Goal: Information Seeking & Learning: Learn about a topic

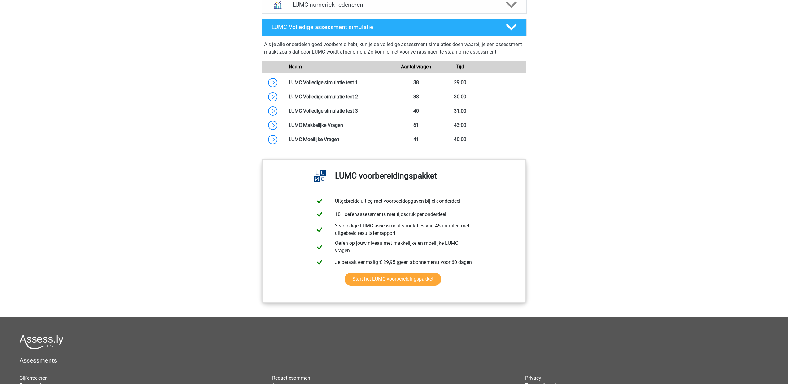
scroll to position [525, 0]
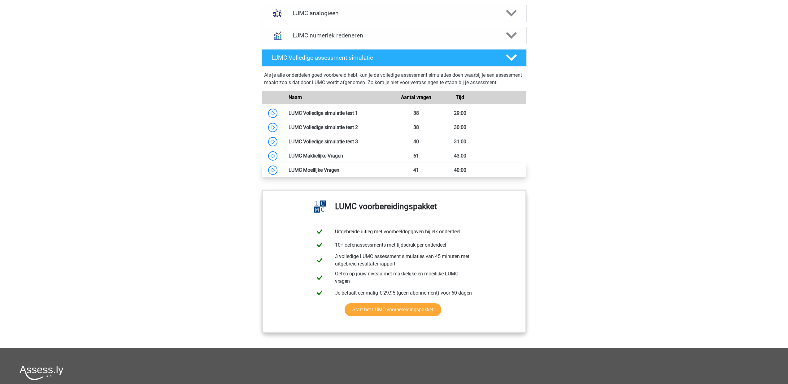
click at [339, 173] on link at bounding box center [339, 170] width 0 height 6
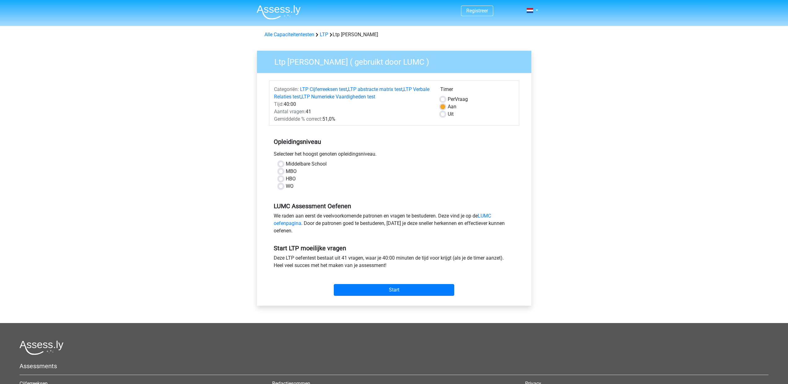
click at [286, 186] on label "WO" at bounding box center [290, 186] width 8 height 7
click at [281, 186] on input "WO" at bounding box center [280, 186] width 5 height 6
radio input "true"
click at [400, 290] on input "Start" at bounding box center [394, 290] width 120 height 12
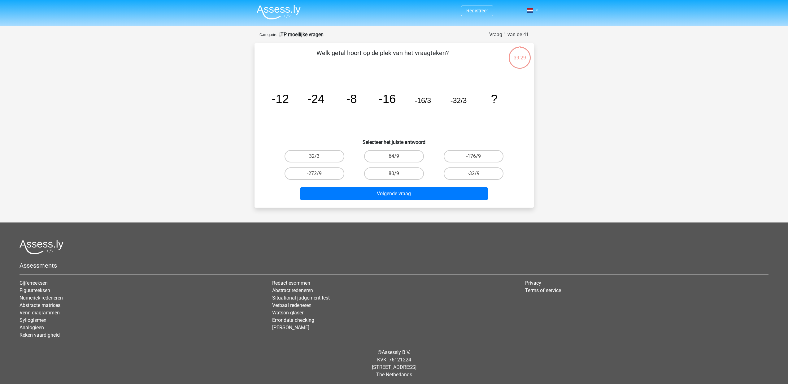
click at [475, 174] on input "-32/9" at bounding box center [476, 176] width 4 height 4
radio input "true"
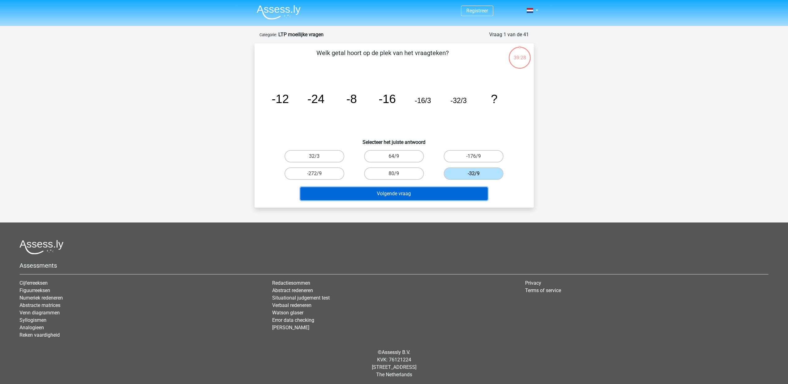
click at [428, 195] on button "Volgende vraag" at bounding box center [393, 193] width 187 height 13
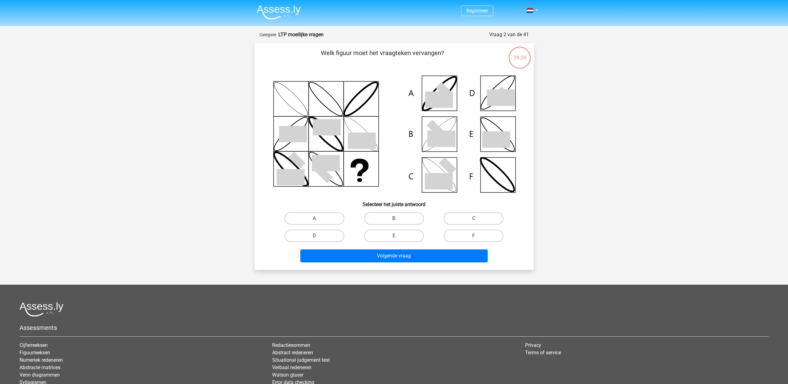
scroll to position [31, 0]
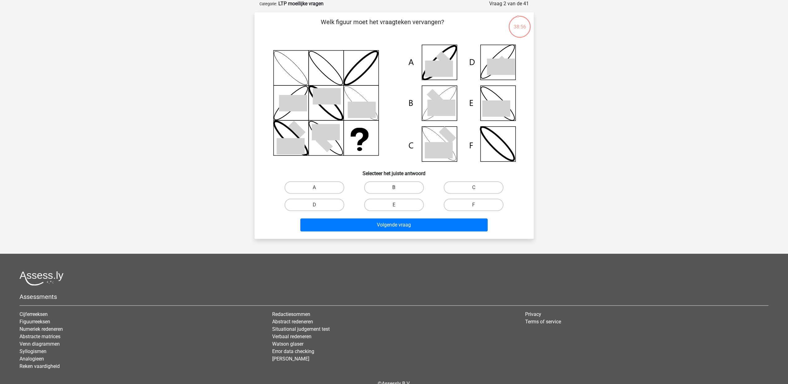
click at [399, 189] on label "B" at bounding box center [394, 188] width 60 height 12
click at [398, 189] on input "B" at bounding box center [396, 190] width 4 height 4
radio input "true"
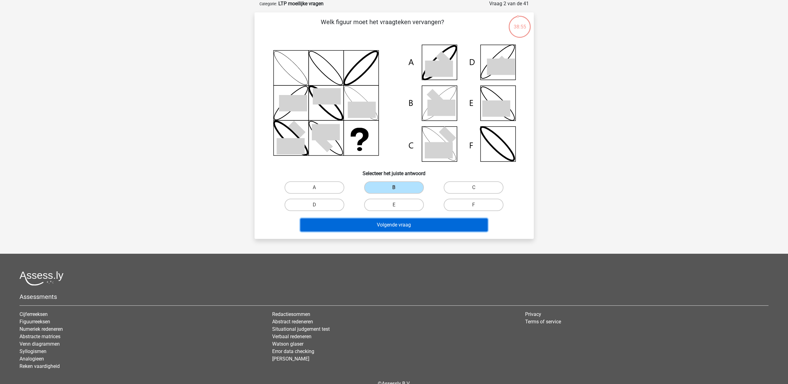
click at [403, 226] on button "Volgende vraag" at bounding box center [393, 225] width 187 height 13
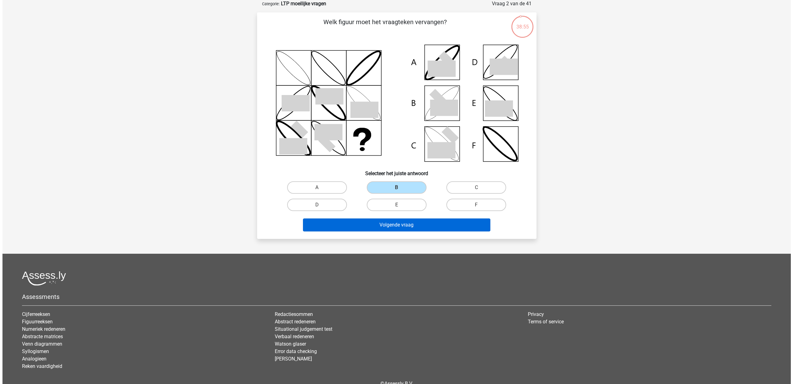
scroll to position [0, 0]
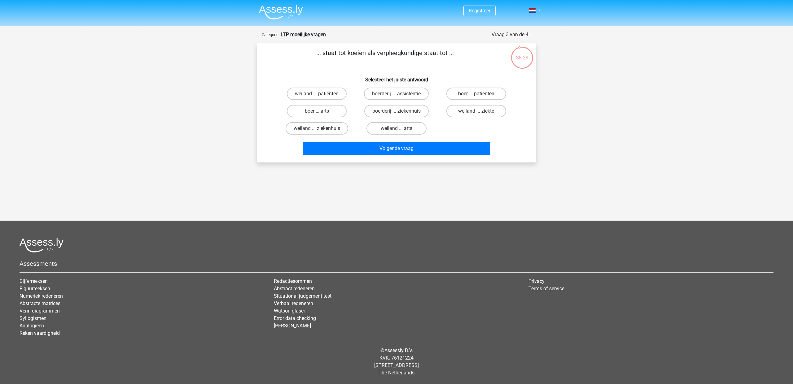
click at [488, 94] on label "boer ... patiënten" at bounding box center [476, 94] width 60 height 12
click at [480, 94] on input "boer ... patiënten" at bounding box center [478, 96] width 4 height 4
radio input "true"
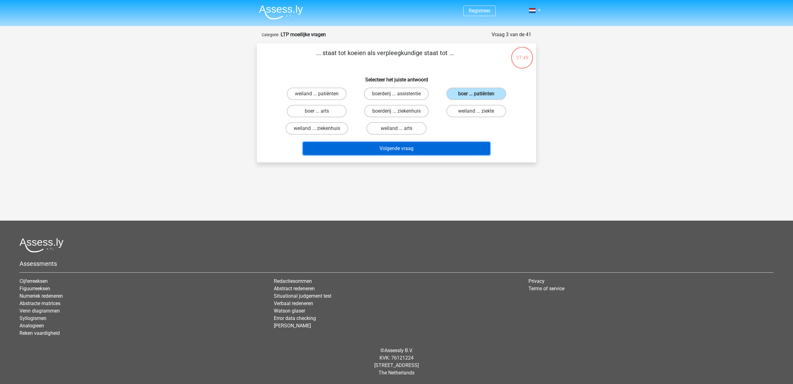
click at [409, 151] on button "Volgende vraag" at bounding box center [396, 148] width 187 height 13
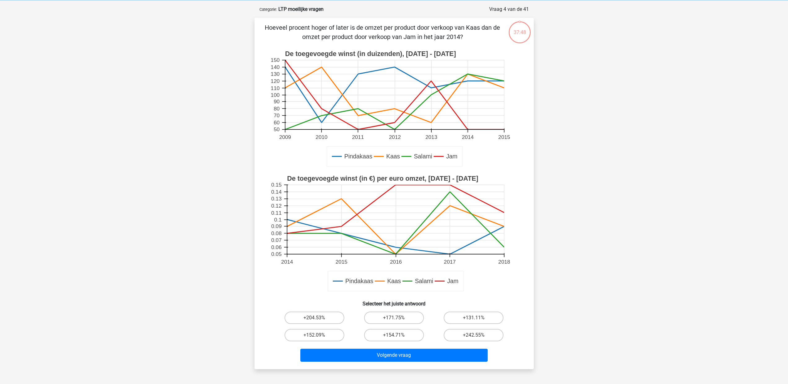
scroll to position [31, 0]
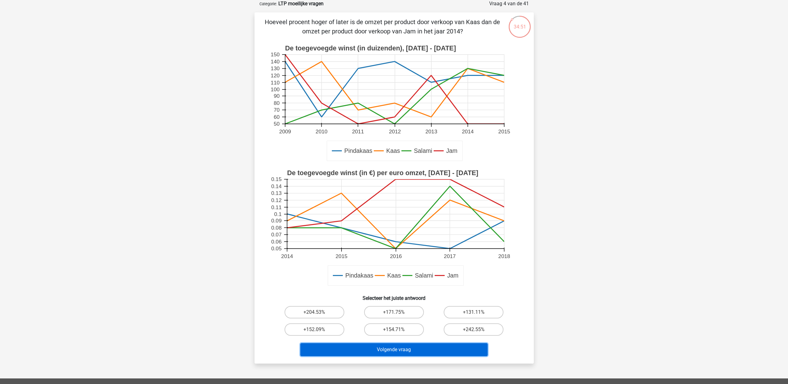
click at [399, 351] on button "Volgende vraag" at bounding box center [393, 350] width 187 height 13
click at [394, 313] on input "+171.75%" at bounding box center [396, 315] width 4 height 4
radio input "true"
click at [396, 351] on button "Volgende vraag" at bounding box center [393, 350] width 187 height 13
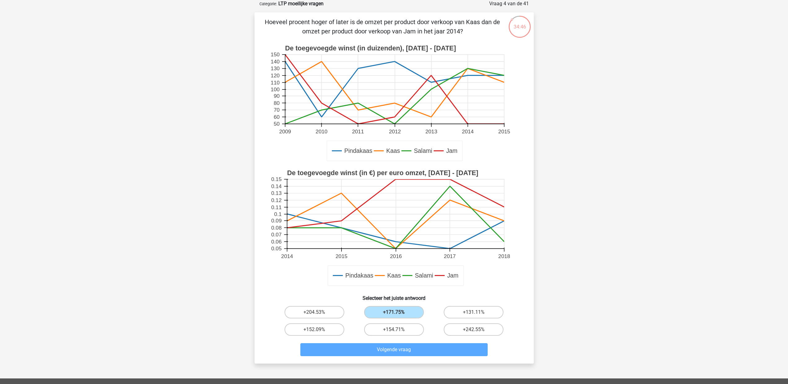
scroll to position [2, 0]
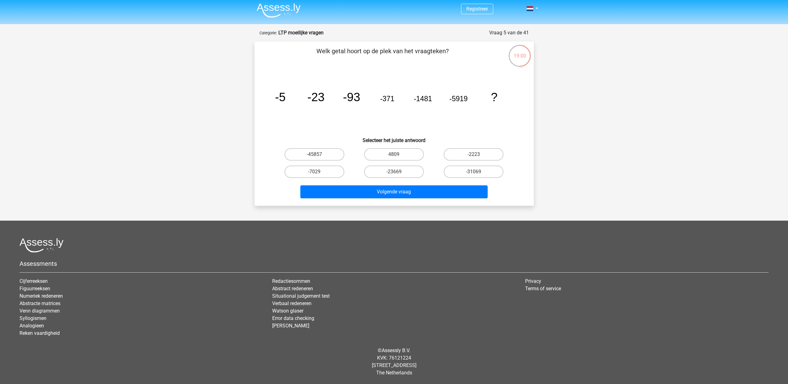
click at [395, 156] on input "4809" at bounding box center [396, 157] width 4 height 4
radio input "true"
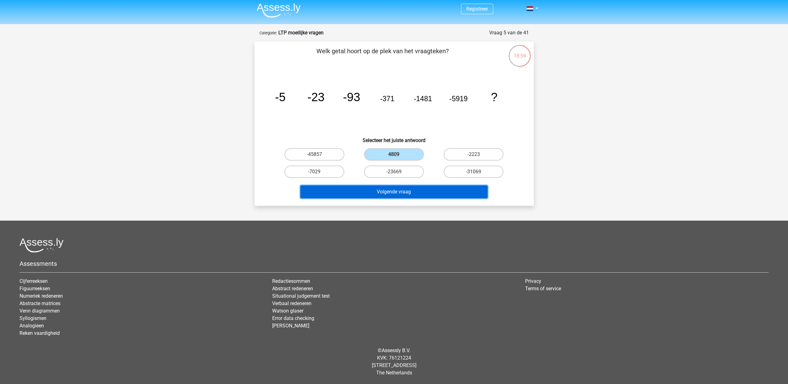
click at [405, 195] on button "Volgende vraag" at bounding box center [393, 192] width 187 height 13
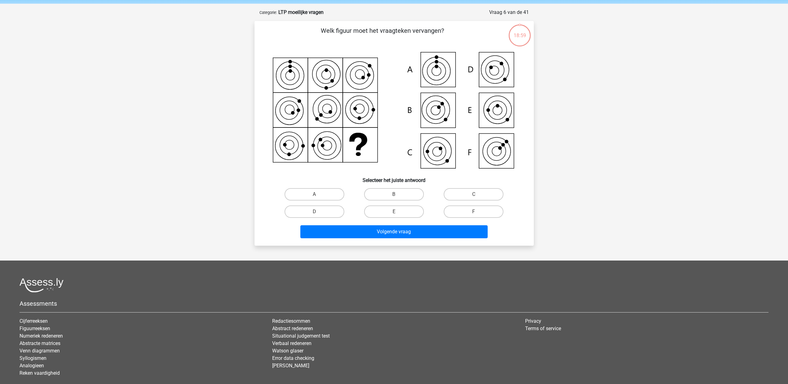
scroll to position [31, 0]
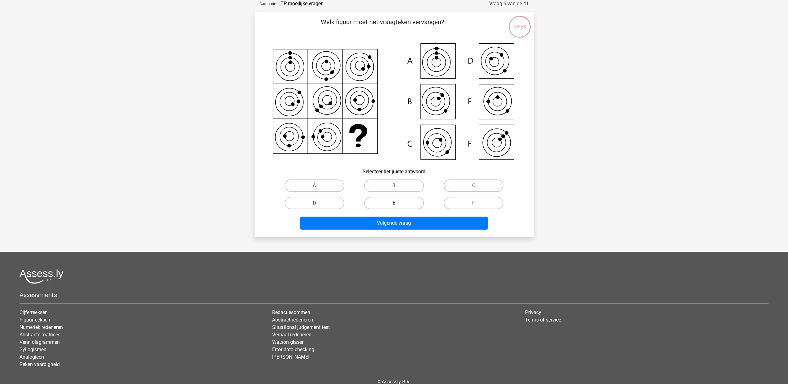
click at [436, 146] on icon at bounding box center [394, 102] width 250 height 123
click at [395, 186] on input "B" at bounding box center [396, 188] width 4 height 4
radio input "true"
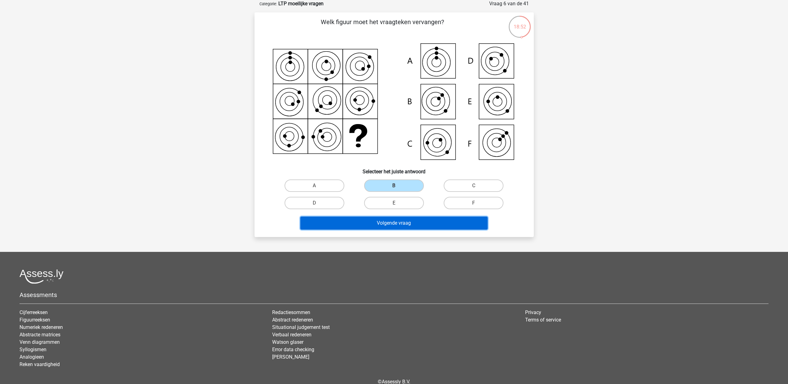
click at [387, 227] on button "Volgende vraag" at bounding box center [393, 223] width 187 height 13
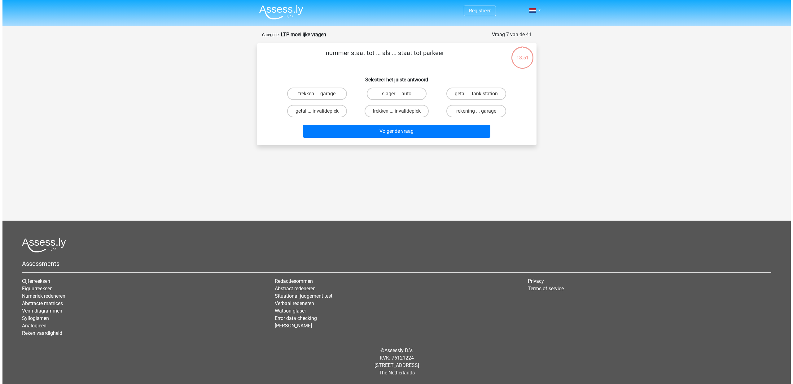
scroll to position [0, 0]
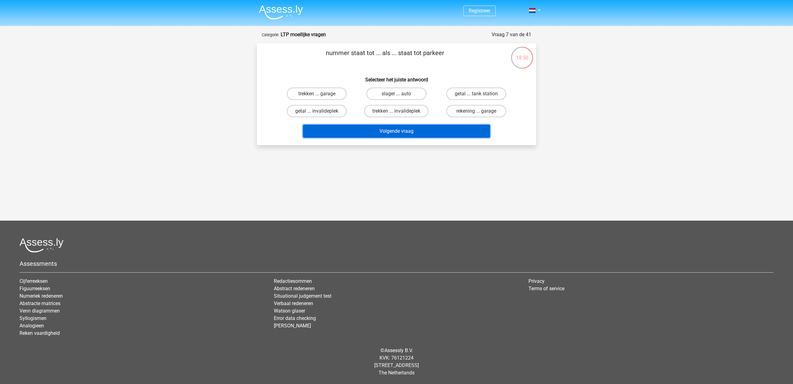
click at [408, 134] on button "Volgende vraag" at bounding box center [396, 131] width 187 height 13
click at [325, 113] on label "getal ... invalideplek" at bounding box center [317, 111] width 60 height 12
click at [321, 113] on input "getal ... invalideplek" at bounding box center [319, 113] width 4 height 4
radio input "true"
click at [396, 130] on button "Volgende vraag" at bounding box center [396, 131] width 187 height 13
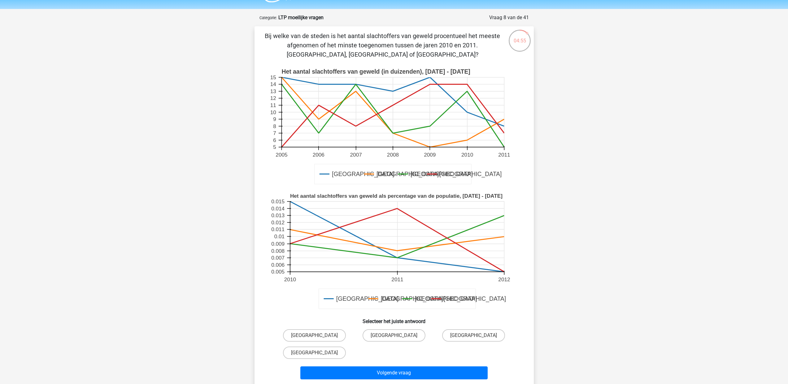
scroll to position [50, 0]
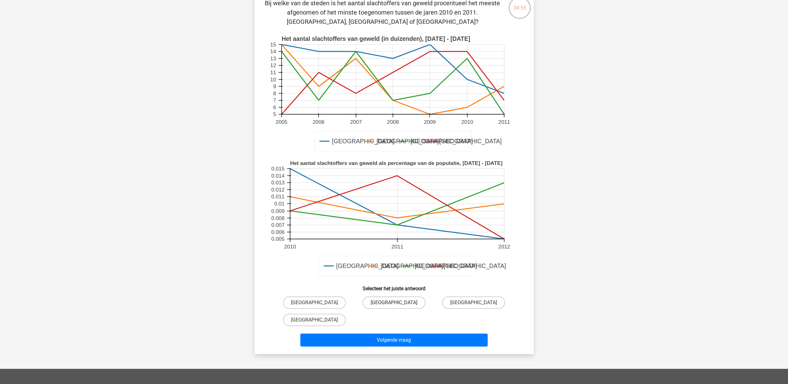
click at [388, 303] on label "Parijs" at bounding box center [394, 303] width 63 height 12
click at [394, 303] on input "Parijs" at bounding box center [396, 305] width 4 height 4
radio input "true"
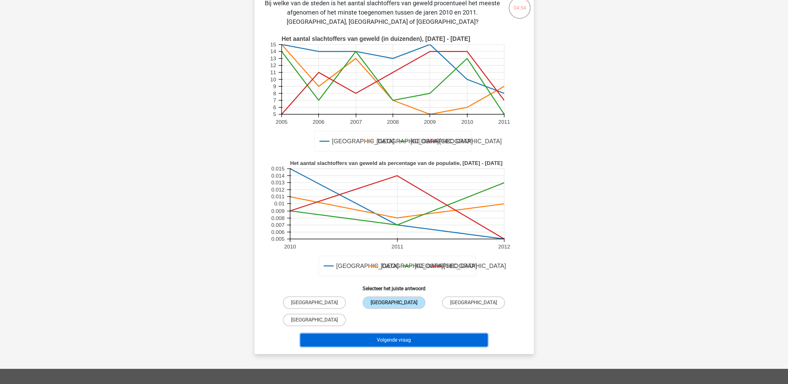
click at [404, 339] on button "Volgende vraag" at bounding box center [393, 340] width 187 height 13
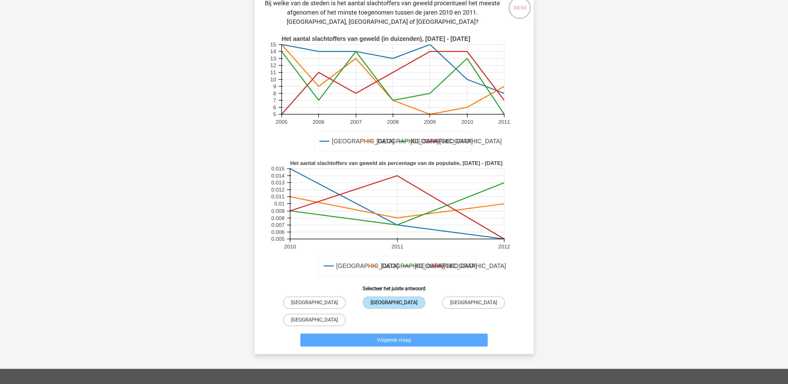
scroll to position [2, 0]
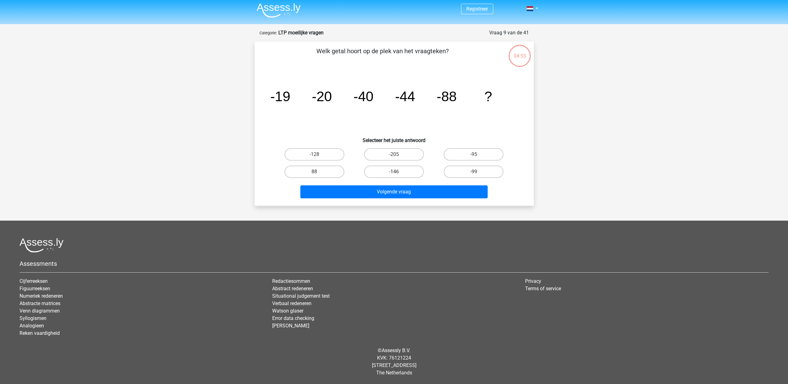
click at [402, 171] on label "-146" at bounding box center [394, 172] width 60 height 12
click at [398, 172] on input "-146" at bounding box center [396, 174] width 4 height 4
radio input "true"
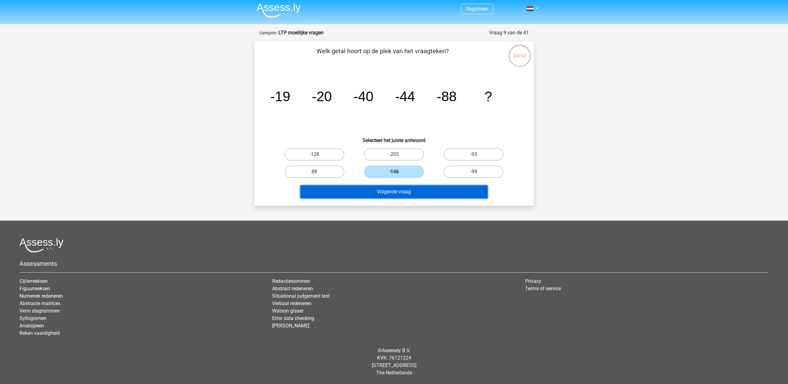
click at [411, 192] on button "Volgende vraag" at bounding box center [393, 192] width 187 height 13
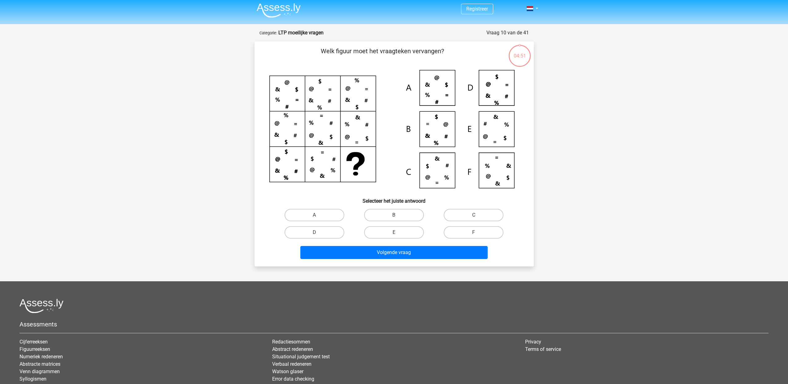
scroll to position [31, 0]
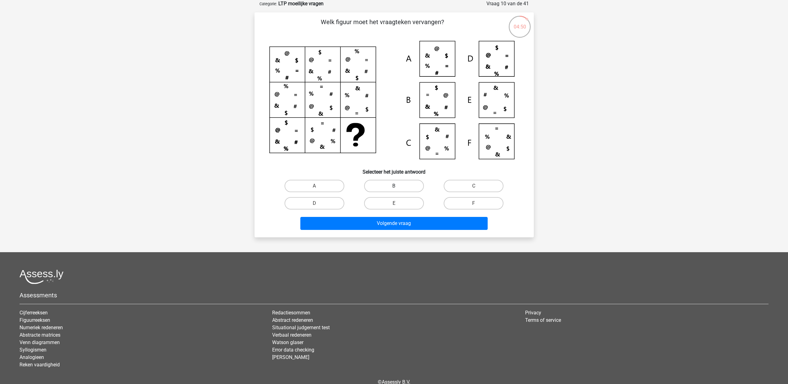
click at [403, 184] on label "B" at bounding box center [394, 186] width 60 height 12
click at [398, 186] on input "B" at bounding box center [396, 188] width 4 height 4
radio input "true"
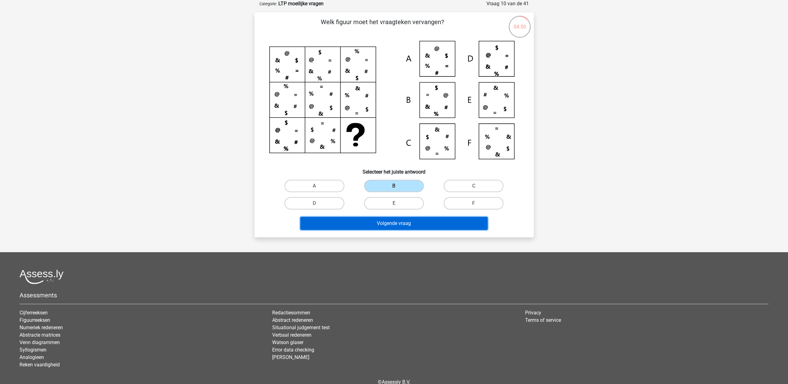
click at [406, 221] on button "Volgende vraag" at bounding box center [393, 223] width 187 height 13
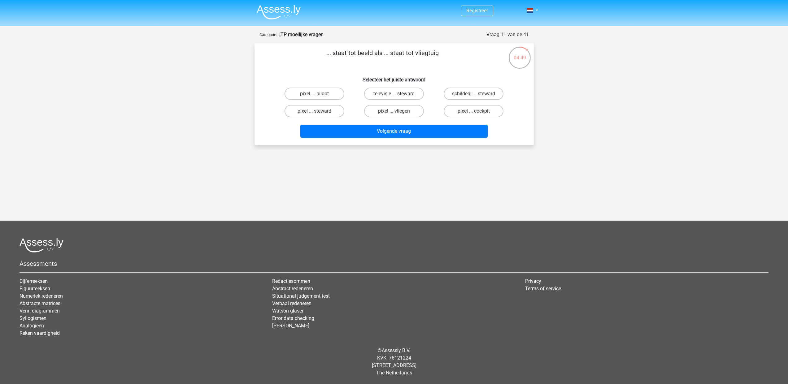
scroll to position [0, 0]
click at [411, 111] on label "pixel ... vliegen" at bounding box center [396, 111] width 60 height 12
click at [401, 111] on input "pixel ... vliegen" at bounding box center [398, 113] width 4 height 4
radio input "true"
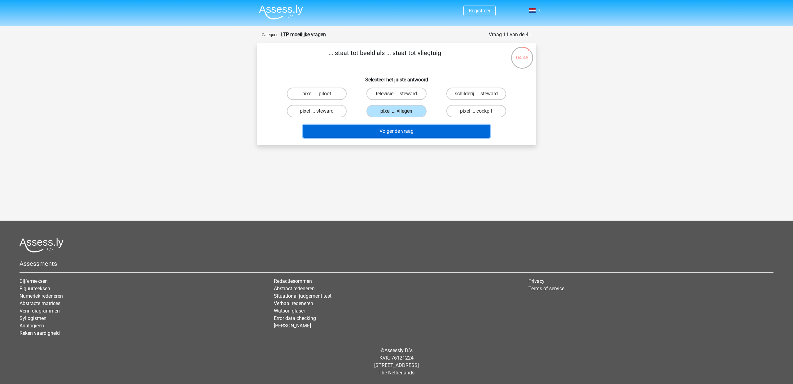
click at [414, 129] on button "Volgende vraag" at bounding box center [396, 131] width 187 height 13
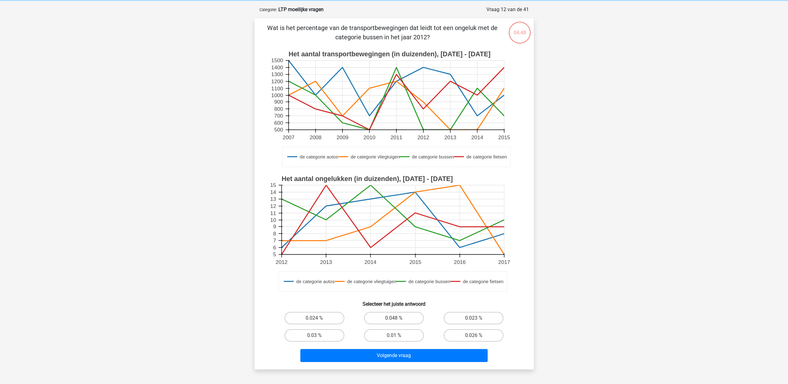
scroll to position [31, 0]
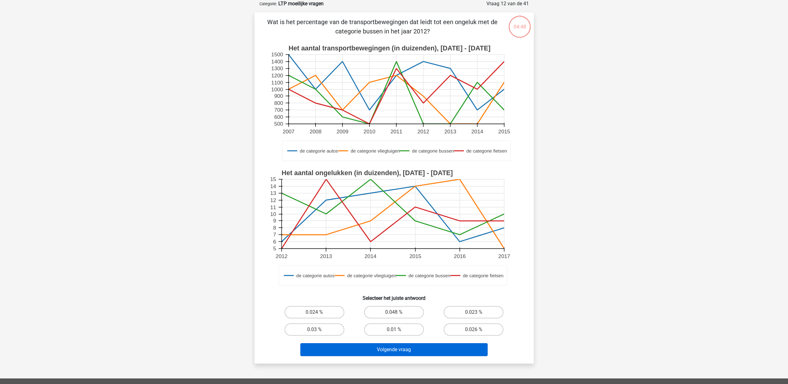
drag, startPoint x: 412, startPoint y: 328, endPoint x: 412, endPoint y: 344, distance: 16.4
click at [412, 328] on label "0.01 %" at bounding box center [394, 330] width 60 height 12
click at [398, 330] on input "0.01 %" at bounding box center [396, 332] width 4 height 4
radio input "true"
click at [410, 347] on button "Volgende vraag" at bounding box center [393, 350] width 187 height 13
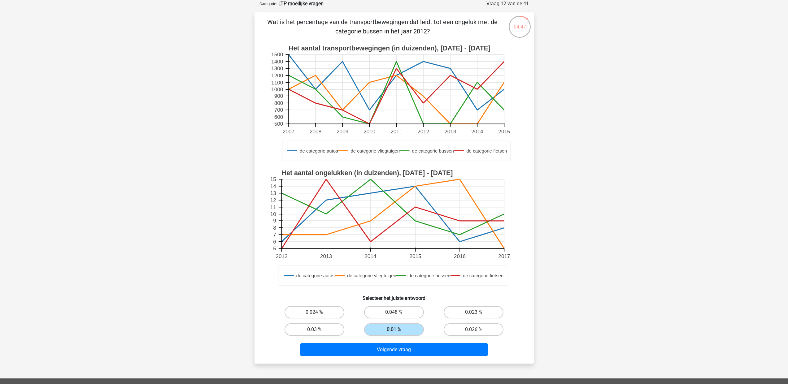
scroll to position [2, 0]
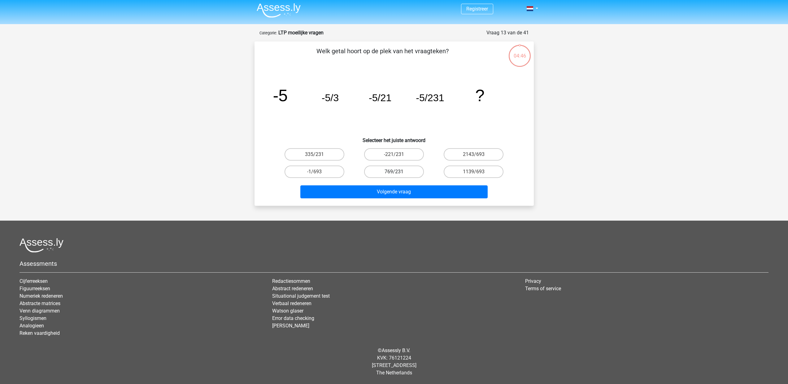
click at [397, 169] on label "769/231" at bounding box center [394, 172] width 60 height 12
click at [397, 172] on input "769/231" at bounding box center [396, 174] width 4 height 4
radio input "true"
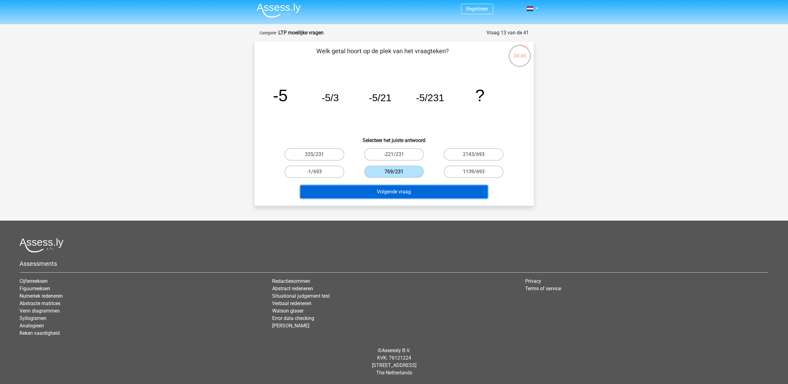
click at [405, 190] on button "Volgende vraag" at bounding box center [393, 192] width 187 height 13
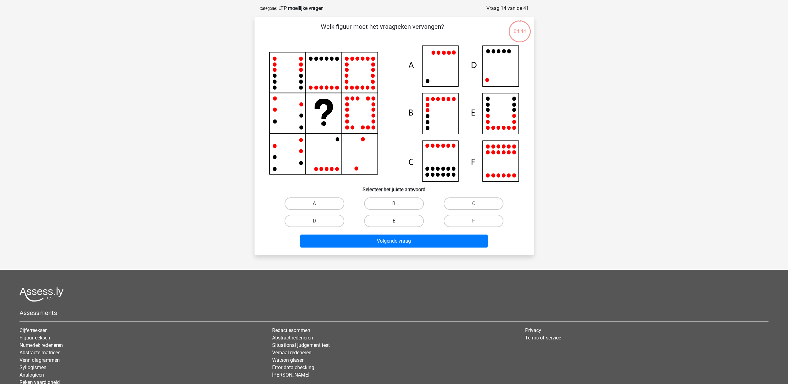
scroll to position [31, 0]
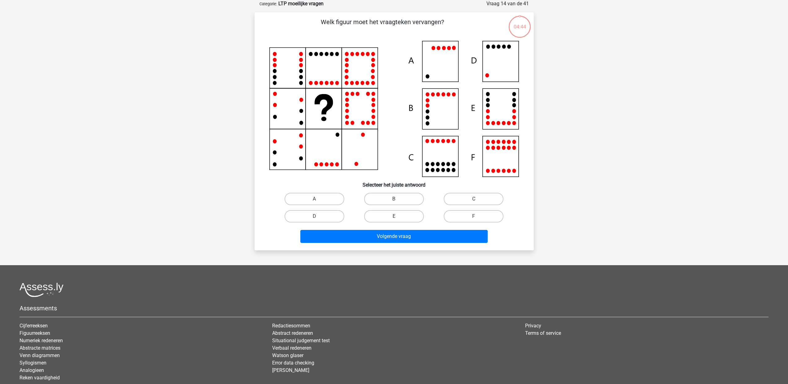
drag, startPoint x: 403, startPoint y: 202, endPoint x: 404, endPoint y: 207, distance: 5.0
click at [403, 202] on label "B" at bounding box center [394, 199] width 60 height 12
click at [398, 202] on input "B" at bounding box center [396, 201] width 4 height 4
radio input "true"
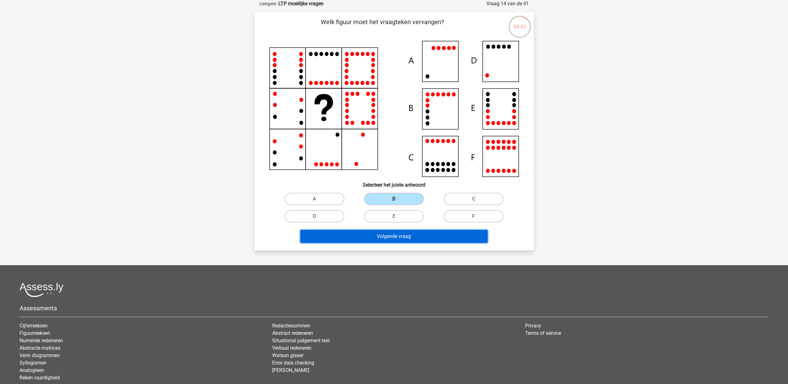
click at [403, 234] on button "Volgende vraag" at bounding box center [393, 236] width 187 height 13
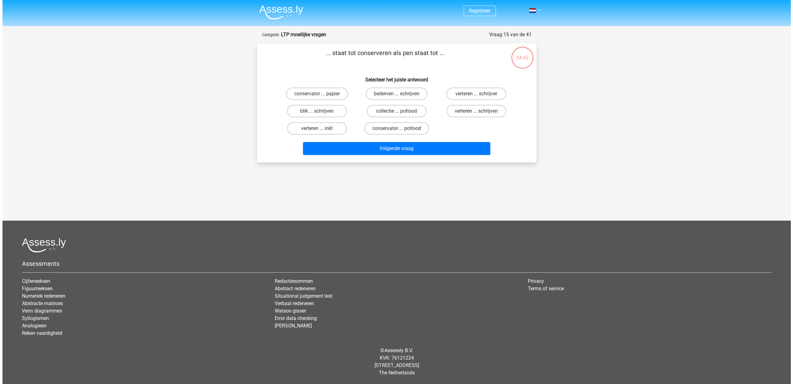
scroll to position [0, 0]
click at [407, 126] on label "conservator ... potlood" at bounding box center [396, 128] width 65 height 12
click at [401, 129] on input "conservator ... potlood" at bounding box center [398, 131] width 4 height 4
radio input "true"
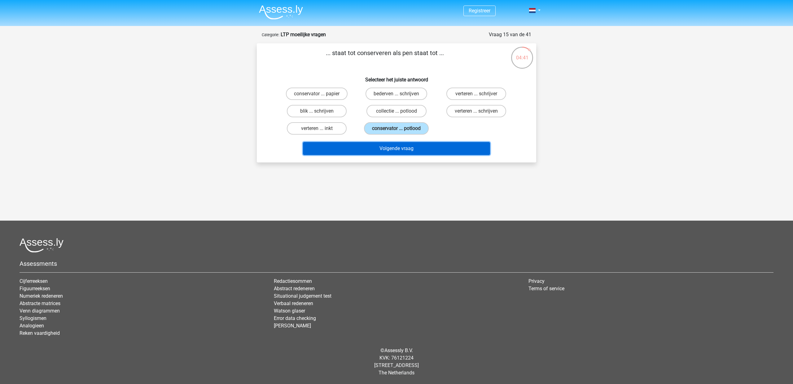
click at [415, 148] on button "Volgende vraag" at bounding box center [396, 148] width 187 height 13
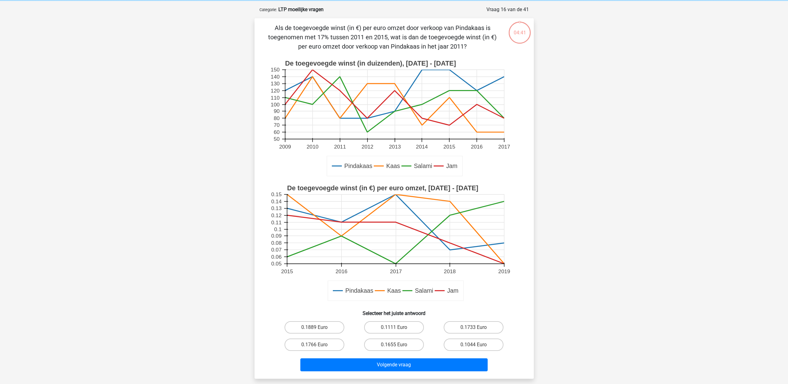
scroll to position [31, 0]
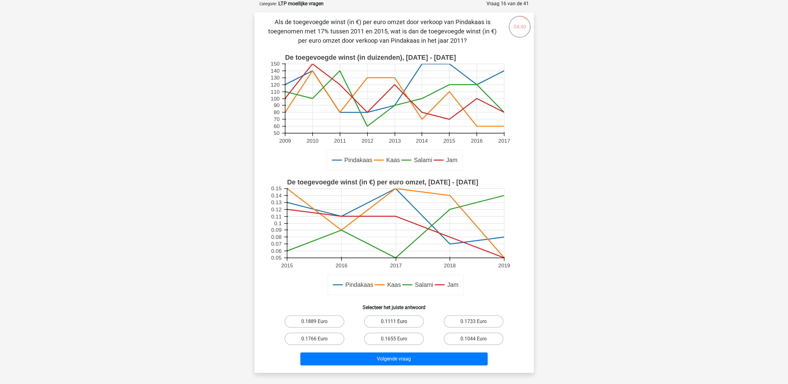
drag, startPoint x: 405, startPoint y: 323, endPoint x: 405, endPoint y: 327, distance: 4.1
click at [405, 323] on label "0.1111 Euro" at bounding box center [394, 322] width 60 height 12
click at [398, 323] on input "0.1111 Euro" at bounding box center [396, 324] width 4 height 4
radio input "true"
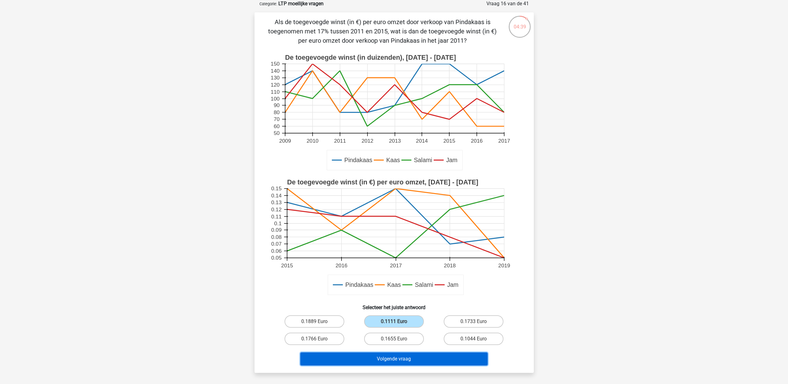
click at [405, 362] on button "Volgende vraag" at bounding box center [393, 359] width 187 height 13
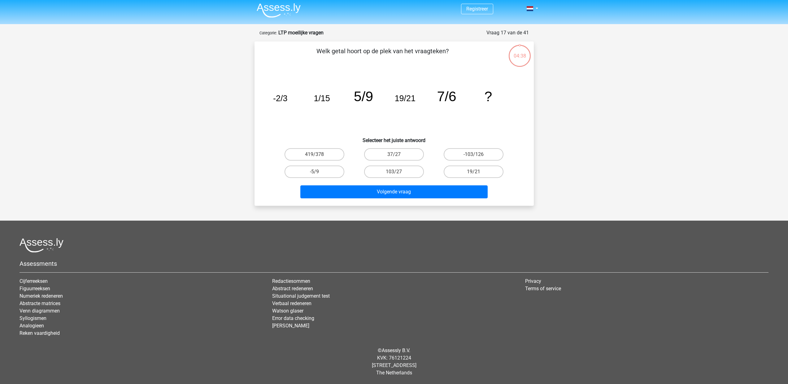
scroll to position [2, 0]
click at [399, 174] on label "103/27" at bounding box center [394, 172] width 60 height 12
click at [398, 174] on input "103/27" at bounding box center [396, 174] width 4 height 4
radio input "true"
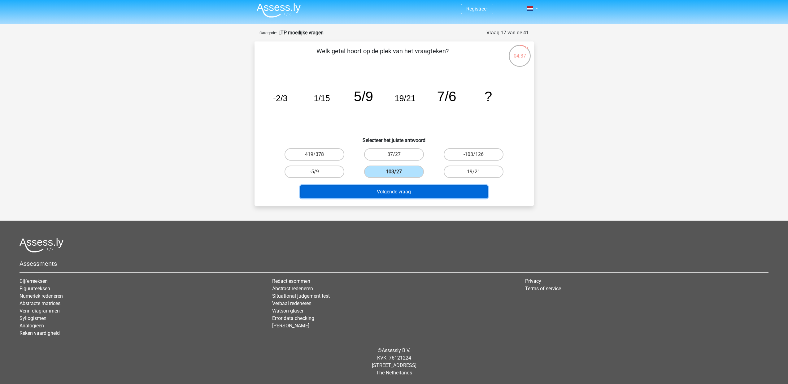
click at [404, 196] on button "Volgende vraag" at bounding box center [393, 192] width 187 height 13
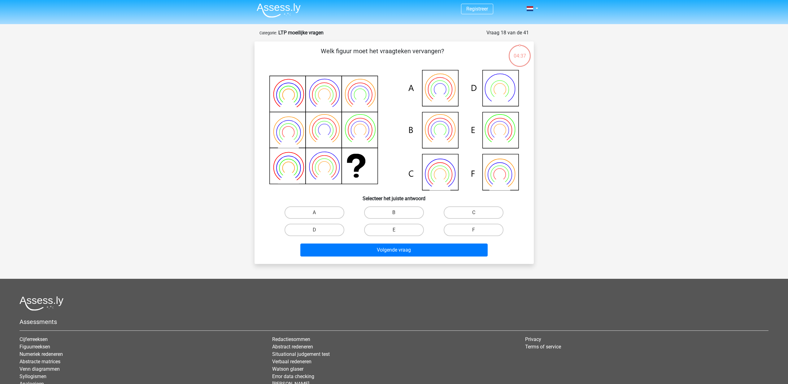
scroll to position [31, 0]
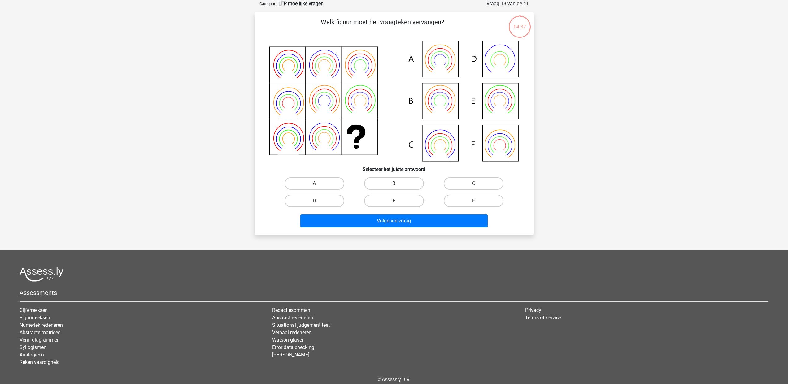
click at [400, 179] on label "B" at bounding box center [394, 183] width 60 height 12
click at [398, 184] on input "B" at bounding box center [396, 186] width 4 height 4
radio input "true"
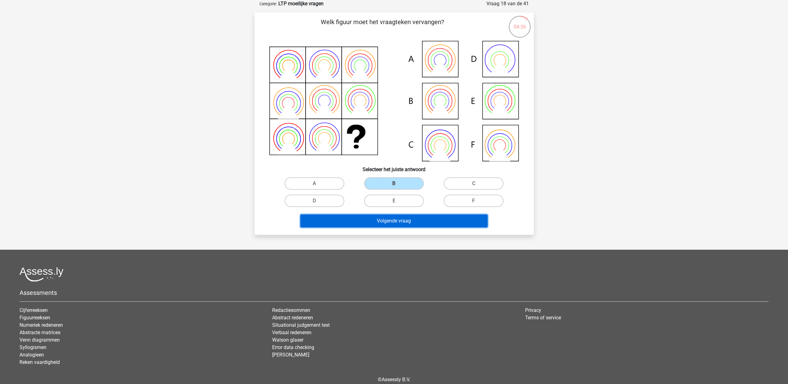
click at [405, 224] on button "Volgende vraag" at bounding box center [393, 221] width 187 height 13
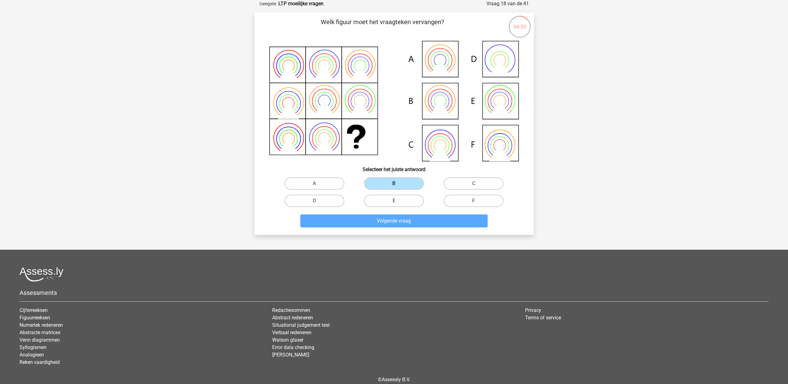
scroll to position [0, 0]
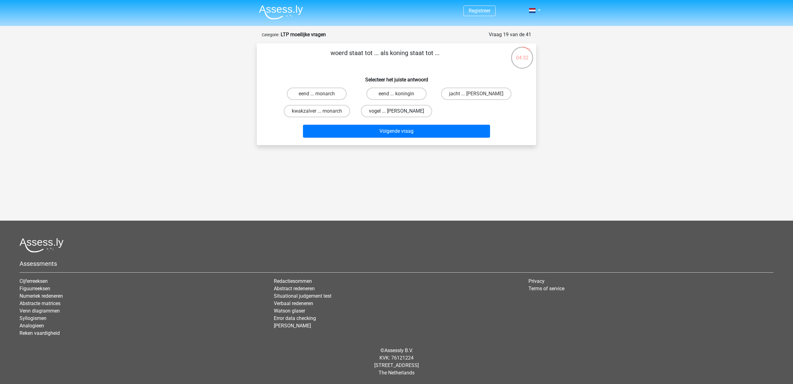
click at [392, 113] on label "vogel ... arthur" at bounding box center [396, 111] width 71 height 12
click at [396, 113] on input "vogel ... arthur" at bounding box center [398, 113] width 4 height 4
radio input "true"
click at [396, 138] on div "Volgende vraag" at bounding box center [396, 132] width 239 height 15
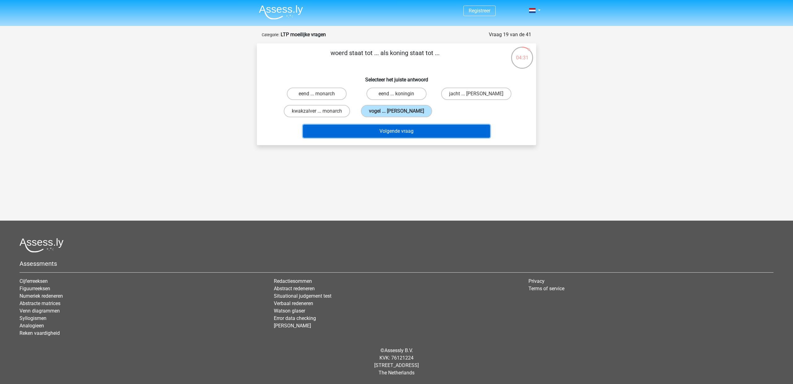
click at [394, 136] on button "Volgende vraag" at bounding box center [396, 131] width 187 height 13
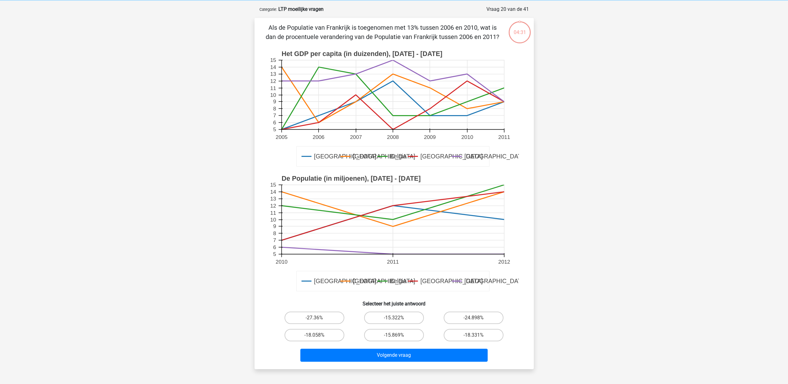
scroll to position [31, 0]
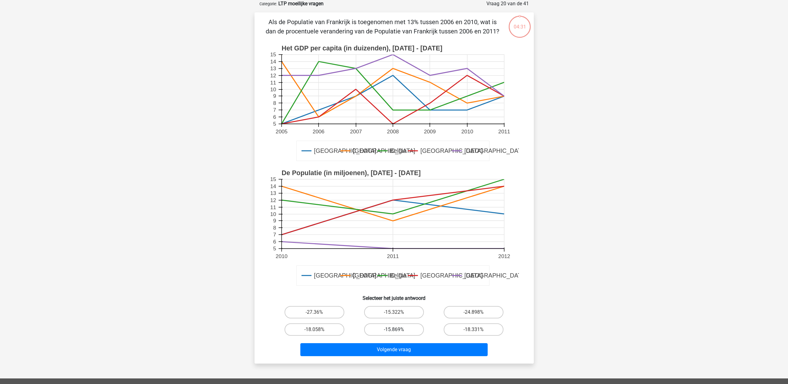
click at [399, 330] on label "-15.869%" at bounding box center [394, 330] width 60 height 12
click at [398, 330] on input "-15.869%" at bounding box center [396, 332] width 4 height 4
radio input "true"
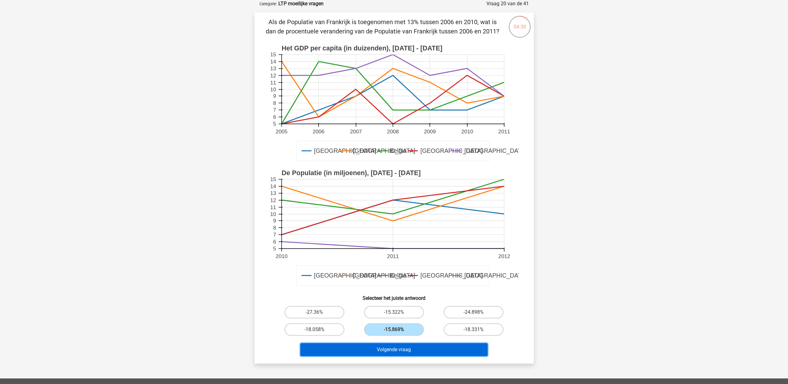
click at [397, 353] on button "Volgende vraag" at bounding box center [393, 350] width 187 height 13
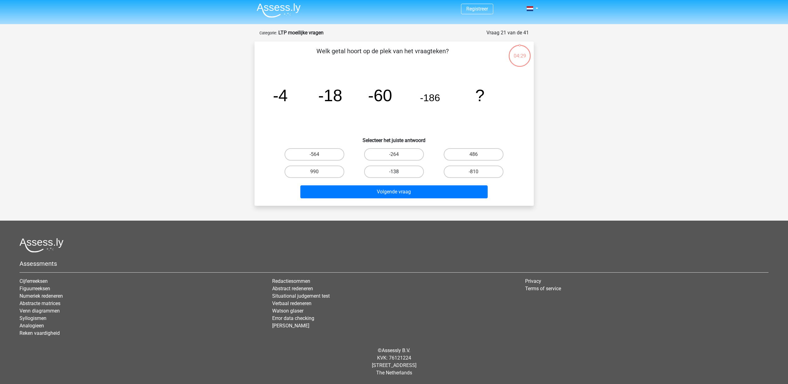
click at [407, 173] on label "-138" at bounding box center [394, 172] width 60 height 12
click at [398, 173] on input "-138" at bounding box center [396, 174] width 4 height 4
radio input "true"
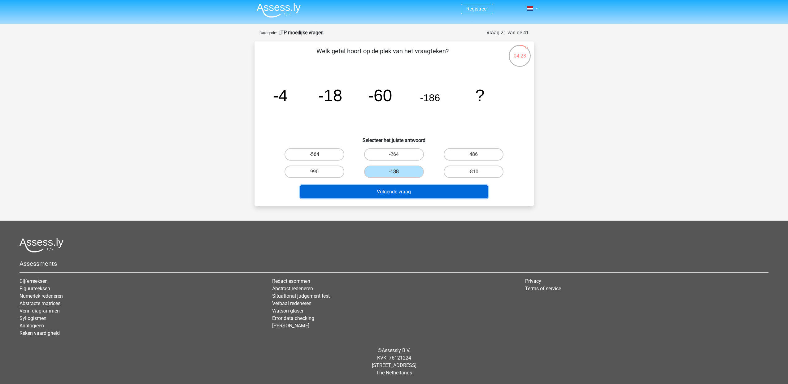
click at [405, 197] on button "Volgende vraag" at bounding box center [393, 192] width 187 height 13
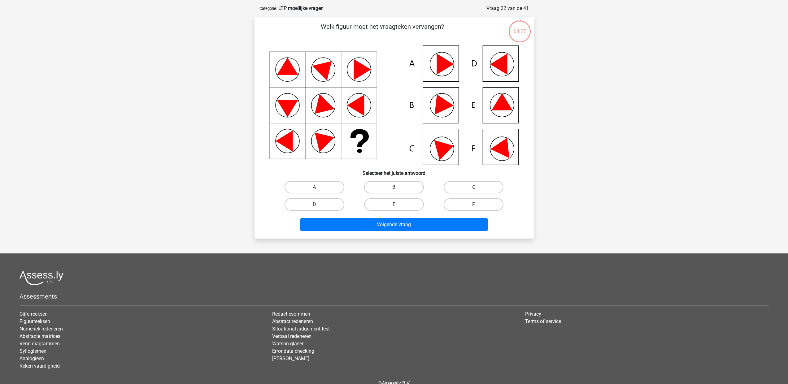
scroll to position [31, 0]
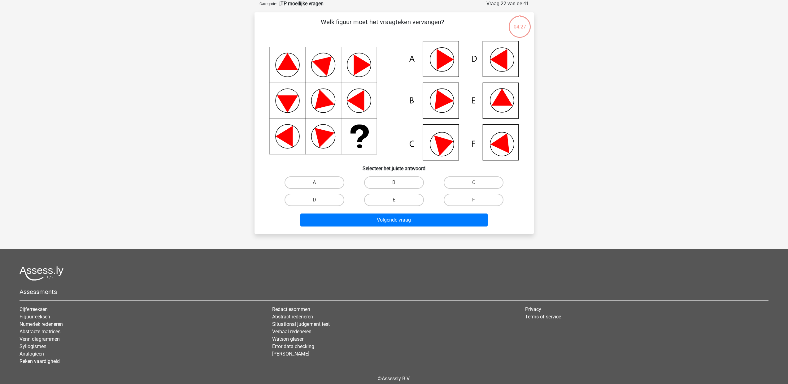
drag, startPoint x: 401, startPoint y: 200, endPoint x: 405, endPoint y: 211, distance: 12.3
click at [401, 200] on label "E" at bounding box center [394, 200] width 60 height 12
click at [398, 200] on input "E" at bounding box center [396, 202] width 4 height 4
radio input "true"
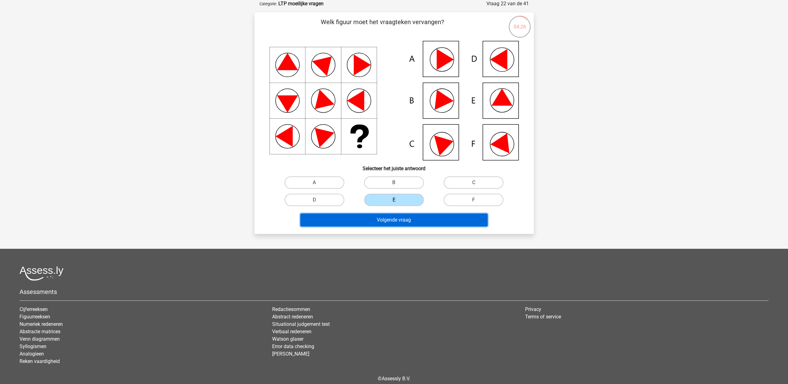
click at [405, 218] on button "Volgende vraag" at bounding box center [393, 220] width 187 height 13
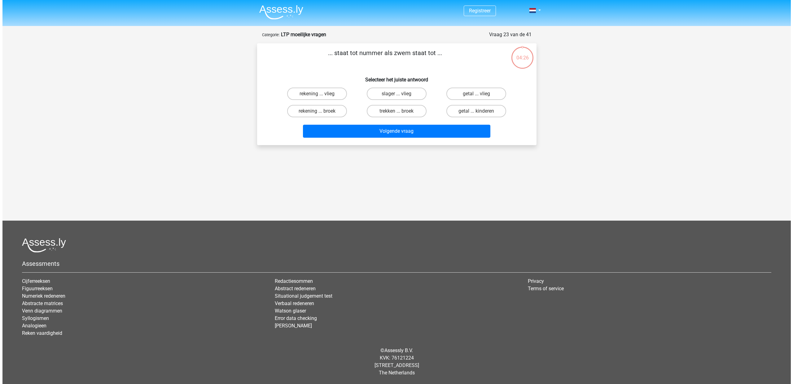
scroll to position [0, 0]
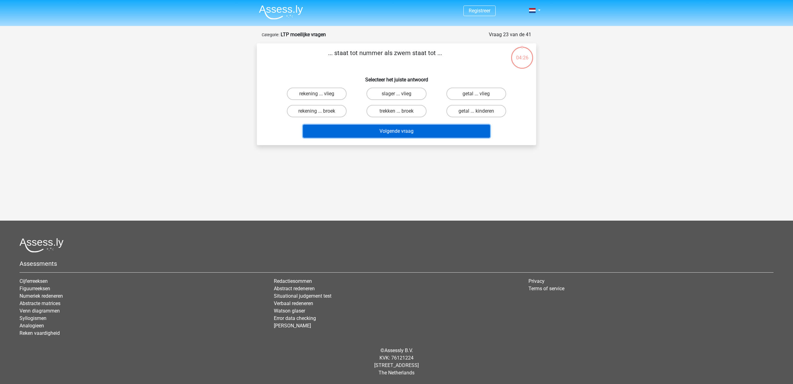
click at [432, 133] on button "Volgende vraag" at bounding box center [396, 131] width 187 height 13
click at [399, 112] on input "trekken ... broek" at bounding box center [398, 113] width 4 height 4
radio input "true"
click at [404, 131] on button "Volgende vraag" at bounding box center [396, 131] width 187 height 13
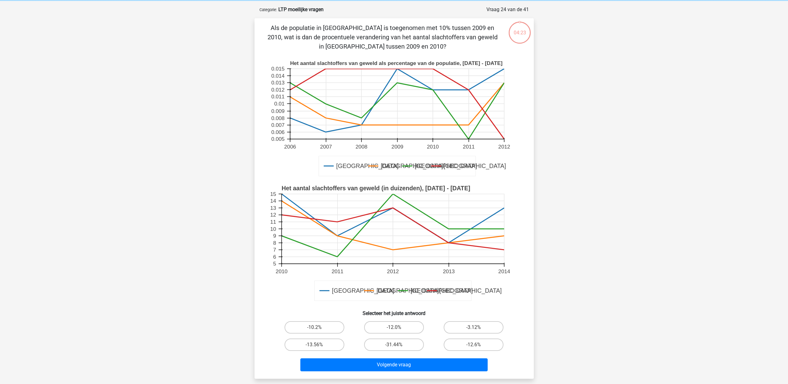
scroll to position [31, 0]
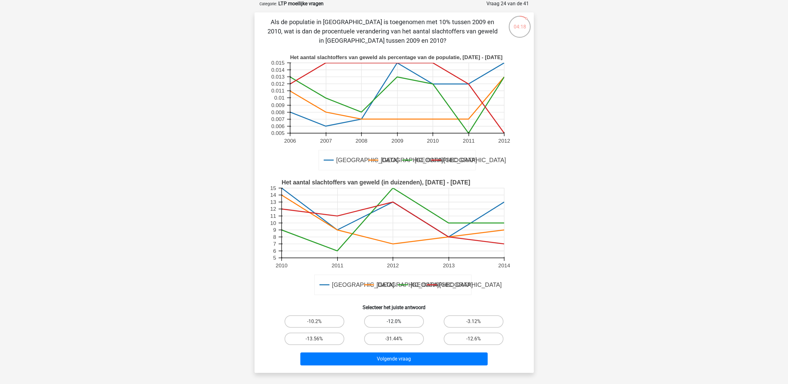
click at [403, 322] on label "-12.0%" at bounding box center [394, 322] width 60 height 12
click at [398, 322] on input "-12.0%" at bounding box center [396, 324] width 4 height 4
radio input "true"
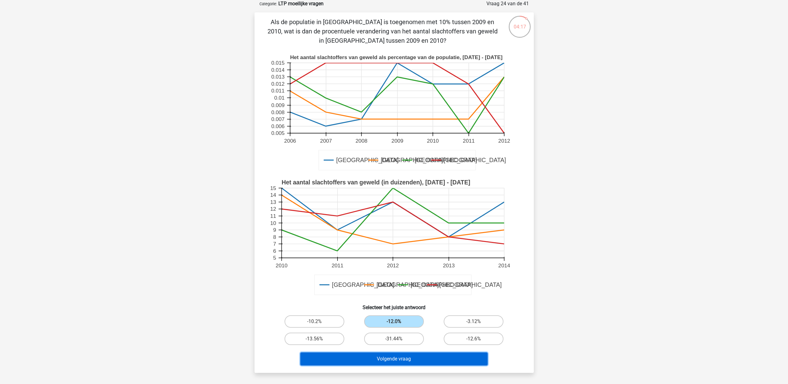
click at [396, 361] on button "Volgende vraag" at bounding box center [393, 359] width 187 height 13
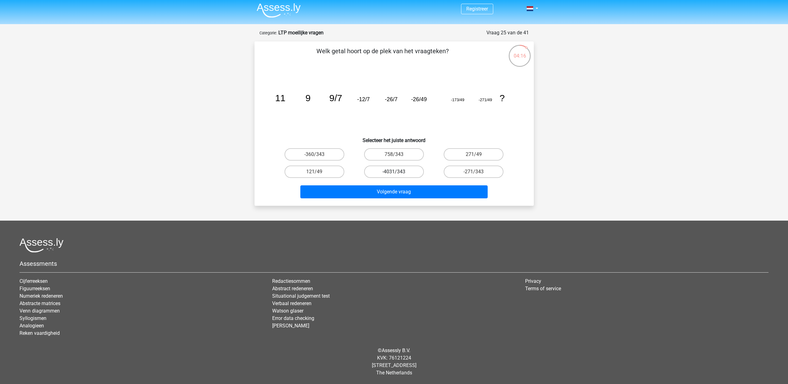
click at [393, 174] on label "-4031/343" at bounding box center [394, 172] width 60 height 12
click at [394, 174] on input "-4031/343" at bounding box center [396, 174] width 4 height 4
radio input "true"
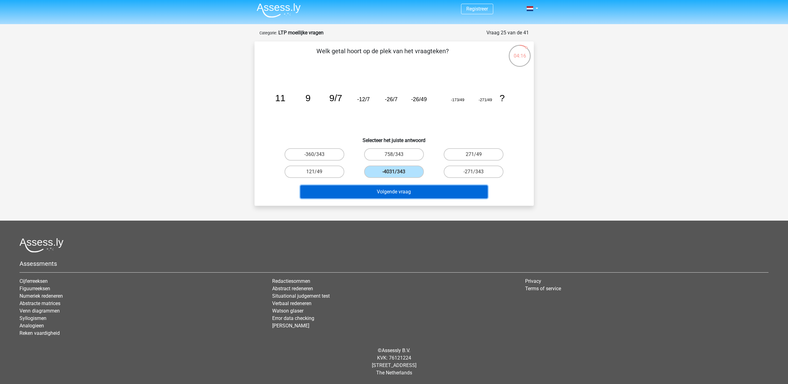
click at [394, 195] on button "Volgende vraag" at bounding box center [393, 192] width 187 height 13
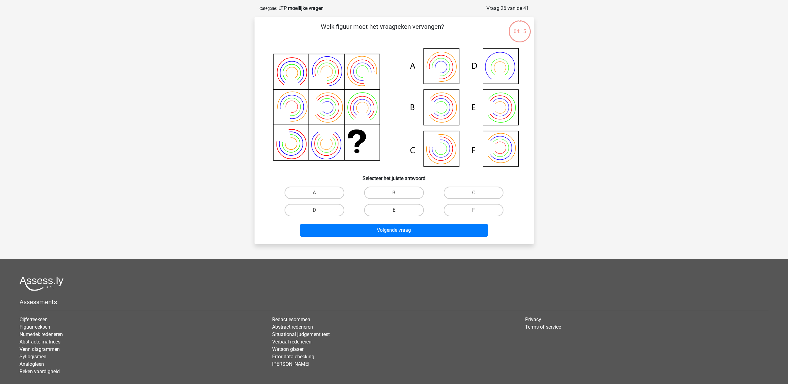
scroll to position [31, 0]
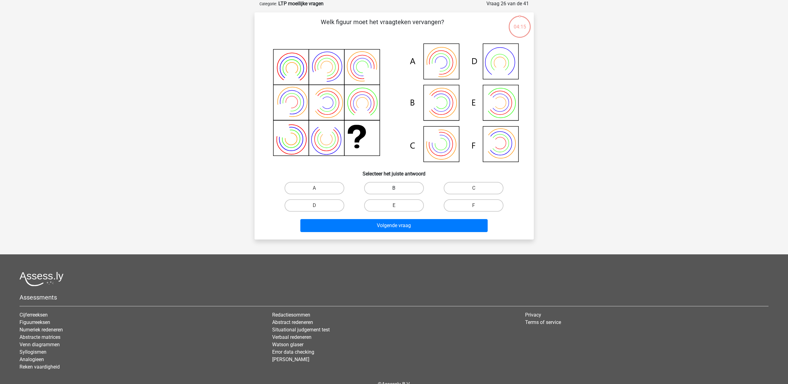
click at [402, 188] on label "B" at bounding box center [394, 188] width 60 height 12
click at [398, 188] on input "B" at bounding box center [396, 190] width 4 height 4
radio input "true"
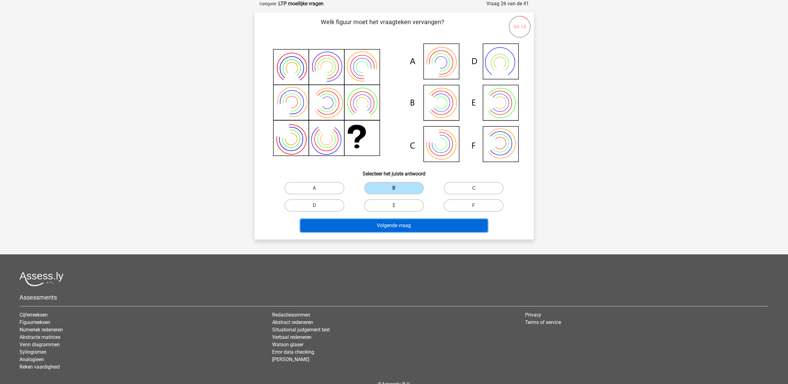
click at [390, 229] on button "Volgende vraag" at bounding box center [393, 225] width 187 height 13
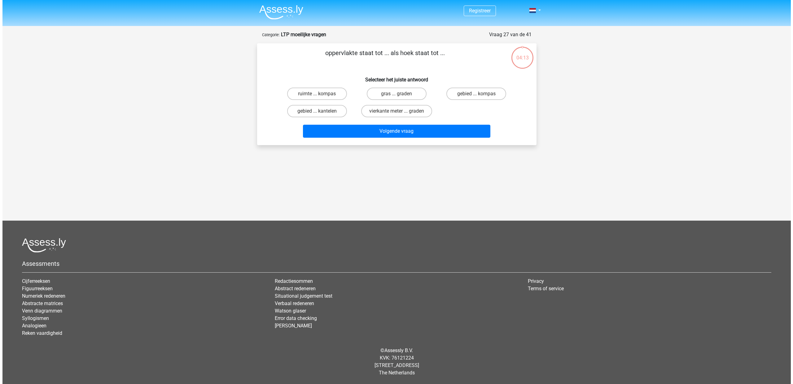
scroll to position [0, 0]
click at [406, 109] on label "vierkante meter ... graden" at bounding box center [396, 111] width 71 height 12
click at [401, 111] on input "vierkante meter ... graden" at bounding box center [398, 113] width 4 height 4
radio input "true"
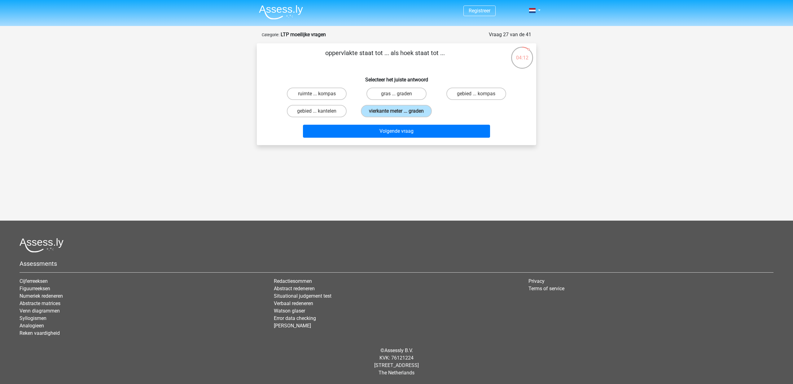
click at [403, 139] on div "Volgende vraag" at bounding box center [396, 132] width 239 height 15
click at [400, 134] on button "Volgende vraag" at bounding box center [396, 131] width 187 height 13
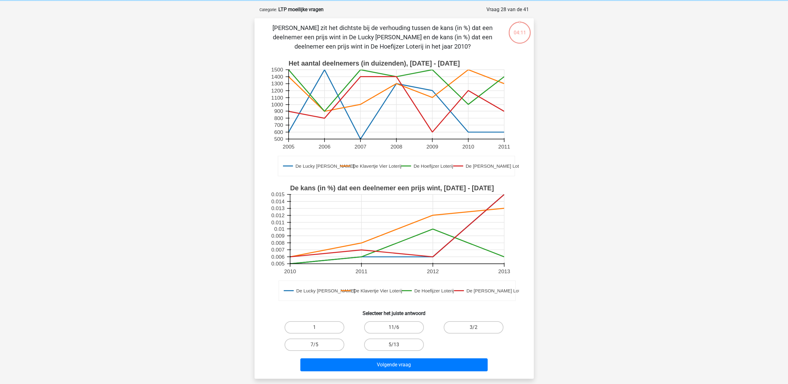
scroll to position [31, 0]
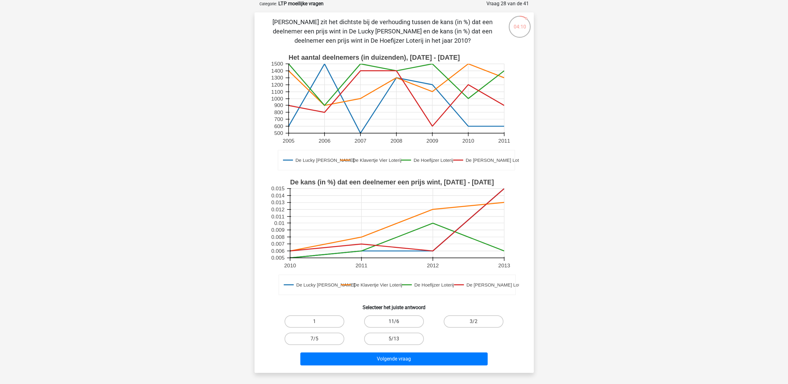
click at [390, 322] on label "11/6" at bounding box center [394, 322] width 60 height 12
click at [394, 322] on input "11/6" at bounding box center [396, 324] width 4 height 4
radio input "true"
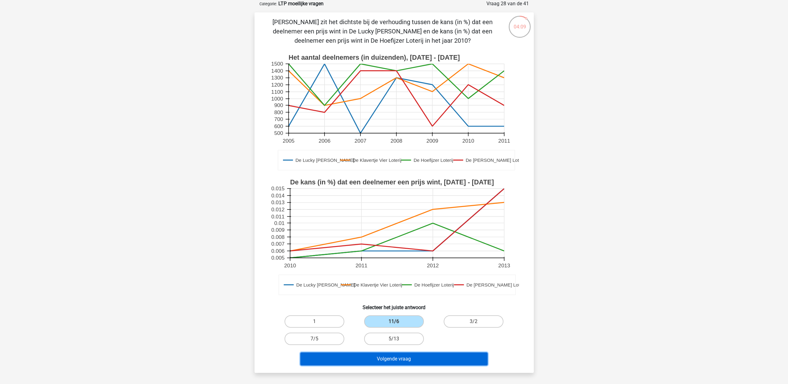
click at [390, 358] on button "Volgende vraag" at bounding box center [393, 359] width 187 height 13
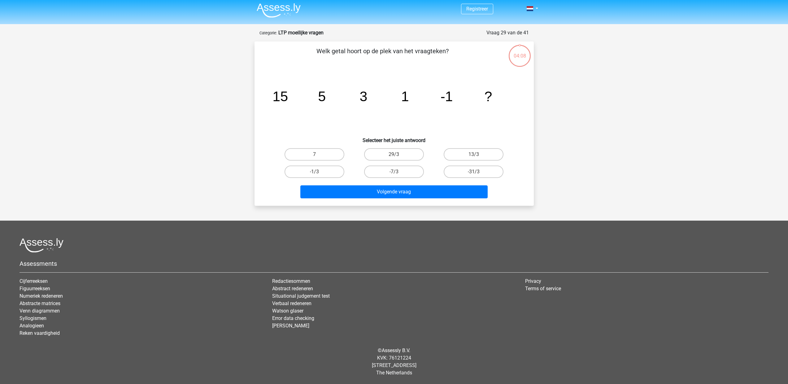
scroll to position [2, 0]
click at [396, 171] on div "-7/3" at bounding box center [394, 172] width 75 height 12
click at [395, 175] on input "-7/3" at bounding box center [396, 174] width 4 height 4
radio input "true"
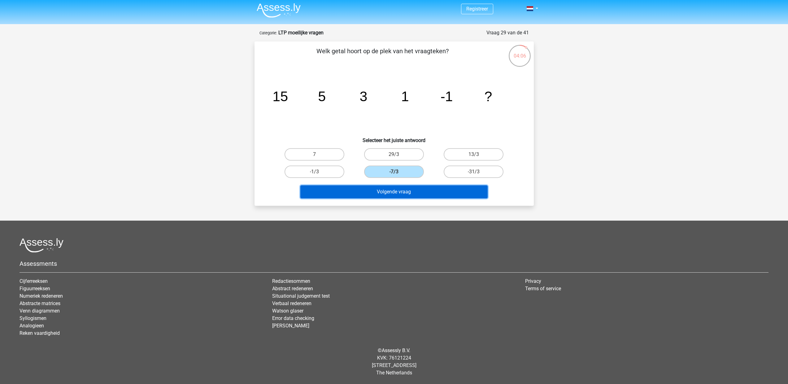
click at [396, 192] on button "Volgende vraag" at bounding box center [393, 192] width 187 height 13
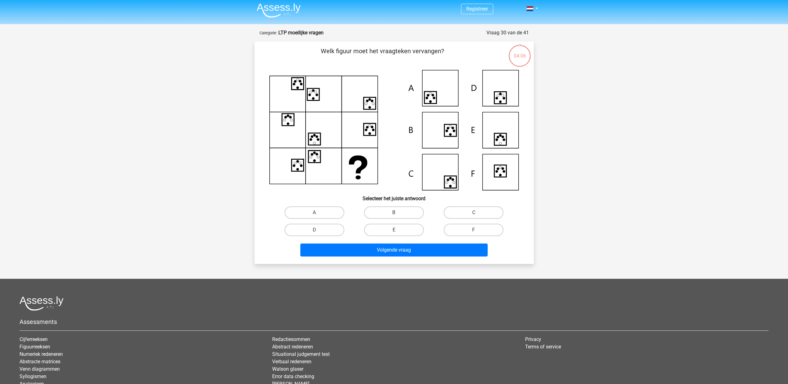
scroll to position [31, 0]
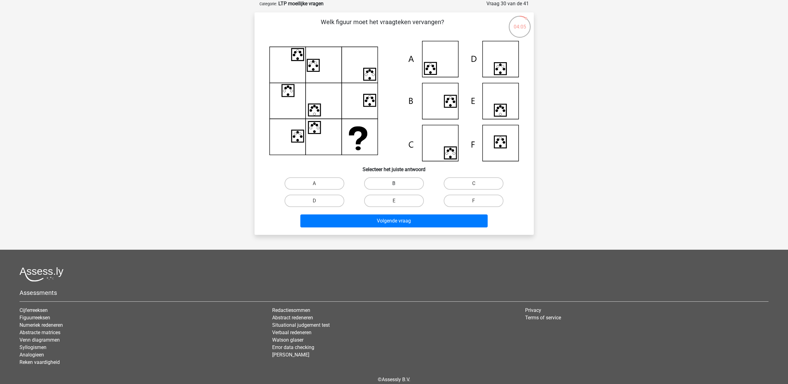
click at [404, 184] on label "B" at bounding box center [394, 183] width 60 height 12
click at [398, 184] on input "B" at bounding box center [396, 186] width 4 height 4
radio input "true"
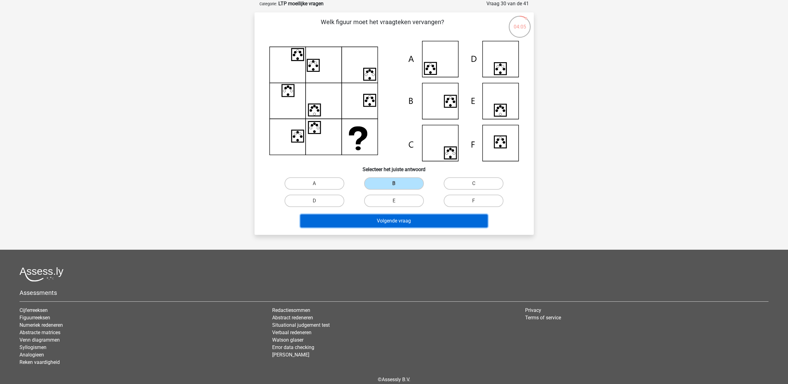
click at [407, 217] on button "Volgende vraag" at bounding box center [393, 221] width 187 height 13
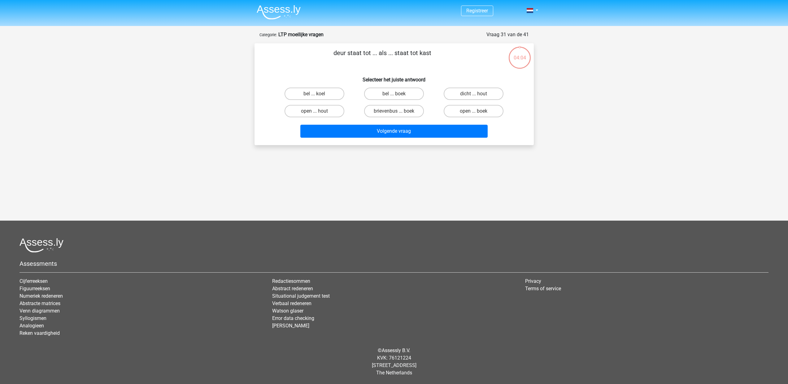
scroll to position [0, 0]
click at [411, 109] on label "brievenbus ... boek" at bounding box center [396, 111] width 60 height 12
click at [401, 111] on input "brievenbus ... boek" at bounding box center [398, 113] width 4 height 4
radio input "true"
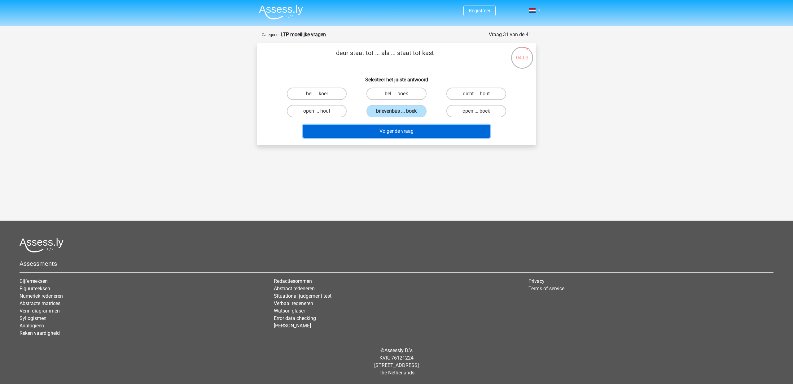
click at [411, 133] on button "Volgende vraag" at bounding box center [396, 131] width 187 height 13
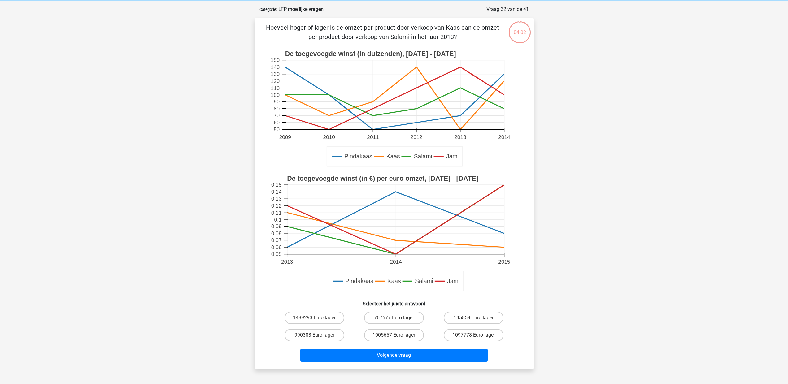
scroll to position [31, 0]
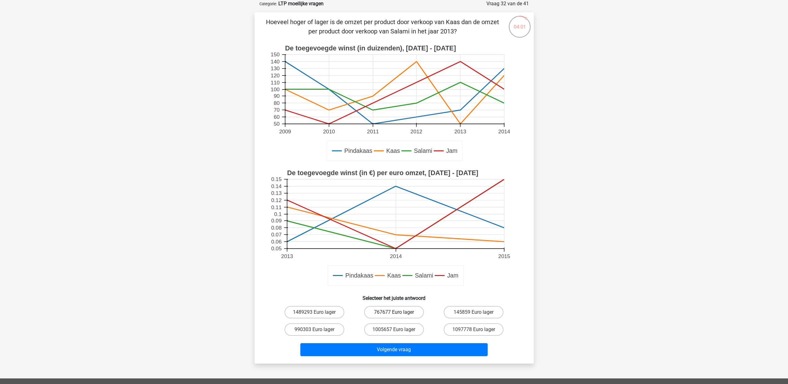
click at [399, 311] on label "767677 Euro lager" at bounding box center [394, 312] width 60 height 12
click at [398, 313] on input "767677 Euro lager" at bounding box center [396, 315] width 4 height 4
radio input "true"
click at [390, 351] on button "Volgende vraag" at bounding box center [393, 350] width 187 height 13
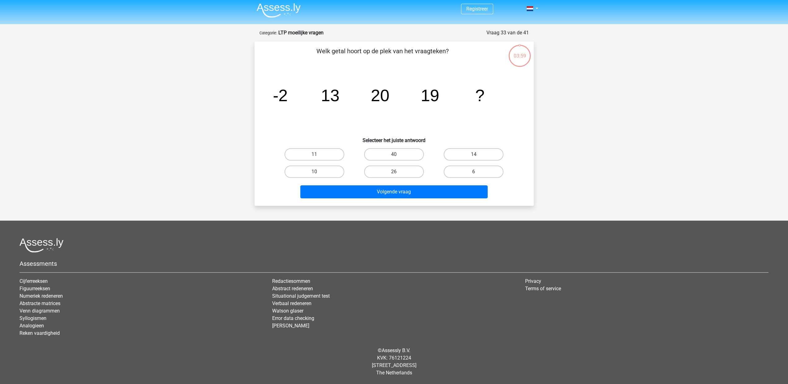
scroll to position [2, 0]
click at [386, 172] on label "26" at bounding box center [394, 172] width 60 height 12
click at [394, 172] on input "26" at bounding box center [396, 174] width 4 height 4
radio input "true"
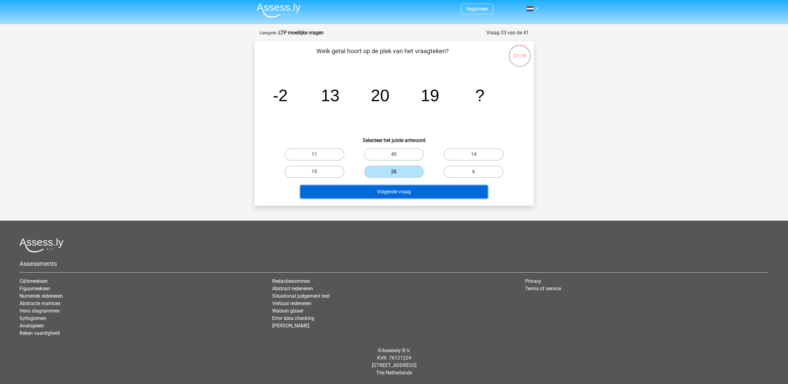
click at [394, 190] on button "Volgende vraag" at bounding box center [393, 192] width 187 height 13
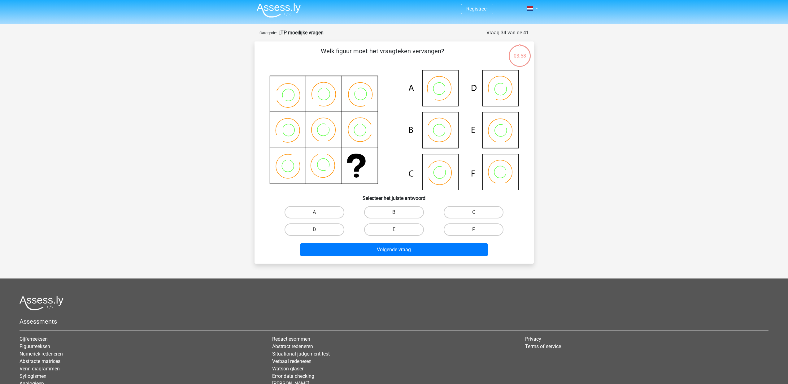
scroll to position [31, 0]
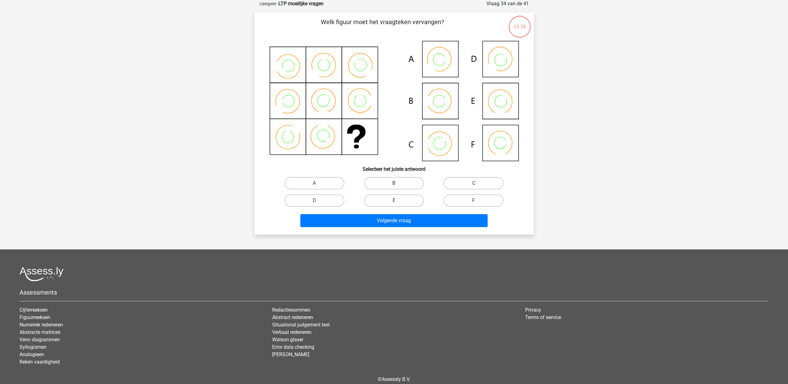
click at [404, 181] on label "B" at bounding box center [394, 183] width 60 height 12
click at [398, 183] on input "B" at bounding box center [396, 185] width 4 height 4
radio input "true"
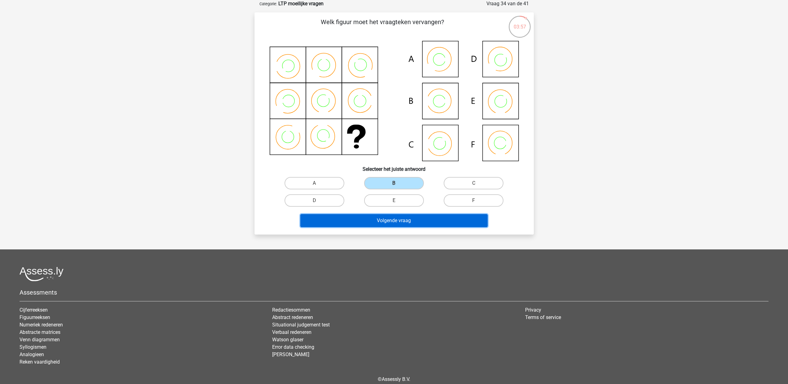
click at [390, 222] on button "Volgende vraag" at bounding box center [393, 220] width 187 height 13
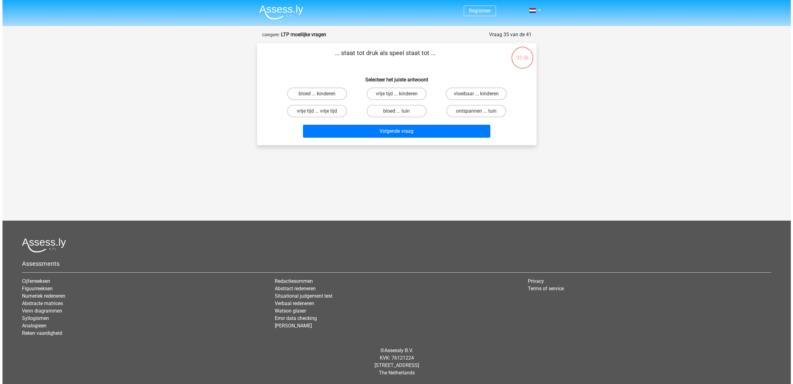
scroll to position [0, 0]
click at [394, 109] on label "bloed ... tuin" at bounding box center [396, 111] width 60 height 12
click at [396, 111] on input "bloed ... tuin" at bounding box center [398, 113] width 4 height 4
radio input "true"
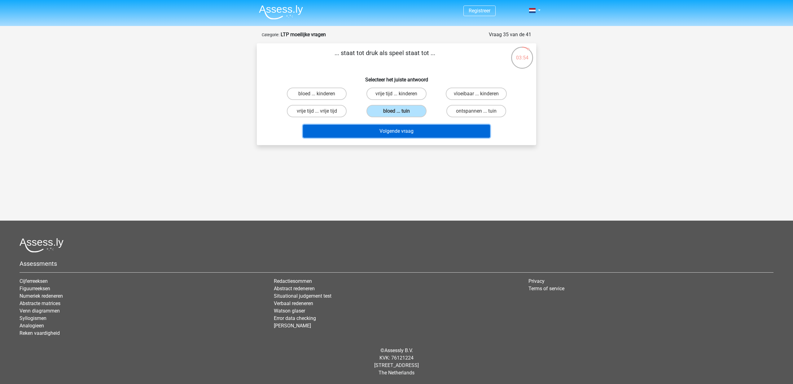
click at [391, 137] on button "Volgende vraag" at bounding box center [396, 131] width 187 height 13
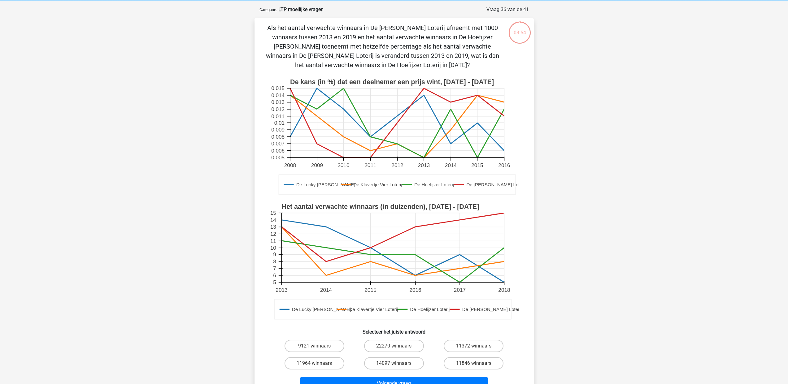
scroll to position [31, 0]
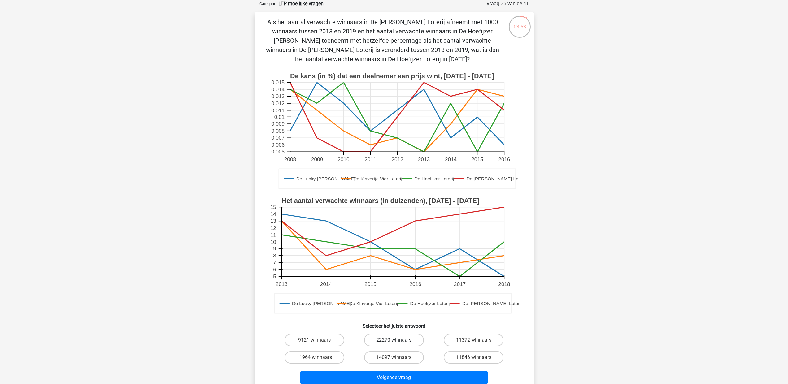
click at [396, 339] on label "22270 winnaars" at bounding box center [394, 340] width 60 height 12
click at [396, 340] on input "22270 winnaars" at bounding box center [396, 342] width 4 height 4
radio input "true"
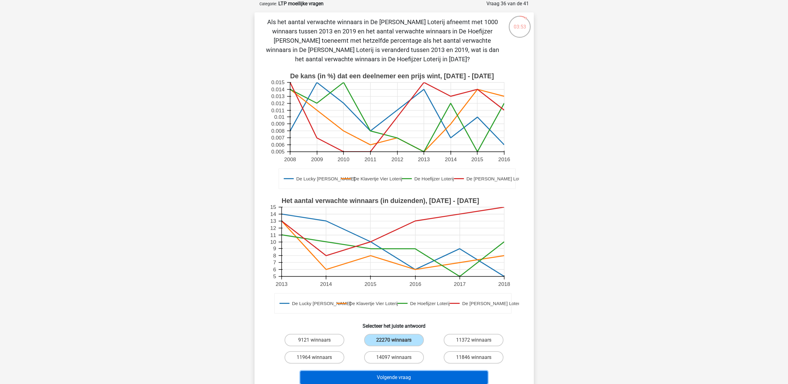
click at [394, 376] on button "Volgende vraag" at bounding box center [393, 377] width 187 height 13
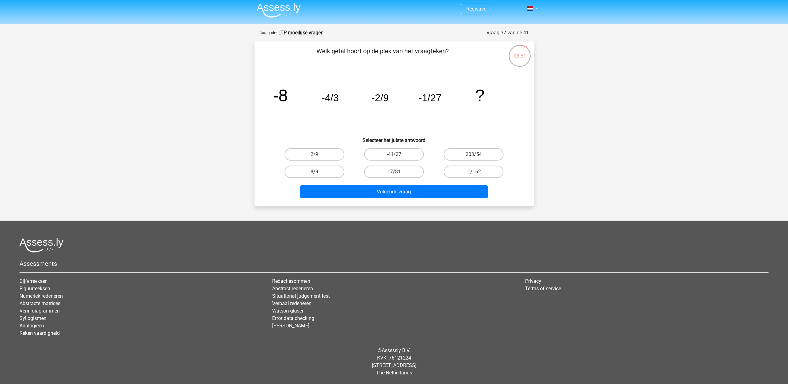
click at [395, 173] on input "17/81" at bounding box center [396, 174] width 4 height 4
radio input "true"
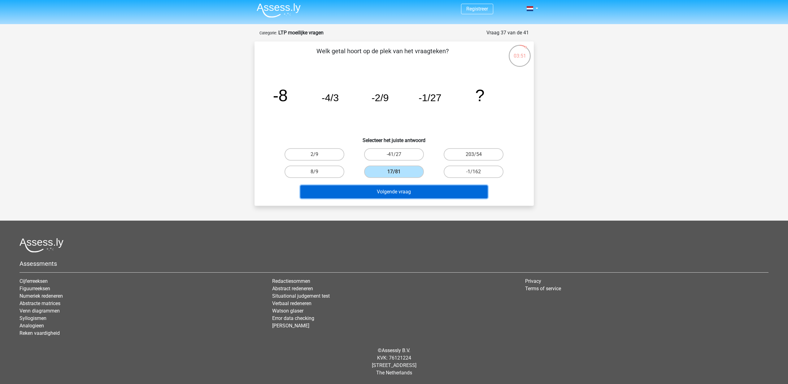
click at [397, 188] on button "Volgende vraag" at bounding box center [393, 192] width 187 height 13
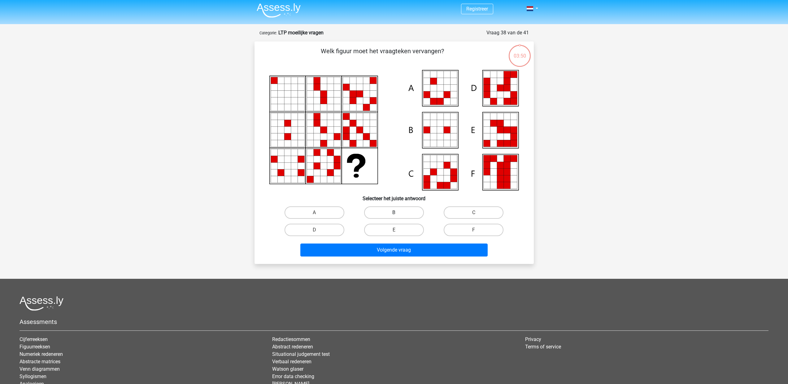
scroll to position [31, 0]
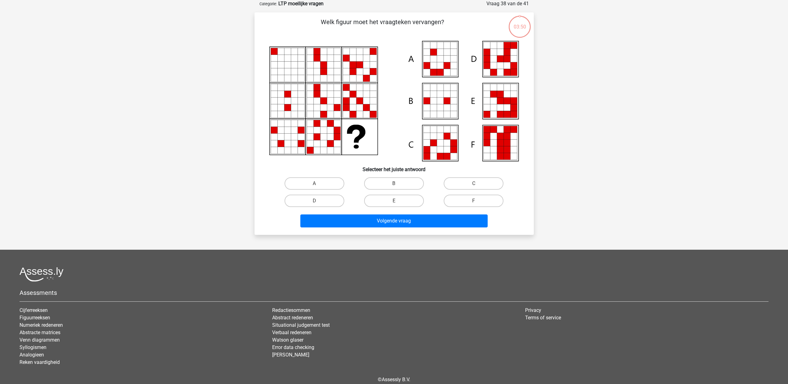
click at [394, 187] on input "B" at bounding box center [396, 186] width 4 height 4
radio input "true"
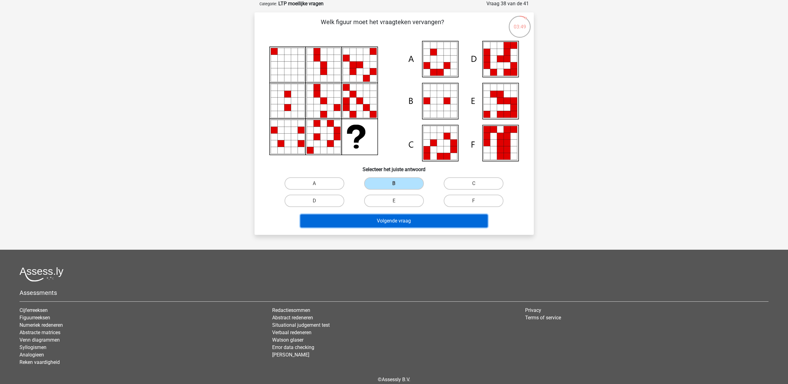
click at [393, 220] on button "Volgende vraag" at bounding box center [393, 221] width 187 height 13
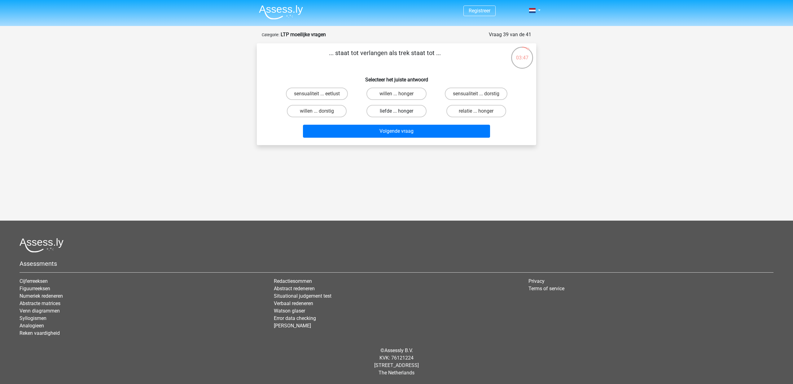
click at [397, 109] on label "liefde ... honger" at bounding box center [396, 111] width 60 height 12
click at [397, 111] on input "liefde ... honger" at bounding box center [398, 113] width 4 height 4
radio input "true"
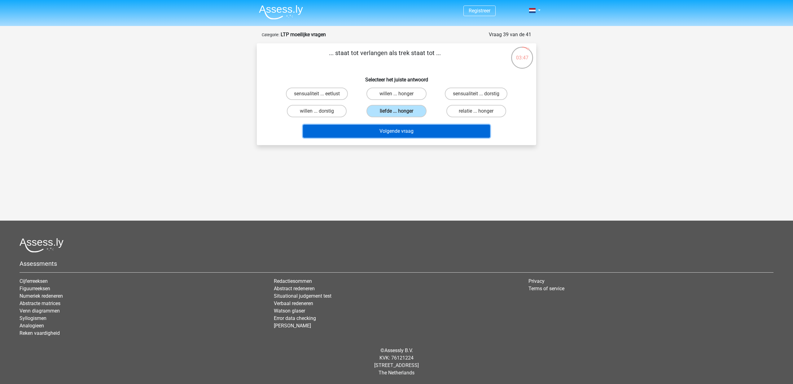
click at [400, 134] on button "Volgende vraag" at bounding box center [396, 131] width 187 height 13
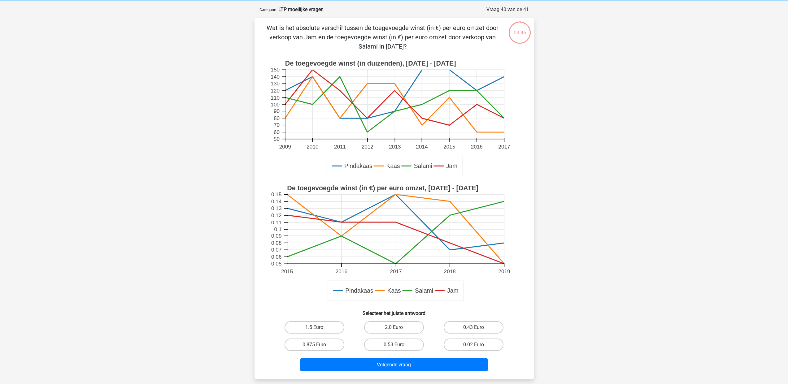
scroll to position [31, 0]
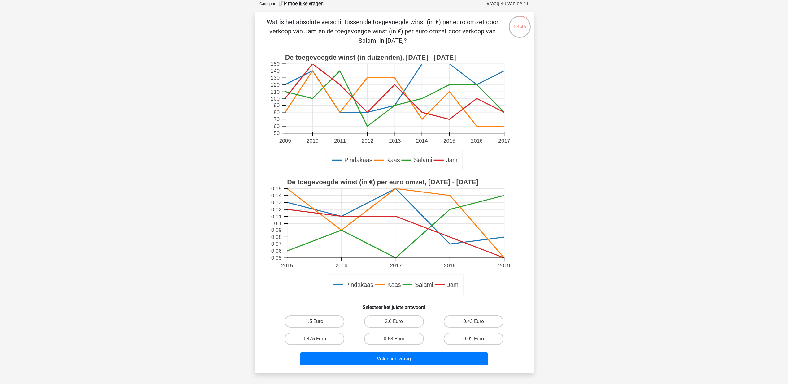
click at [395, 323] on input "2.0 Euro" at bounding box center [396, 324] width 4 height 4
radio input "true"
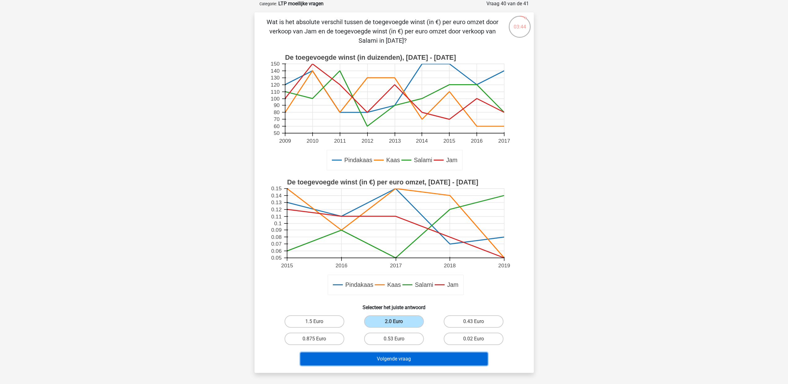
click at [410, 360] on button "Volgende vraag" at bounding box center [393, 359] width 187 height 13
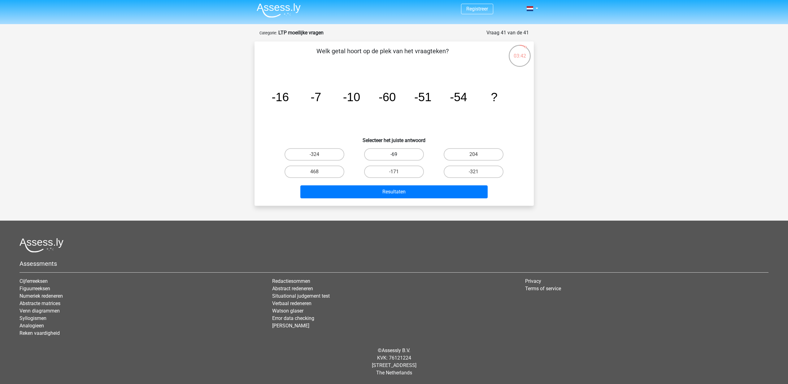
click at [413, 155] on label "-69" at bounding box center [394, 154] width 60 height 12
click at [398, 155] on input "-69" at bounding box center [396, 157] width 4 height 4
radio input "true"
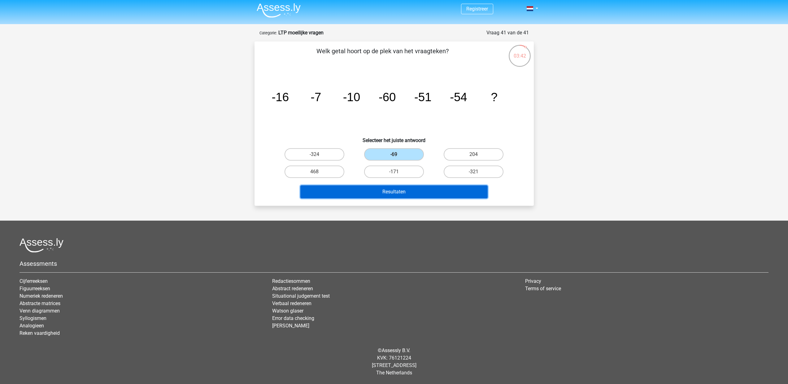
click at [414, 192] on button "Resultaten" at bounding box center [393, 192] width 187 height 13
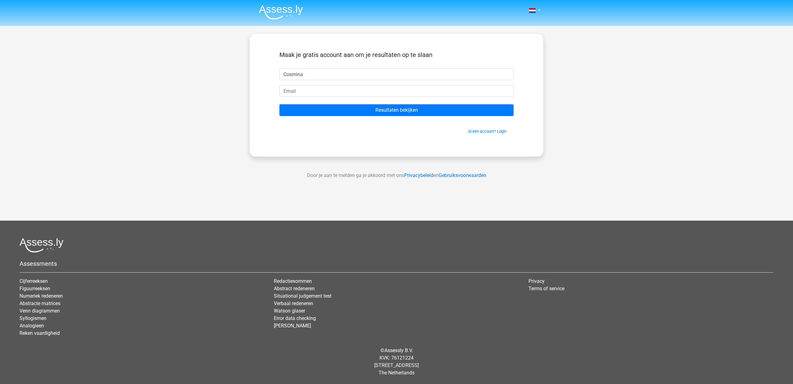
type input "Cosmina"
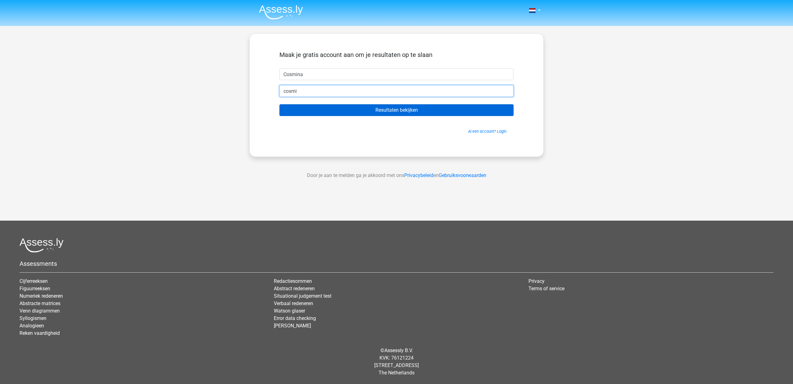
type input "cosmina_jalba@yahoo.com"
click at [401, 109] on input "Resultaten bekijken" at bounding box center [396, 110] width 234 height 12
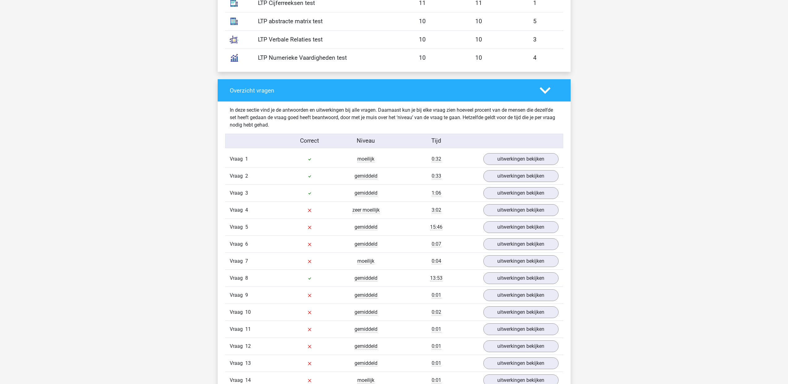
scroll to position [568, 0]
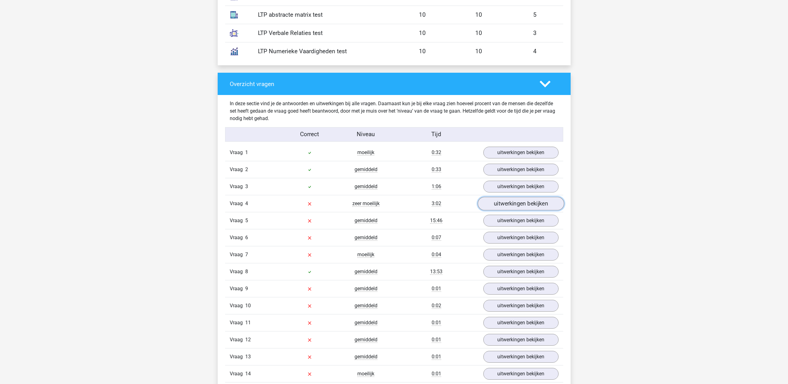
click at [517, 204] on link "uitwerkingen bekijken" at bounding box center [521, 204] width 86 height 14
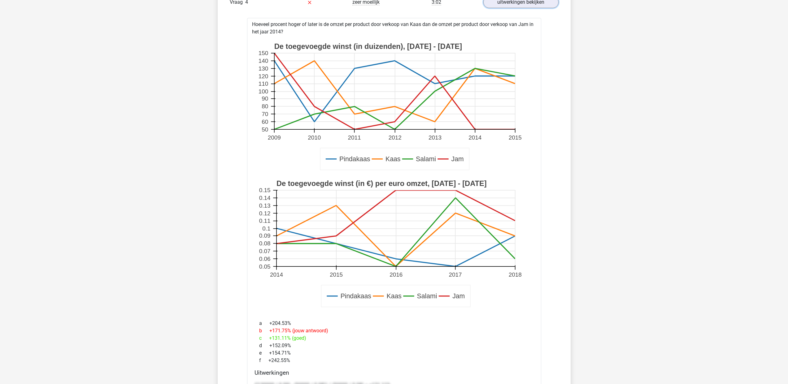
scroll to position [470, 0]
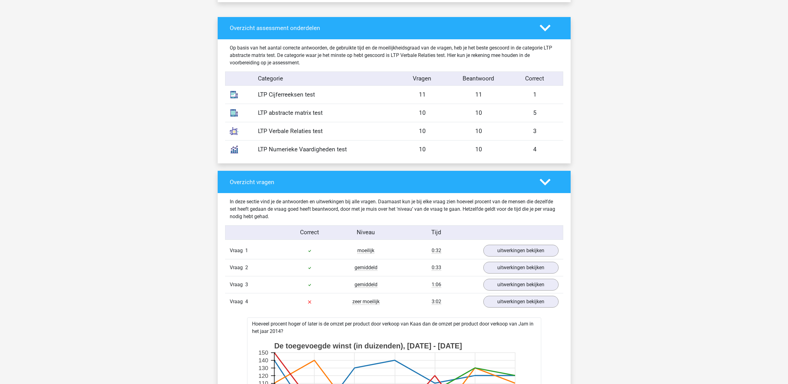
click at [545, 184] on polygon at bounding box center [545, 182] width 11 height 7
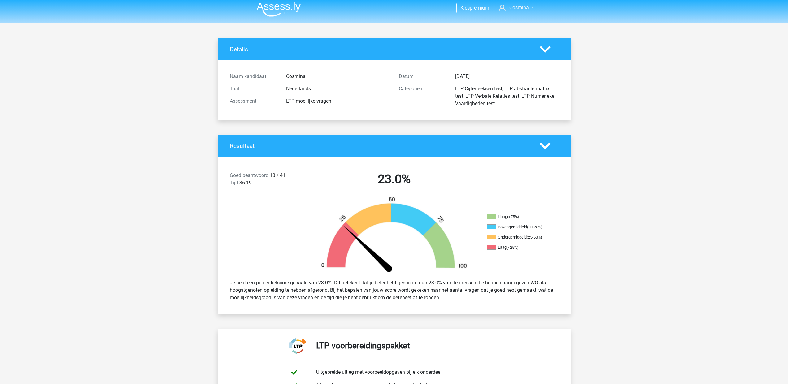
scroll to position [0, 0]
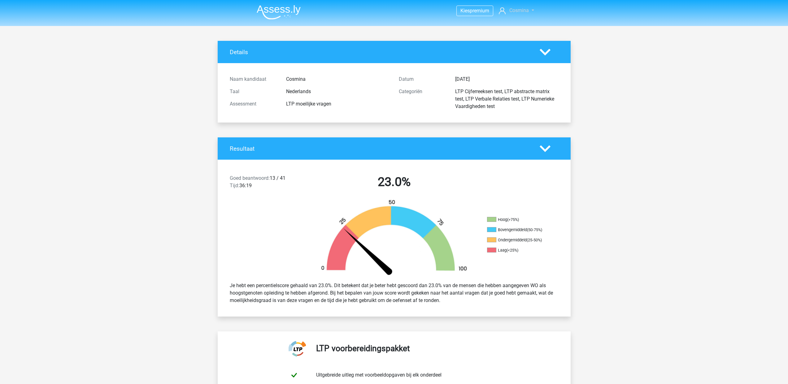
click at [525, 12] on span "Cosmina" at bounding box center [520, 10] width 20 height 6
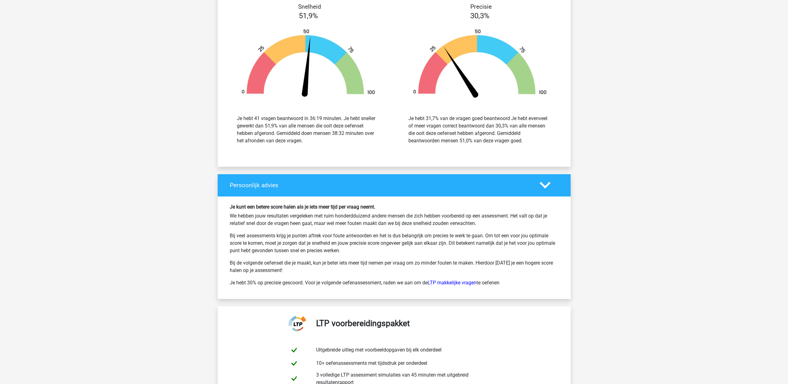
scroll to position [838, 0]
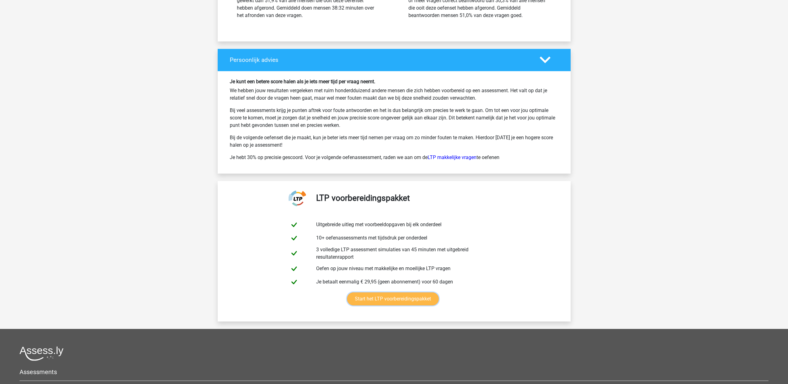
click at [410, 297] on link "Start het LTP voorbereidingspakket" at bounding box center [393, 299] width 92 height 13
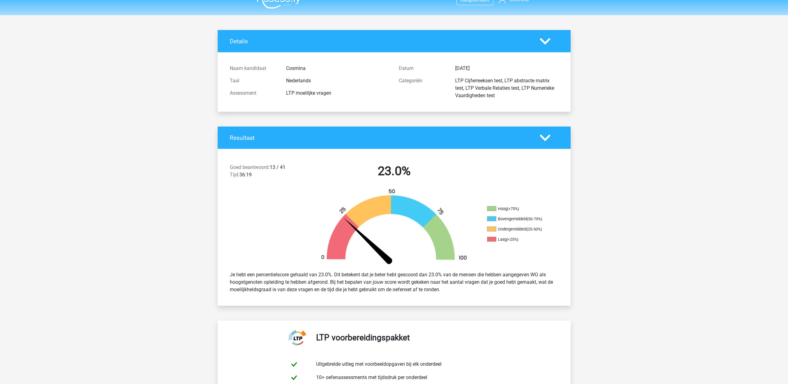
scroll to position [0, 0]
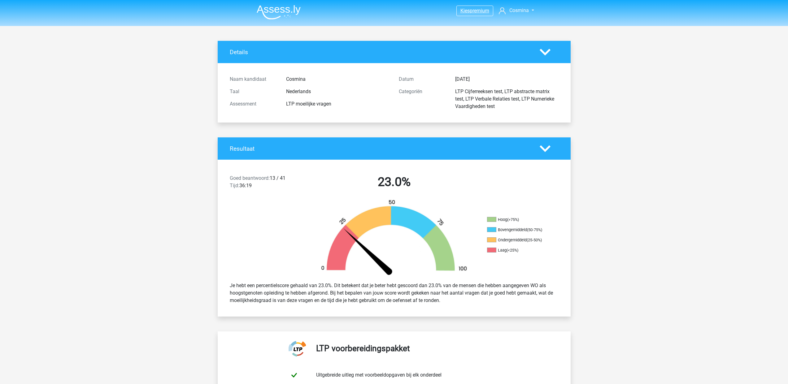
click at [467, 13] on span "Kies" at bounding box center [465, 11] width 9 height 6
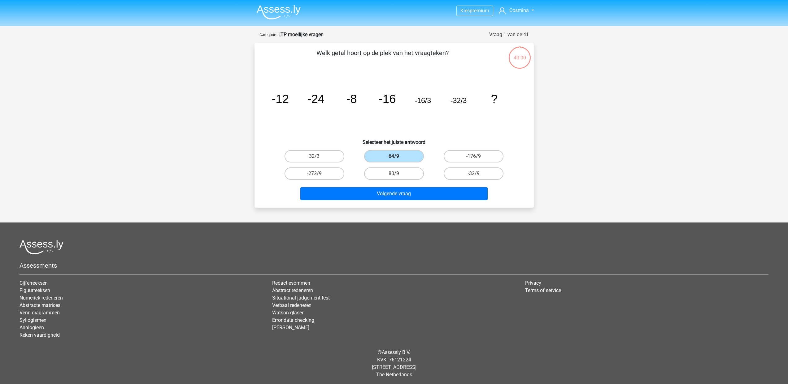
scroll to position [2, 0]
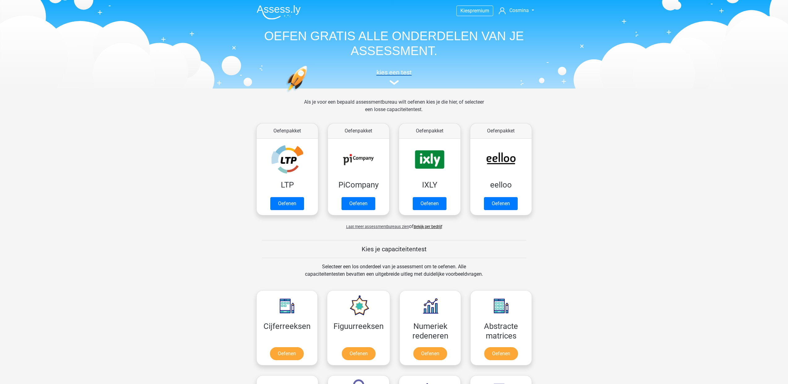
click at [390, 83] on img at bounding box center [394, 82] width 9 height 5
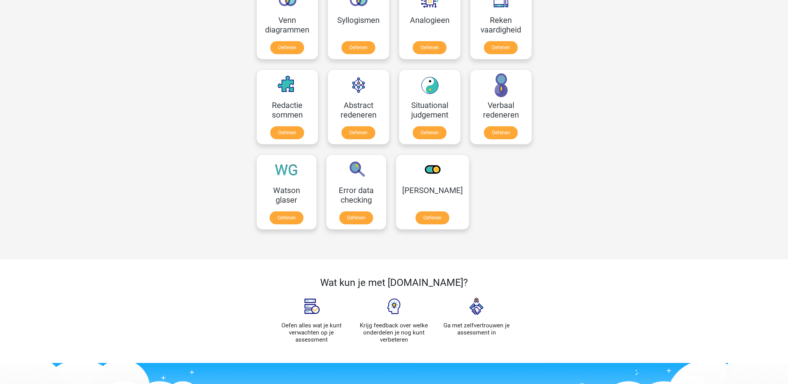
scroll to position [223, 0]
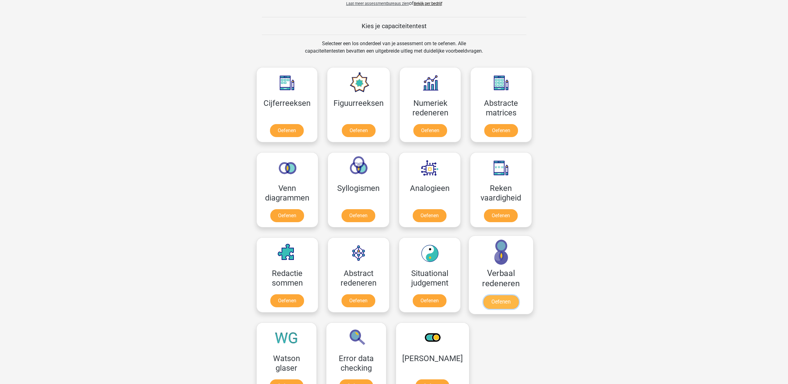
click at [510, 295] on link "Oefenen" at bounding box center [500, 302] width 35 height 14
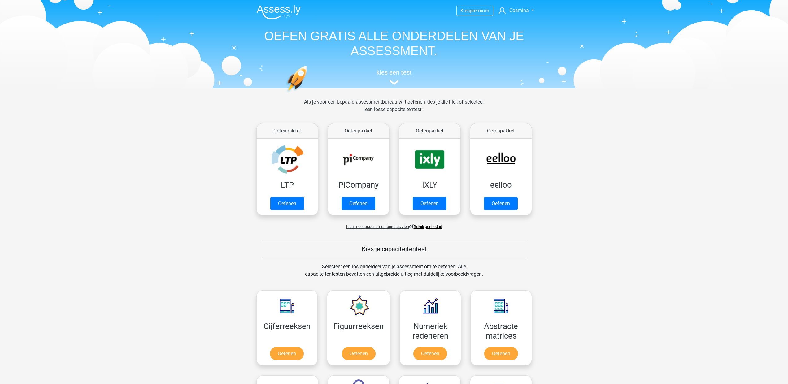
click at [419, 226] on link "Bekijk per bedrijf" at bounding box center [428, 227] width 28 height 5
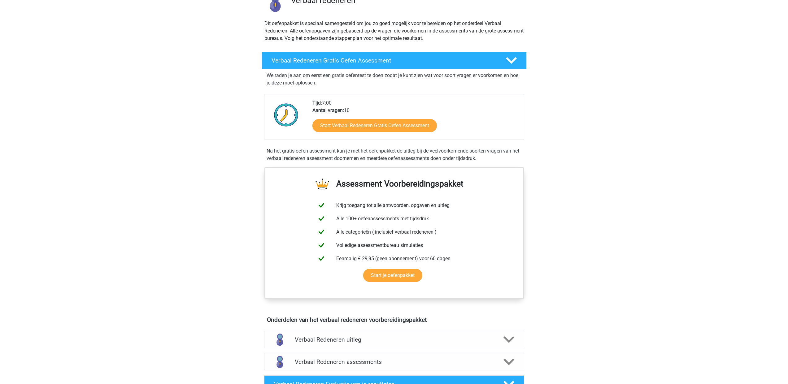
scroll to position [219, 0]
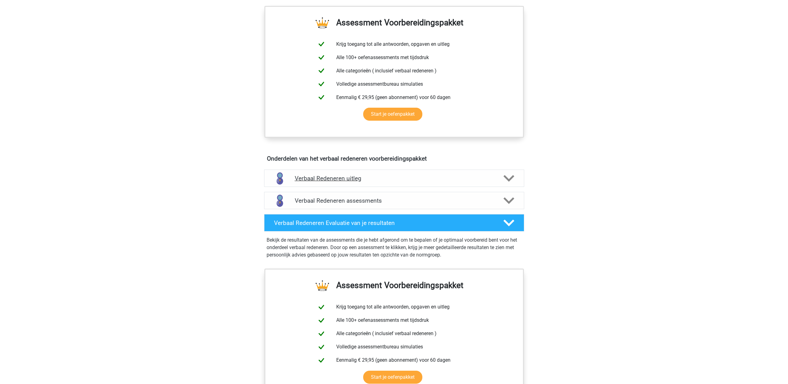
click at [510, 179] on polygon at bounding box center [509, 178] width 11 height 7
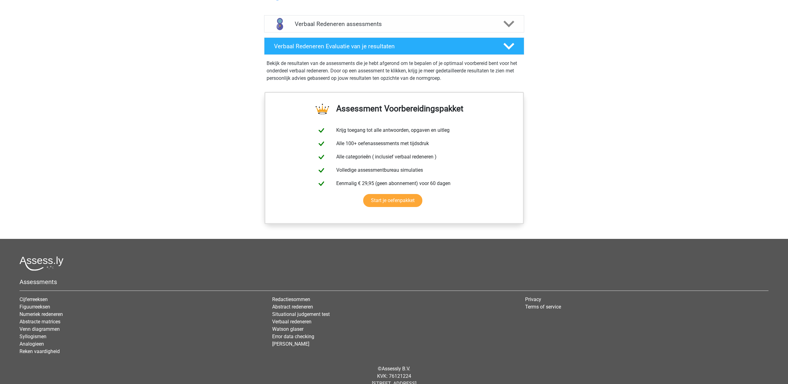
scroll to position [610, 0]
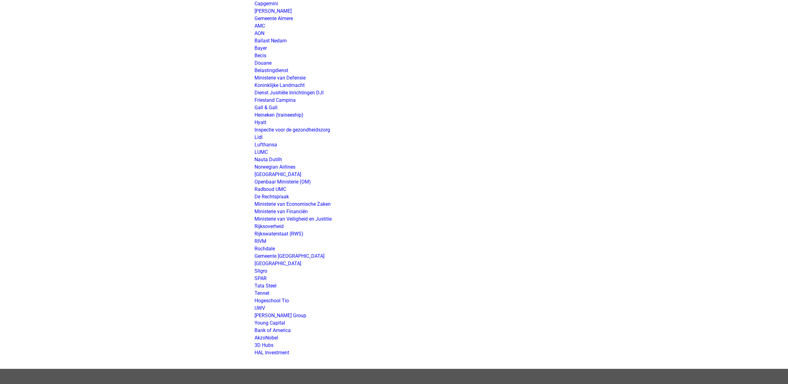
scroll to position [996, 0]
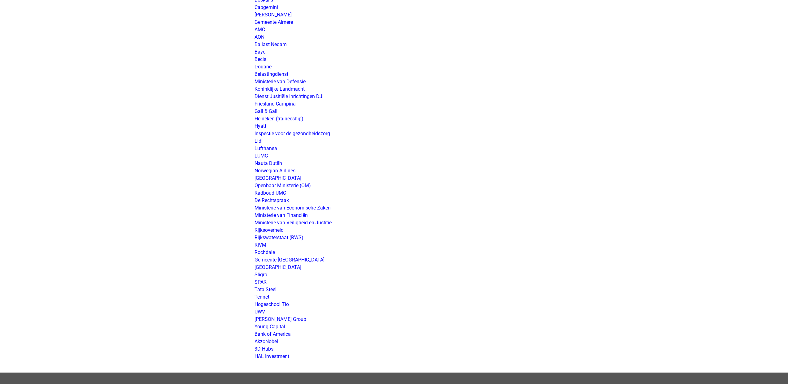
click at [261, 156] on link "LUMC" at bounding box center [261, 156] width 13 height 6
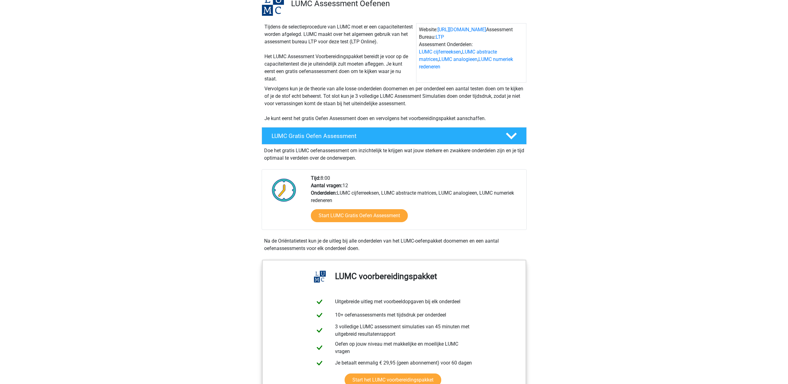
scroll to position [52, 0]
click at [450, 60] on link "LUMC analogieen" at bounding box center [458, 59] width 39 height 6
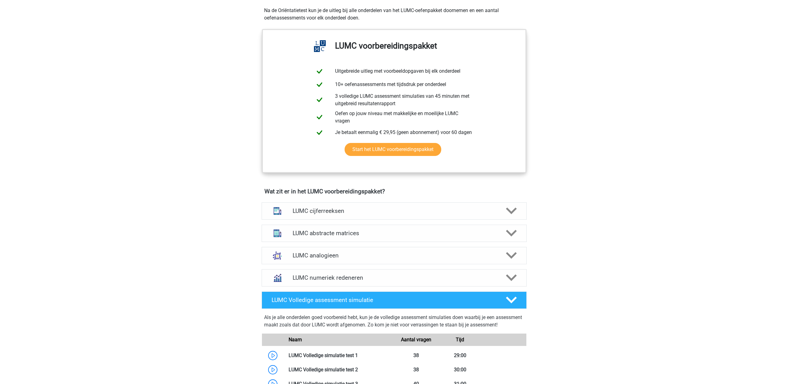
scroll to position [287, 0]
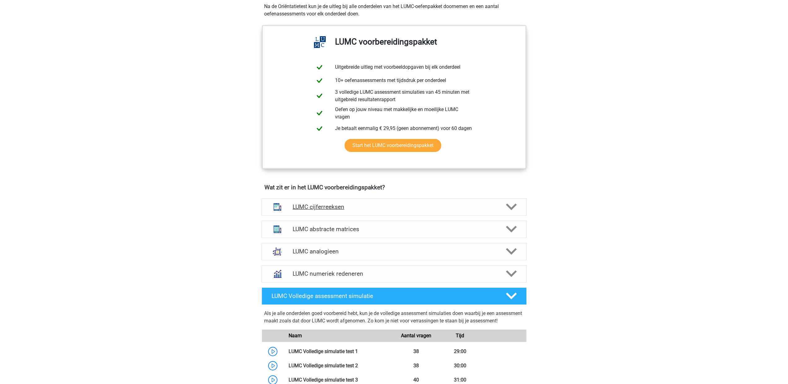
click at [509, 210] on icon at bounding box center [511, 207] width 11 height 11
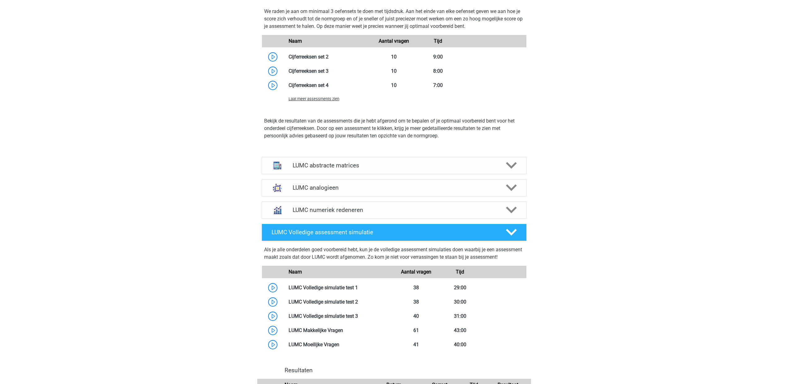
scroll to position [764, 0]
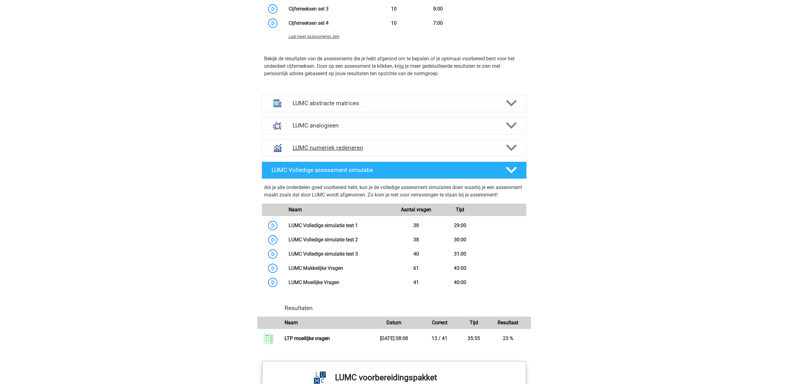
click at [509, 149] on icon at bounding box center [511, 147] width 11 height 11
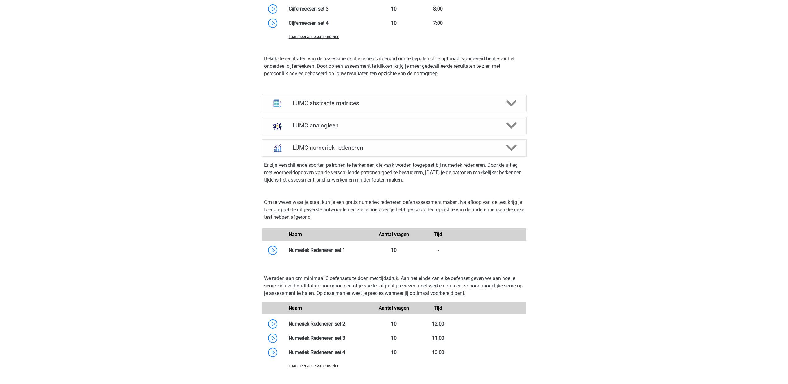
click at [509, 149] on icon at bounding box center [511, 147] width 11 height 11
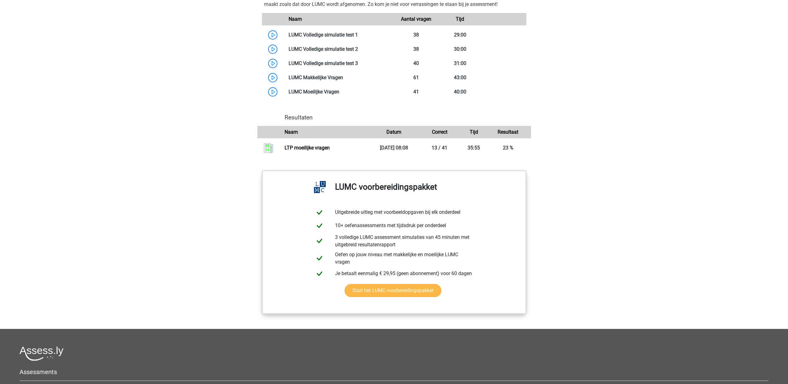
scroll to position [927, 0]
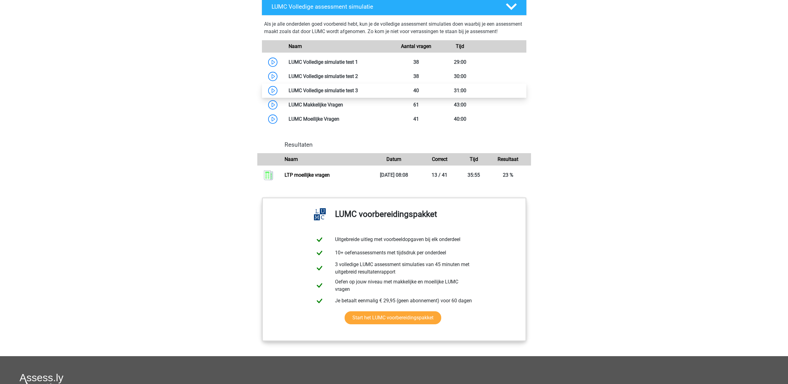
click at [358, 94] on link at bounding box center [358, 91] width 0 height 6
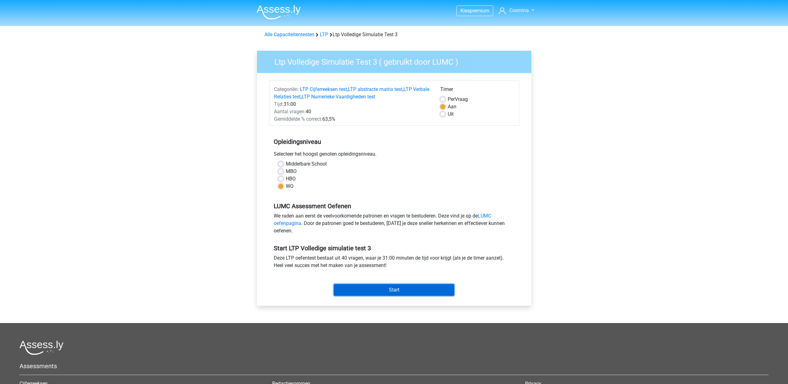
click at [400, 292] on input "Start" at bounding box center [394, 290] width 120 height 12
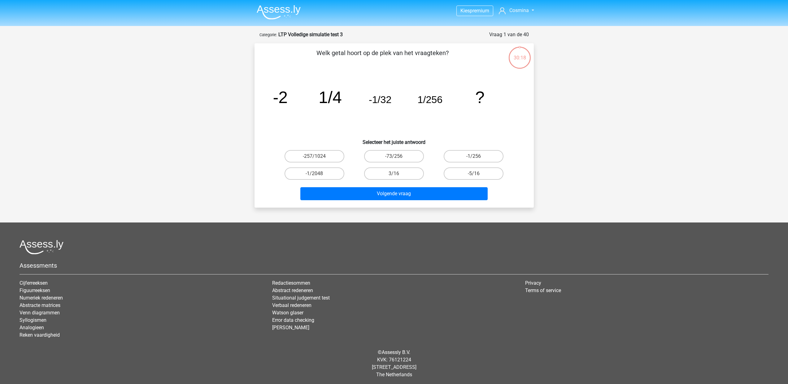
click at [315, 174] on input "-1/2048" at bounding box center [316, 176] width 4 height 4
radio input "true"
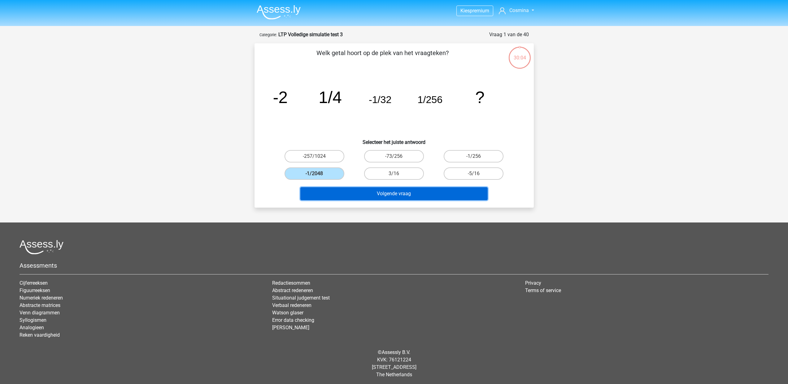
click at [404, 195] on button "Volgende vraag" at bounding box center [393, 193] width 187 height 13
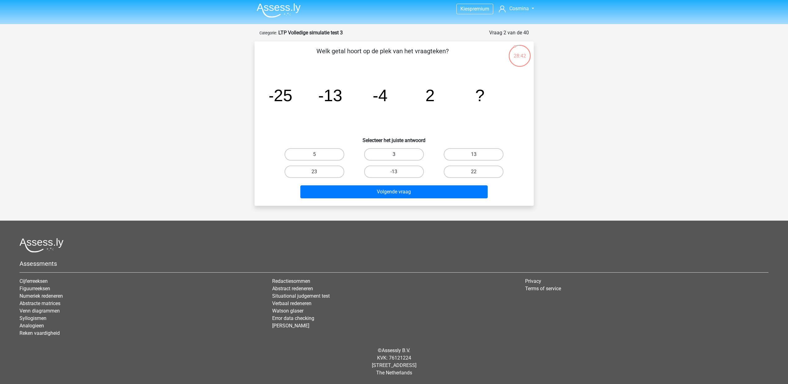
click at [403, 153] on label "3" at bounding box center [394, 154] width 60 height 12
click at [398, 155] on input "3" at bounding box center [396, 157] width 4 height 4
radio input "true"
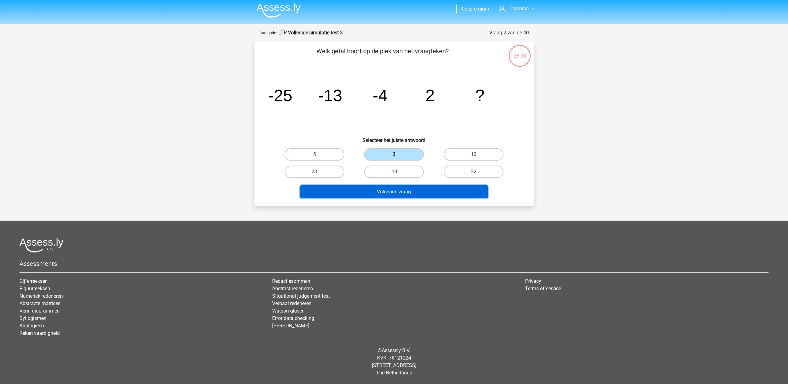
click at [399, 196] on button "Volgende vraag" at bounding box center [393, 192] width 187 height 13
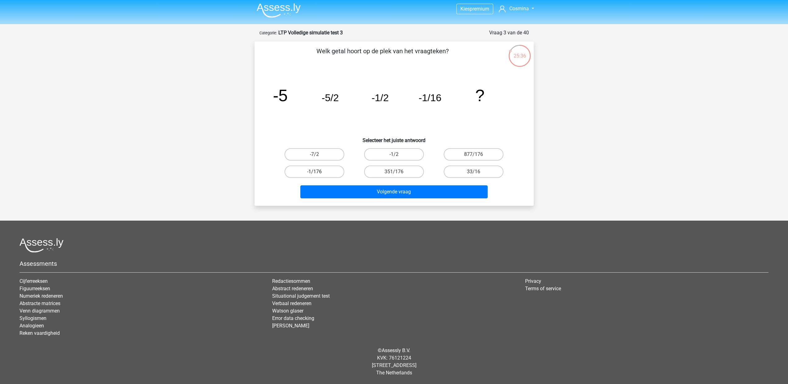
click at [315, 170] on label "-1/176" at bounding box center [315, 172] width 60 height 12
click at [315, 172] on input "-1/176" at bounding box center [316, 174] width 4 height 4
radio input "true"
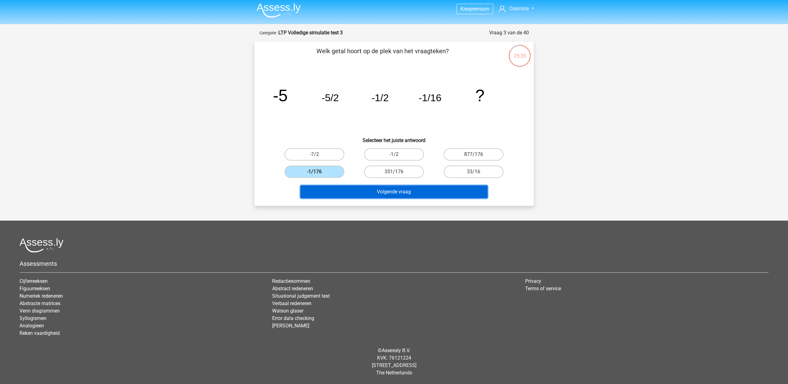
click at [389, 191] on button "Volgende vraag" at bounding box center [393, 192] width 187 height 13
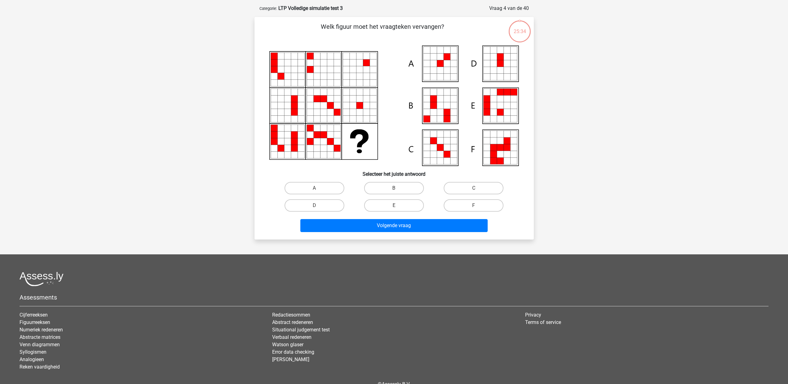
scroll to position [31, 0]
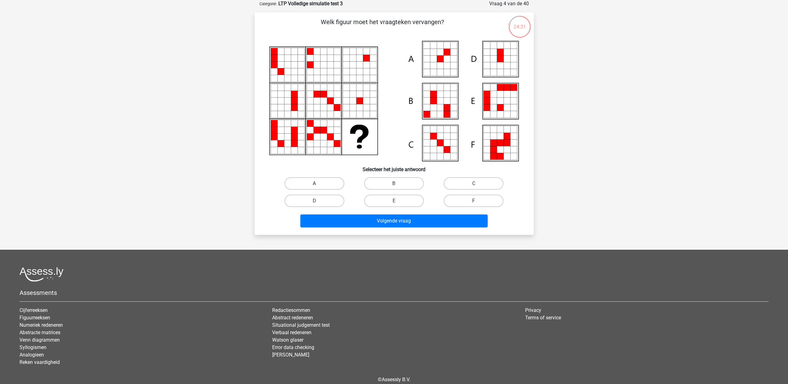
click at [312, 185] on label "A" at bounding box center [315, 183] width 60 height 12
click at [314, 185] on input "A" at bounding box center [316, 186] width 4 height 4
radio input "true"
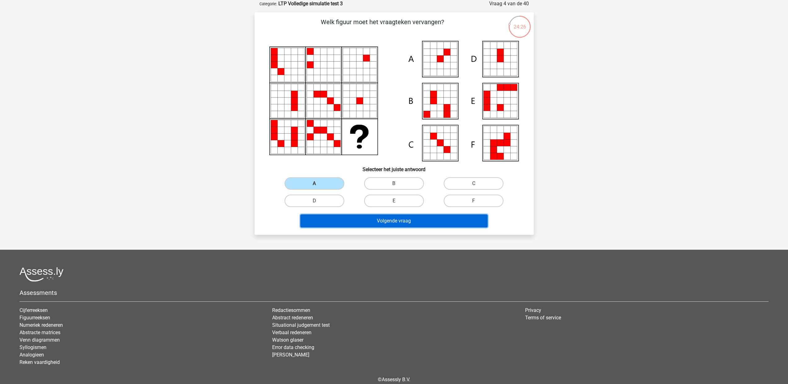
click at [392, 224] on button "Volgende vraag" at bounding box center [393, 221] width 187 height 13
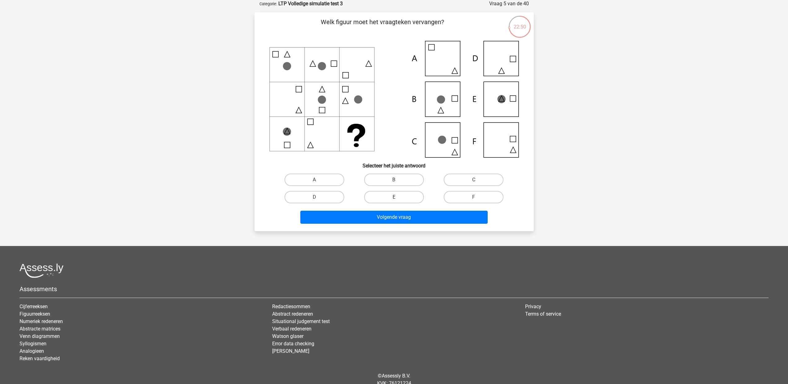
click at [443, 106] on icon at bounding box center [394, 99] width 250 height 117
click at [400, 196] on label "E" at bounding box center [394, 197] width 60 height 12
click at [398, 197] on input "E" at bounding box center [396, 199] width 4 height 4
radio input "true"
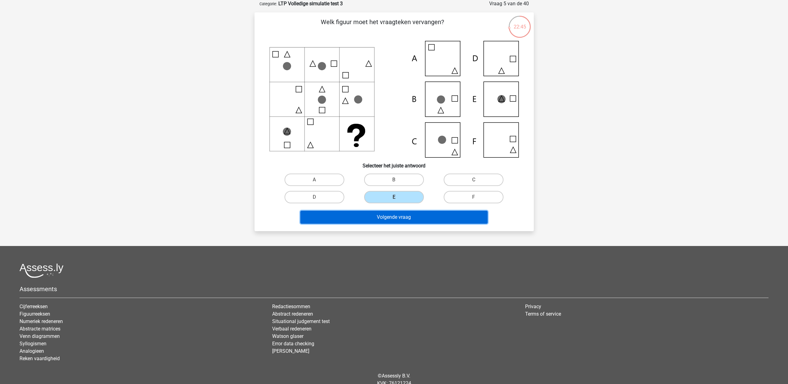
click at [418, 217] on button "Volgende vraag" at bounding box center [393, 217] width 187 height 13
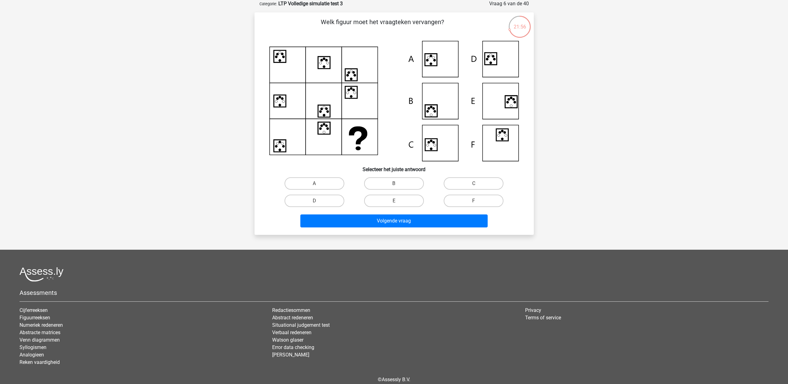
click at [317, 202] on input "D" at bounding box center [316, 203] width 4 height 4
radio input "true"
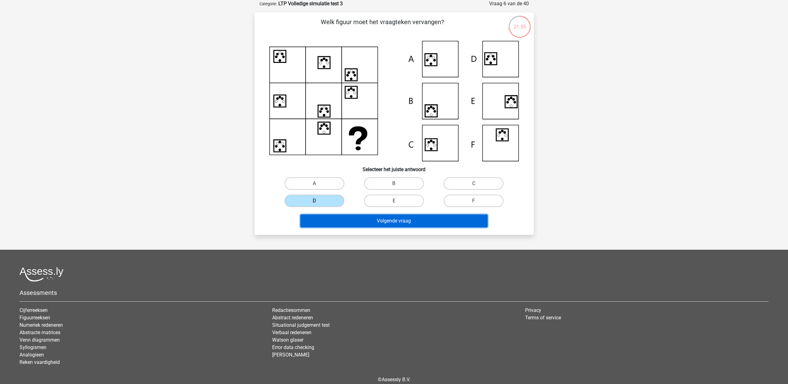
click at [376, 222] on button "Volgende vraag" at bounding box center [393, 221] width 187 height 13
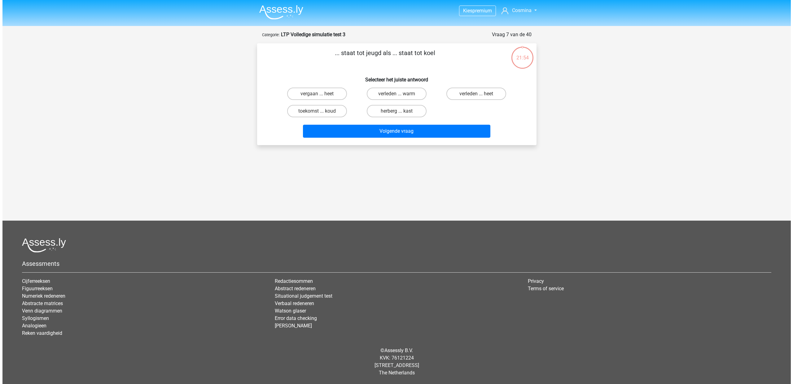
scroll to position [0, 0]
click at [324, 111] on label "toekomst ... koud" at bounding box center [317, 111] width 60 height 12
click at [321, 111] on input "toekomst ... koud" at bounding box center [319, 113] width 4 height 4
radio input "true"
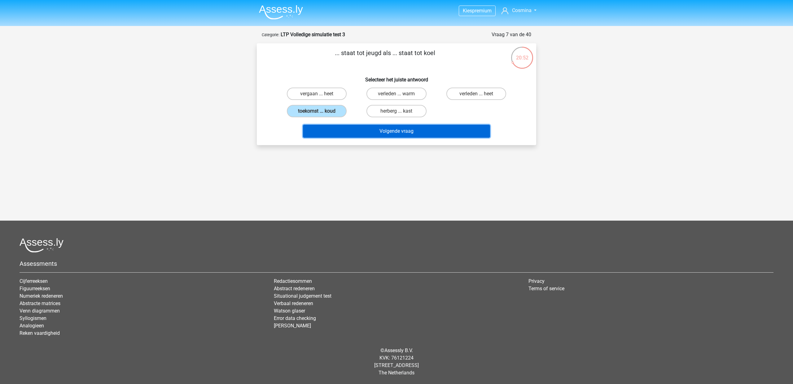
click at [398, 136] on button "Volgende vraag" at bounding box center [396, 131] width 187 height 13
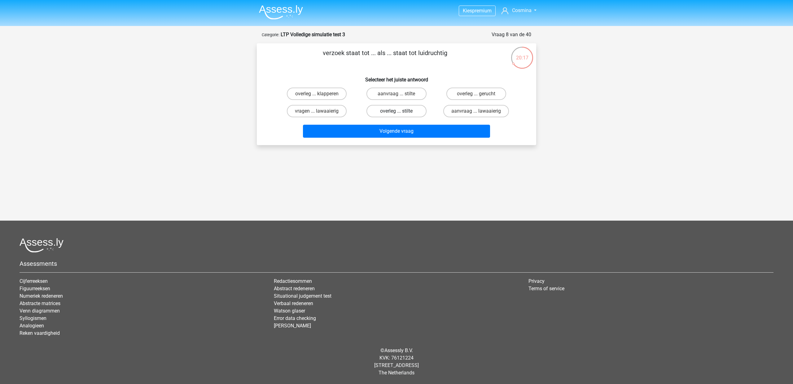
click at [402, 114] on label "overleg ... stilte" at bounding box center [396, 111] width 60 height 12
click at [401, 114] on input "overleg ... stilte" at bounding box center [398, 113] width 4 height 4
radio input "true"
click at [451, 113] on label "aanvraag ... lawaaierig" at bounding box center [476, 111] width 66 height 12
click at [476, 113] on input "aanvraag ... lawaaierig" at bounding box center [478, 113] width 4 height 4
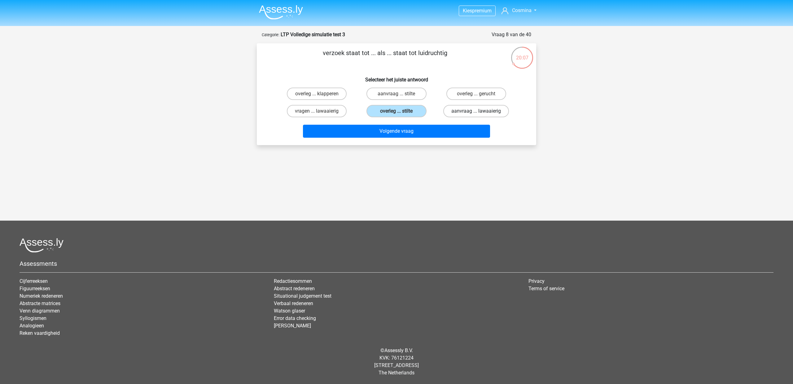
radio input "true"
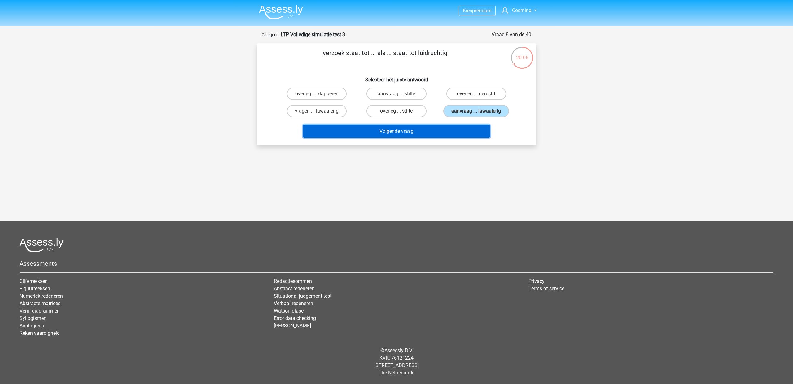
click at [403, 131] on button "Volgende vraag" at bounding box center [396, 131] width 187 height 13
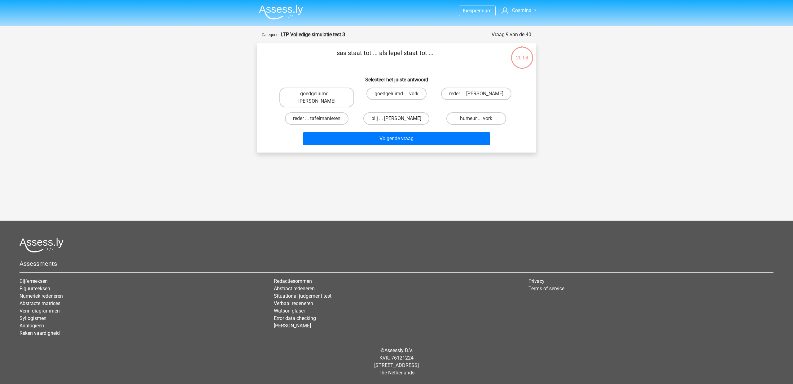
click at [402, 112] on label "blij ... anna" at bounding box center [396, 118] width 66 height 12
click at [401, 119] on input "blij ... anna" at bounding box center [398, 121] width 4 height 4
radio input "true"
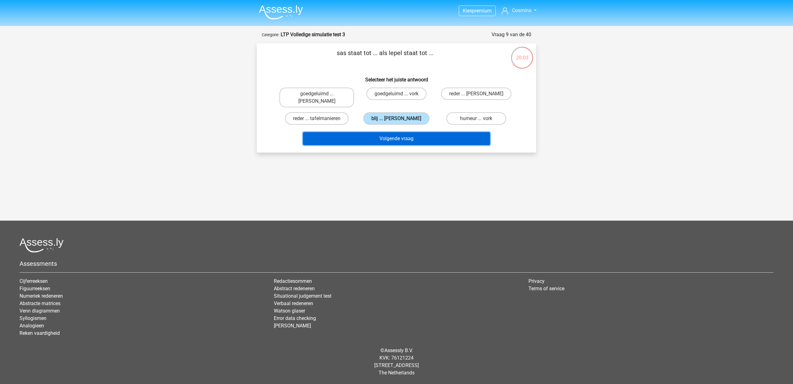
click at [403, 134] on button "Volgende vraag" at bounding box center [396, 138] width 187 height 13
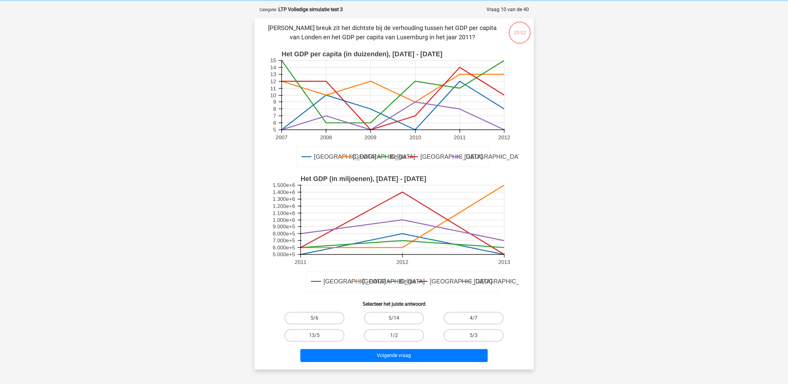
scroll to position [31, 0]
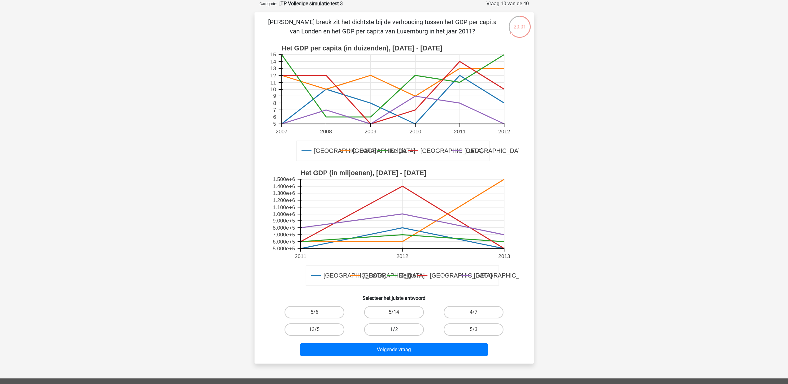
drag, startPoint x: 397, startPoint y: 311, endPoint x: 403, endPoint y: 326, distance: 16.7
click at [396, 312] on label "5/14" at bounding box center [394, 312] width 60 height 12
click at [396, 313] on input "5/14" at bounding box center [396, 315] width 4 height 4
radio input "true"
click at [406, 351] on button "Volgende vraag" at bounding box center [393, 350] width 187 height 13
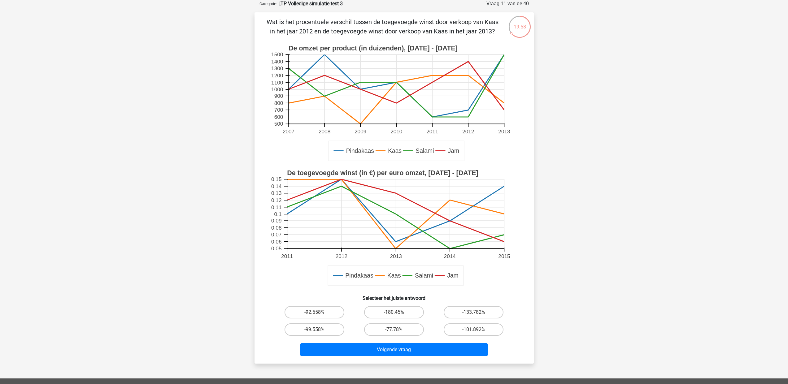
click at [396, 313] on input "-180.45%" at bounding box center [396, 315] width 4 height 4
radio input "true"
click at [404, 351] on button "Volgende vraag" at bounding box center [393, 350] width 187 height 13
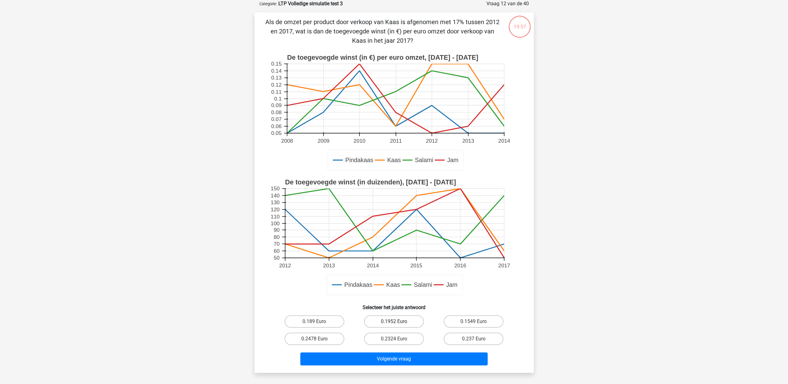
click at [392, 323] on label "0.1952 Euro" at bounding box center [394, 322] width 60 height 12
click at [394, 323] on input "0.1952 Euro" at bounding box center [396, 324] width 4 height 4
radio input "true"
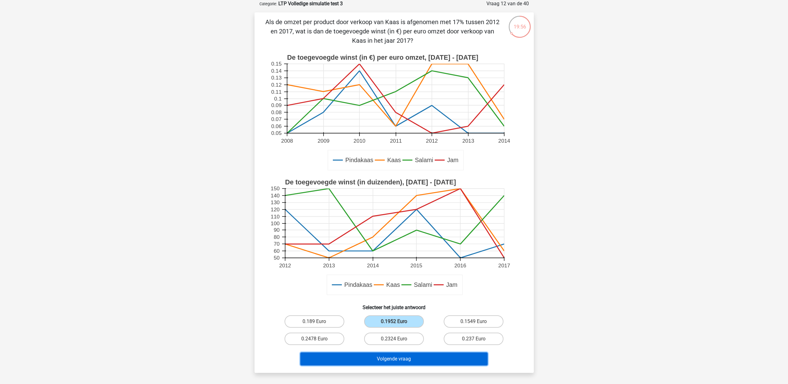
click at [398, 360] on button "Volgende vraag" at bounding box center [393, 359] width 187 height 13
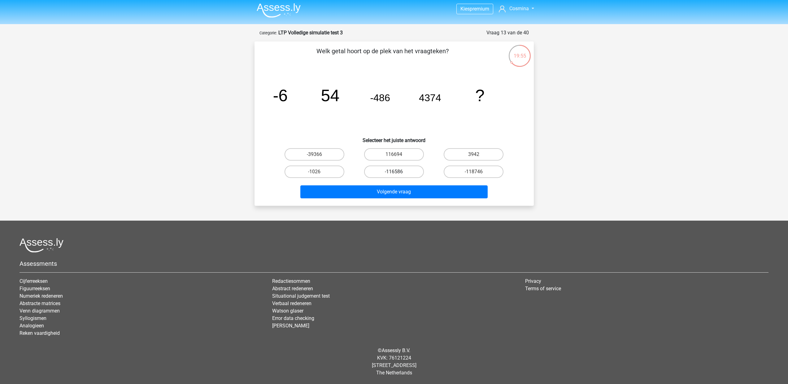
click at [413, 175] on label "-116586" at bounding box center [394, 172] width 60 height 12
click at [398, 175] on input "-116586" at bounding box center [396, 174] width 4 height 4
radio input "true"
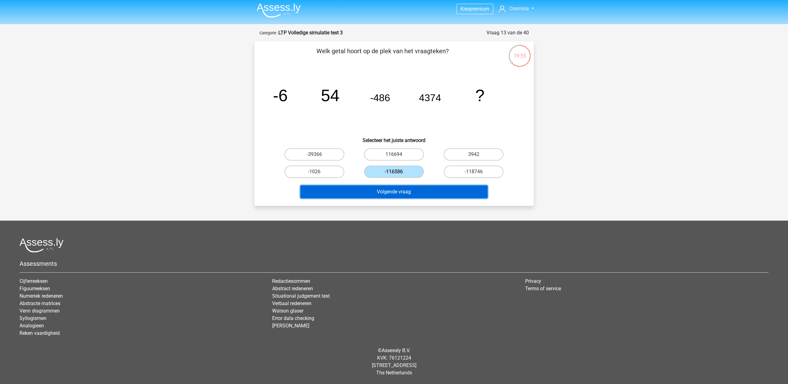
click at [406, 193] on button "Volgende vraag" at bounding box center [393, 192] width 187 height 13
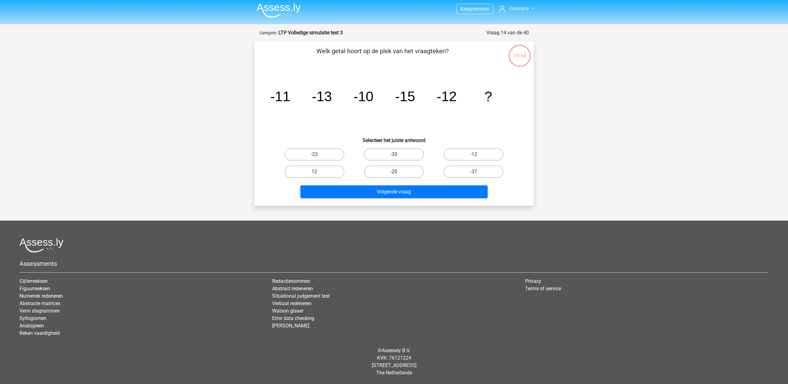
click at [406, 173] on label "-20" at bounding box center [394, 172] width 60 height 12
click at [398, 173] on input "-20" at bounding box center [396, 174] width 4 height 4
radio input "true"
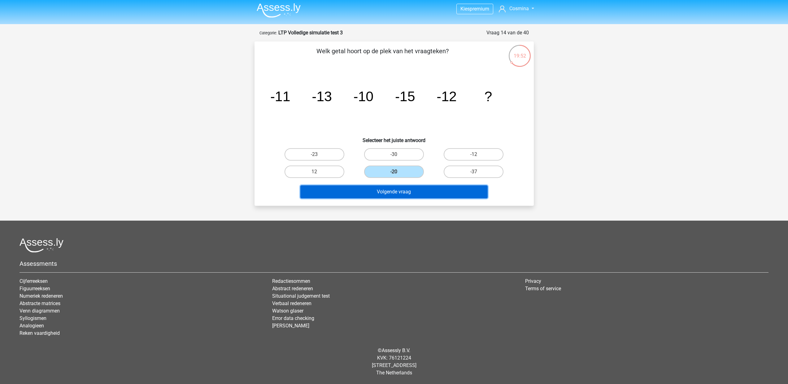
click at [401, 192] on button "Volgende vraag" at bounding box center [393, 192] width 187 height 13
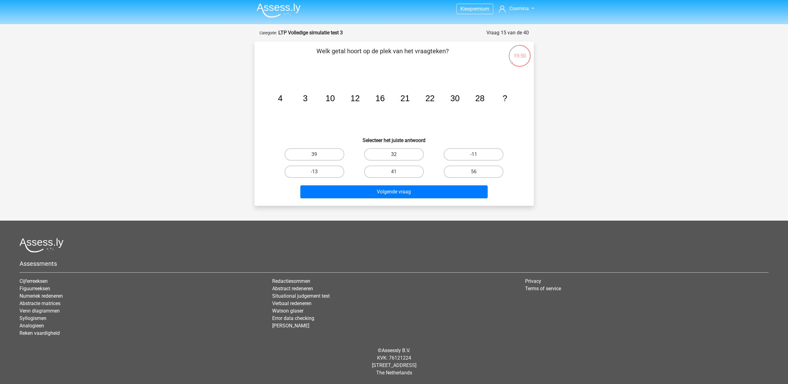
click at [390, 156] on label "32" at bounding box center [394, 154] width 60 height 12
click at [394, 156] on input "32" at bounding box center [396, 157] width 4 height 4
radio input "true"
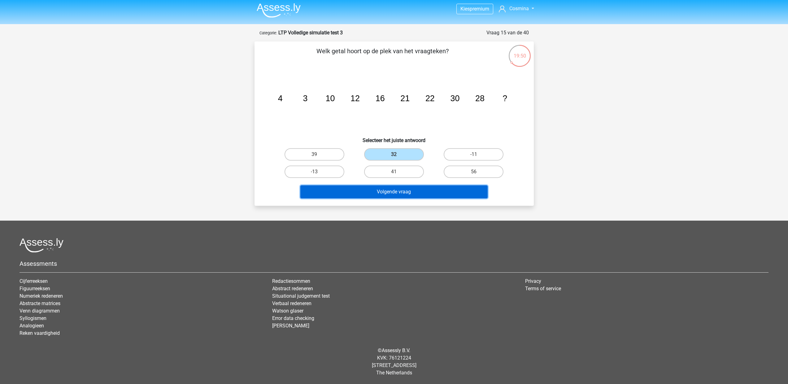
click at [400, 192] on button "Volgende vraag" at bounding box center [393, 192] width 187 height 13
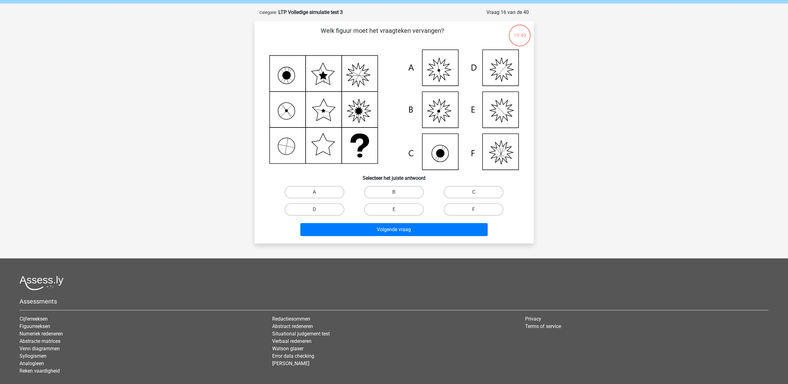
scroll to position [31, 0]
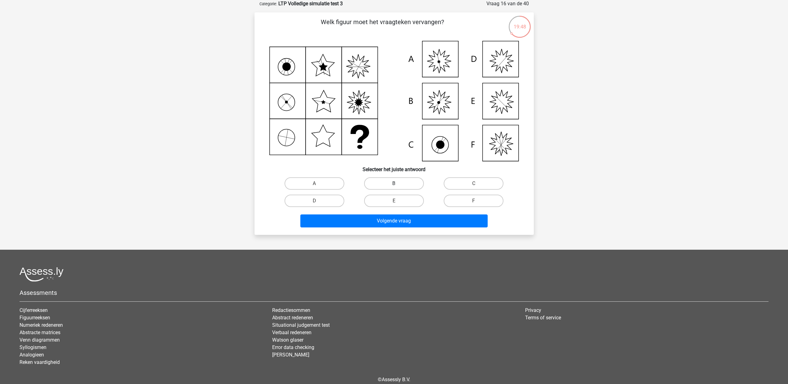
click at [402, 183] on label "B" at bounding box center [394, 183] width 60 height 12
click at [398, 184] on input "B" at bounding box center [396, 186] width 4 height 4
radio input "true"
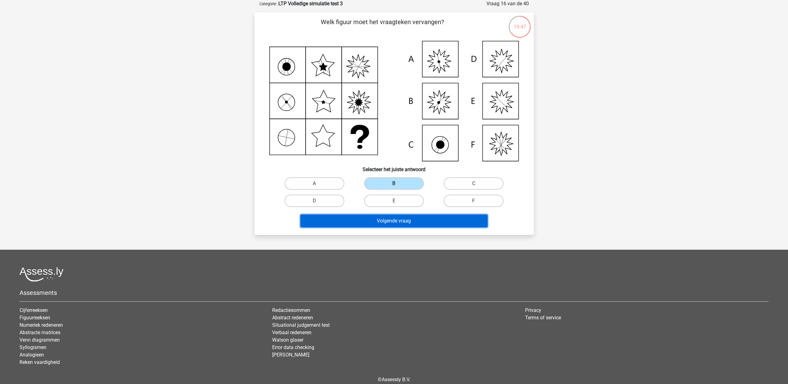
click at [407, 221] on button "Volgende vraag" at bounding box center [393, 221] width 187 height 13
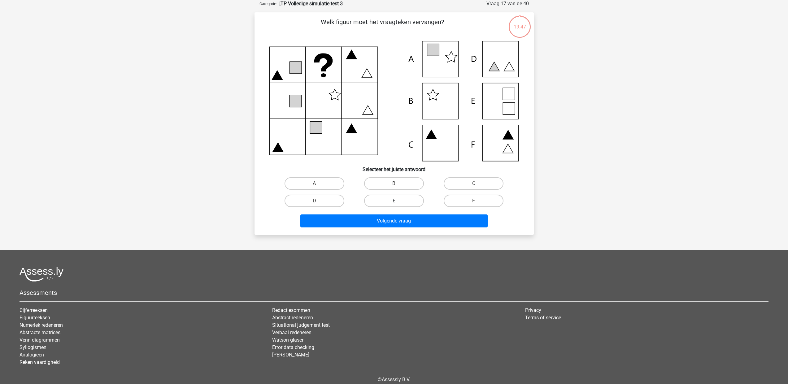
click at [396, 200] on label "E" at bounding box center [394, 201] width 60 height 12
click at [396, 201] on input "E" at bounding box center [396, 203] width 4 height 4
radio input "true"
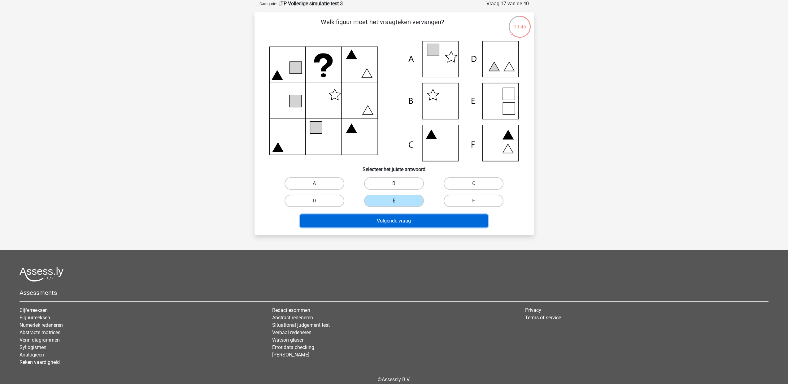
click at [396, 224] on button "Volgende vraag" at bounding box center [393, 221] width 187 height 13
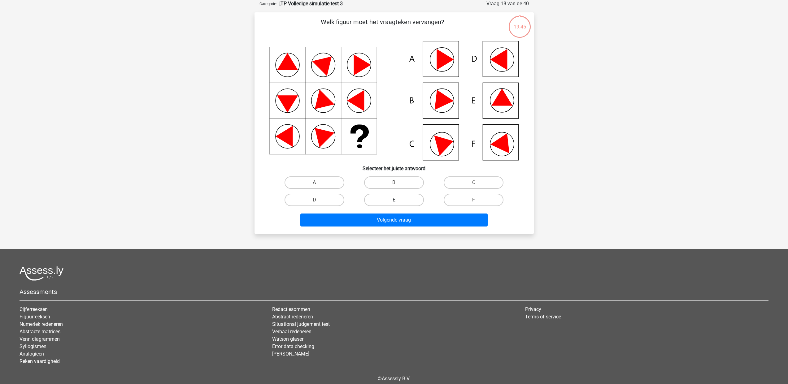
click at [393, 201] on label "E" at bounding box center [394, 200] width 60 height 12
click at [394, 201] on input "E" at bounding box center [396, 202] width 4 height 4
radio input "true"
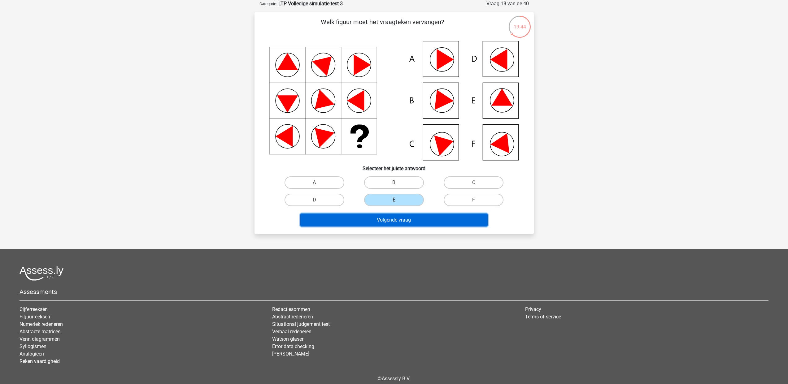
click at [397, 221] on button "Volgende vraag" at bounding box center [393, 220] width 187 height 13
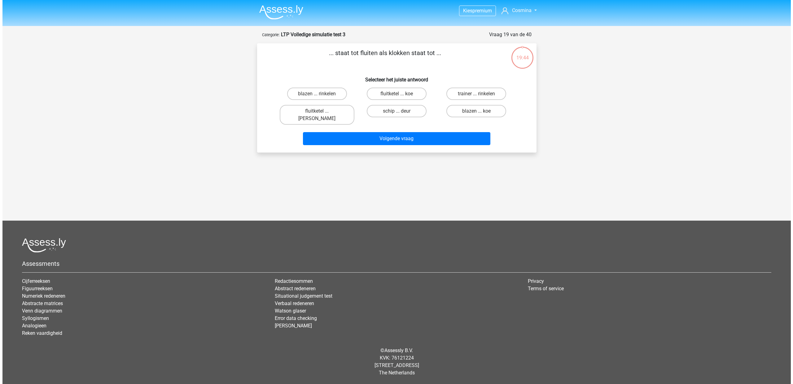
scroll to position [0, 0]
click at [403, 113] on label "schip ... deur" at bounding box center [396, 111] width 60 height 12
click at [401, 113] on input "schip ... deur" at bounding box center [398, 113] width 4 height 4
radio input "true"
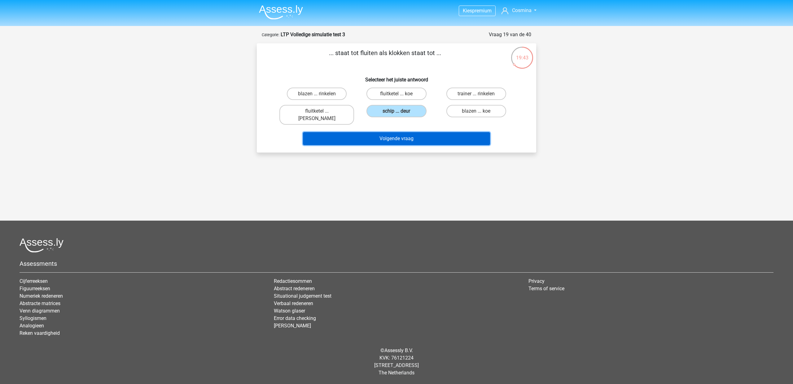
click at [404, 132] on button "Volgende vraag" at bounding box center [396, 138] width 187 height 13
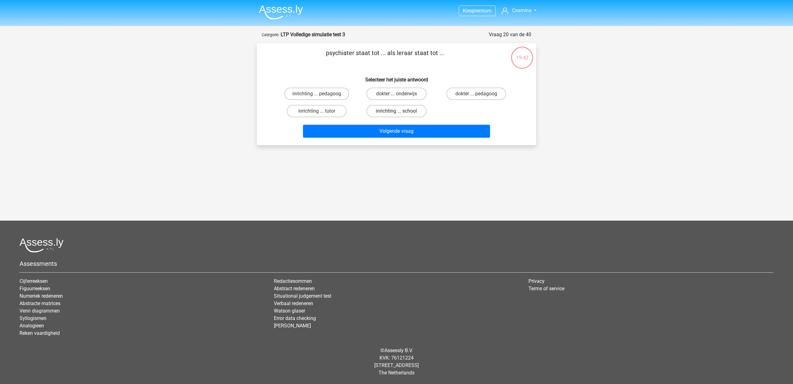
click at [409, 110] on label "inrichting ... school" at bounding box center [396, 111] width 60 height 12
click at [401, 111] on input "inrichting ... school" at bounding box center [398, 113] width 4 height 4
radio input "true"
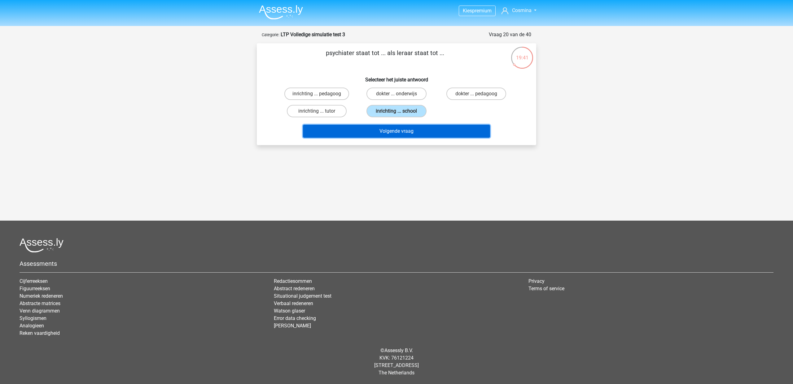
click at [414, 137] on button "Volgende vraag" at bounding box center [396, 131] width 187 height 13
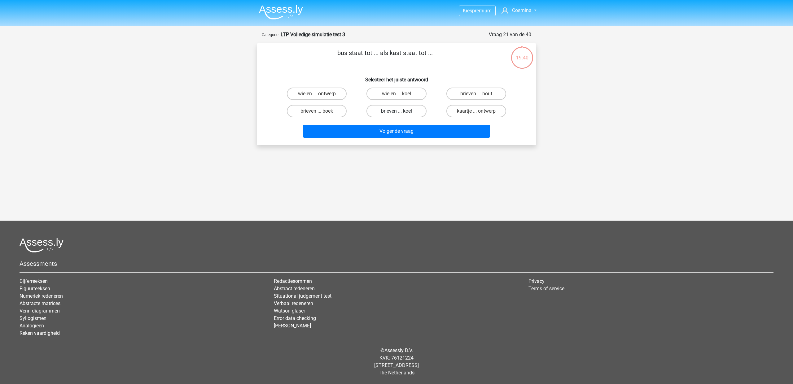
click at [408, 112] on label "brieven ... koel" at bounding box center [396, 111] width 60 height 12
click at [401, 112] on input "brieven ... koel" at bounding box center [398, 113] width 4 height 4
radio input "true"
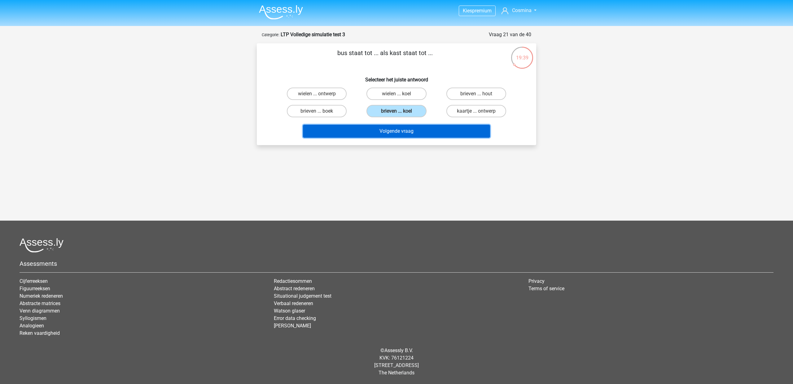
click at [411, 129] on button "Volgende vraag" at bounding box center [396, 131] width 187 height 13
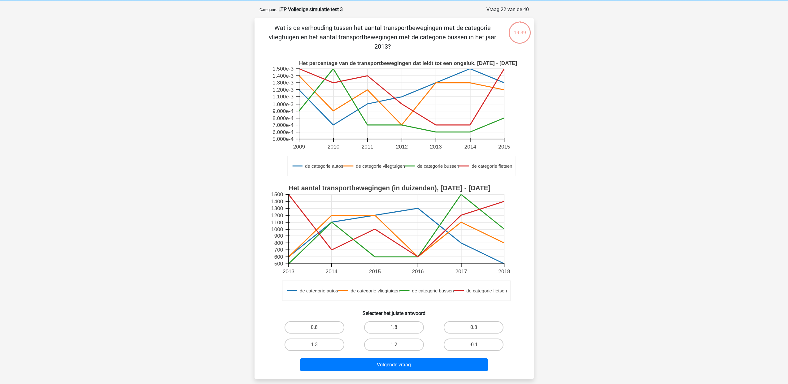
scroll to position [31, 0]
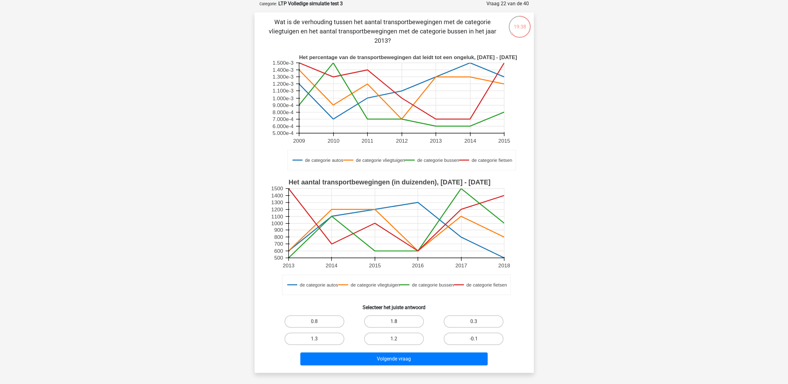
click at [399, 317] on label "1.8" at bounding box center [394, 322] width 60 height 12
click at [398, 322] on input "1.8" at bounding box center [396, 324] width 4 height 4
radio input "true"
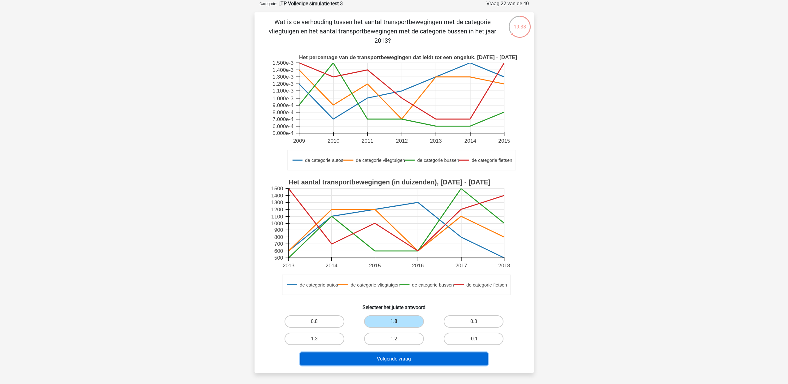
click at [400, 360] on button "Volgende vraag" at bounding box center [393, 359] width 187 height 13
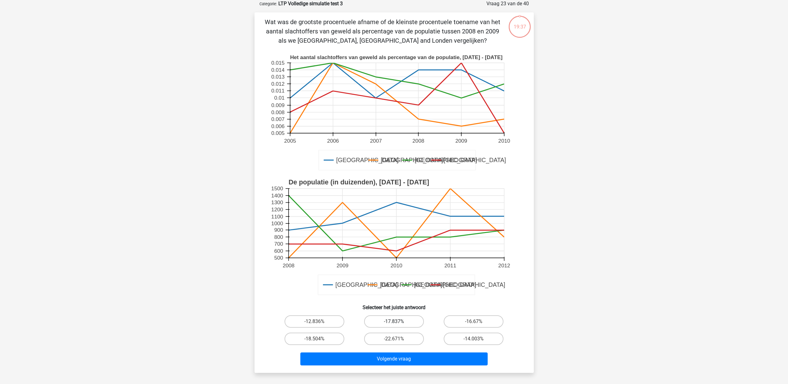
click at [393, 324] on label "-17.837%" at bounding box center [394, 322] width 60 height 12
click at [394, 324] on input "-17.837%" at bounding box center [396, 324] width 4 height 4
radio input "true"
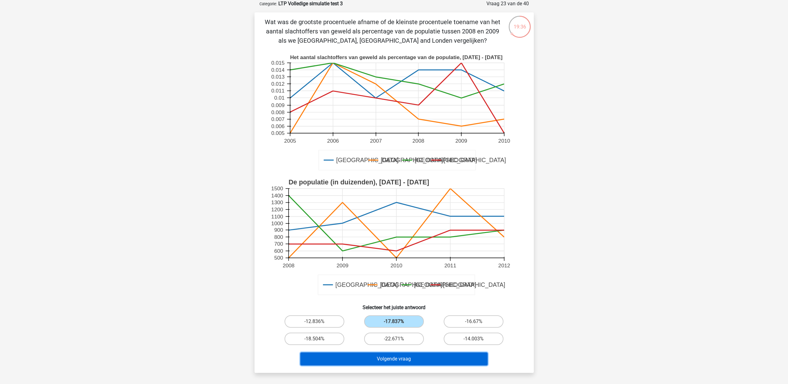
click at [396, 356] on button "Volgende vraag" at bounding box center [393, 359] width 187 height 13
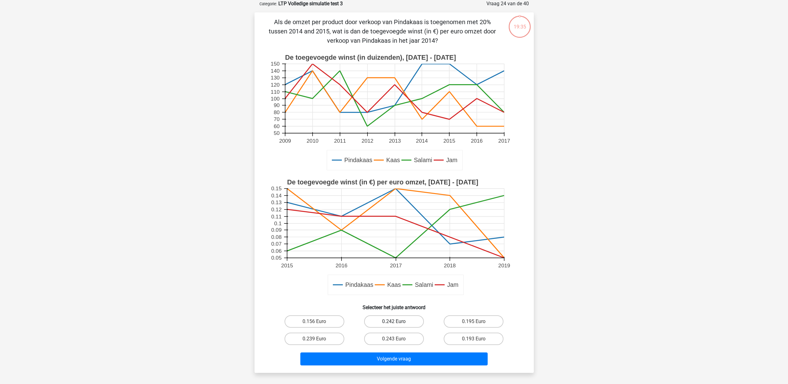
click at [391, 318] on label "0.242 Euro" at bounding box center [394, 322] width 60 height 12
click at [394, 322] on input "0.242 Euro" at bounding box center [396, 324] width 4 height 4
radio input "true"
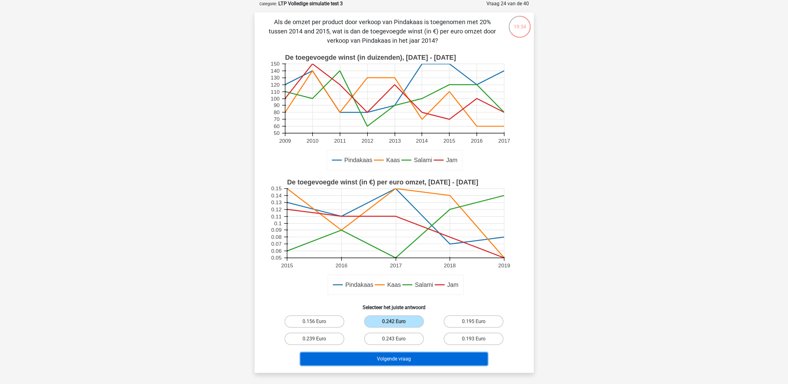
click at [397, 362] on button "Volgende vraag" at bounding box center [393, 359] width 187 height 13
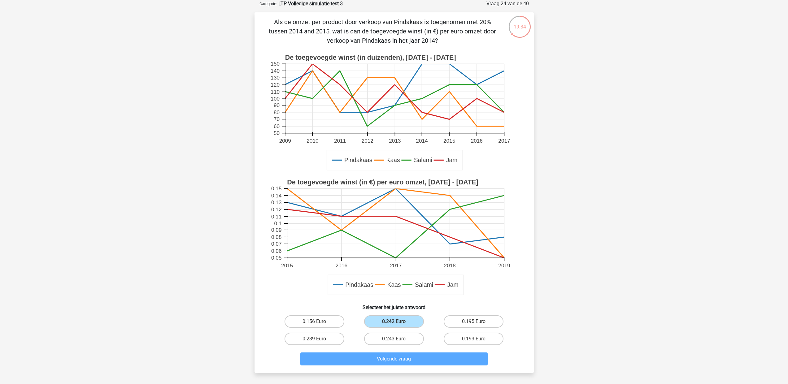
scroll to position [2, 0]
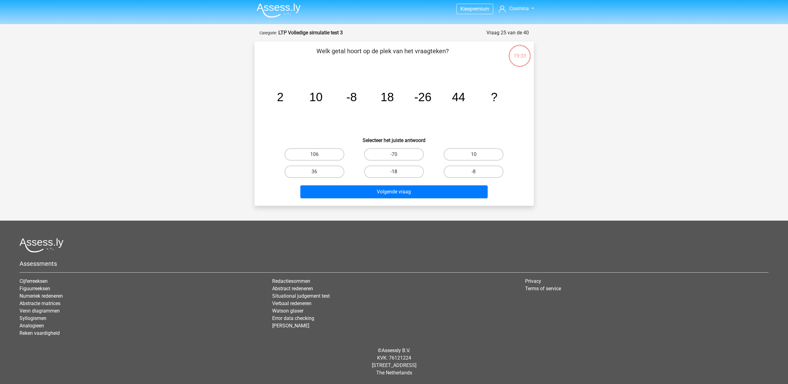
click at [389, 173] on label "-18" at bounding box center [394, 172] width 60 height 12
click at [394, 173] on input "-18" at bounding box center [396, 174] width 4 height 4
radio input "true"
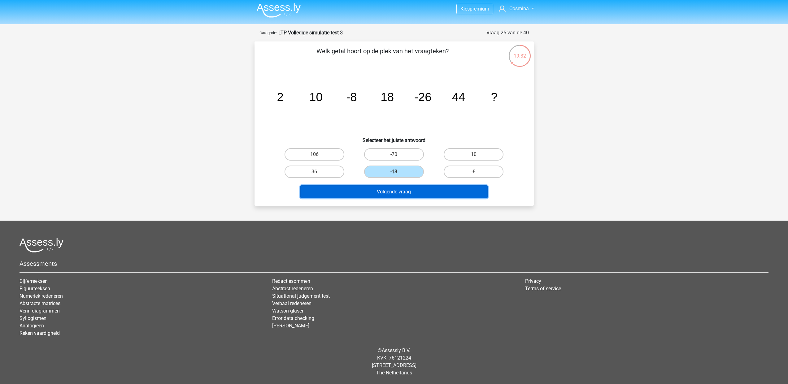
click at [396, 186] on button "Volgende vraag" at bounding box center [393, 192] width 187 height 13
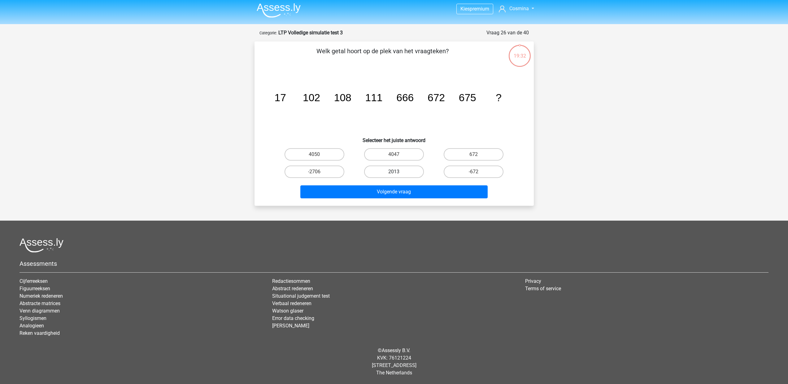
click at [414, 173] on label "2013" at bounding box center [394, 172] width 60 height 12
click at [398, 173] on input "2013" at bounding box center [396, 174] width 4 height 4
radio input "true"
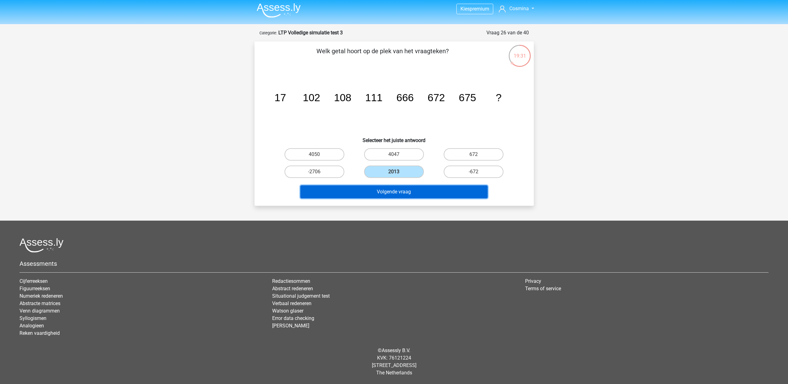
click at [413, 190] on button "Volgende vraag" at bounding box center [393, 192] width 187 height 13
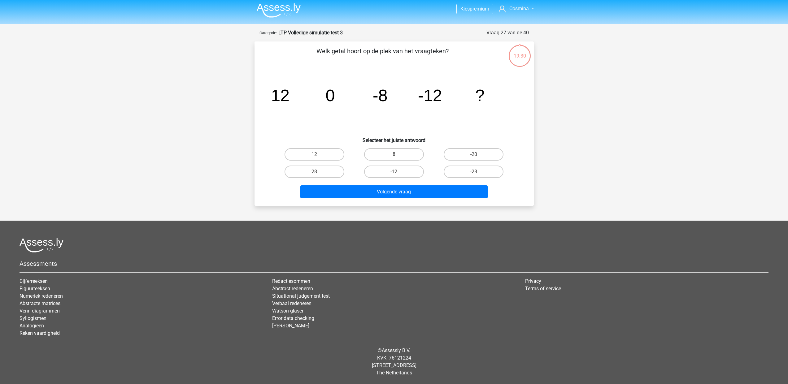
click at [396, 173] on input "-12" at bounding box center [396, 174] width 4 height 4
radio input "true"
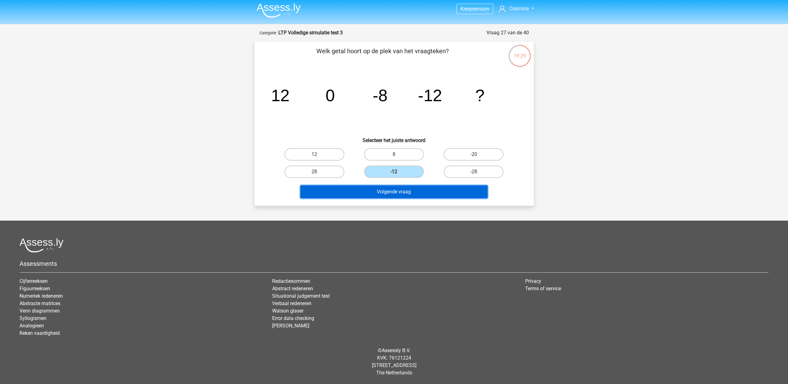
click at [400, 193] on button "Volgende vraag" at bounding box center [393, 192] width 187 height 13
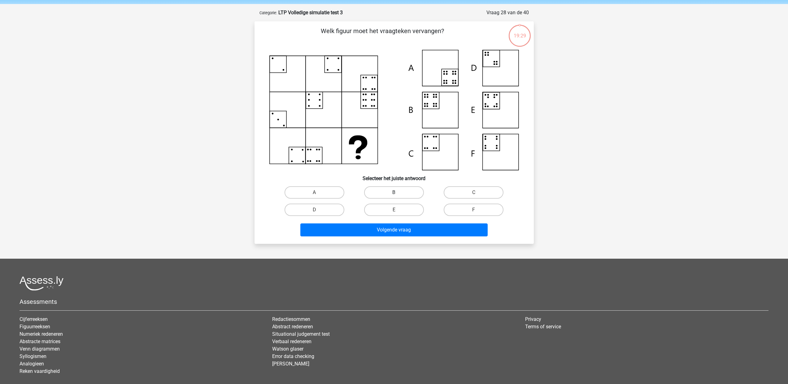
scroll to position [31, 0]
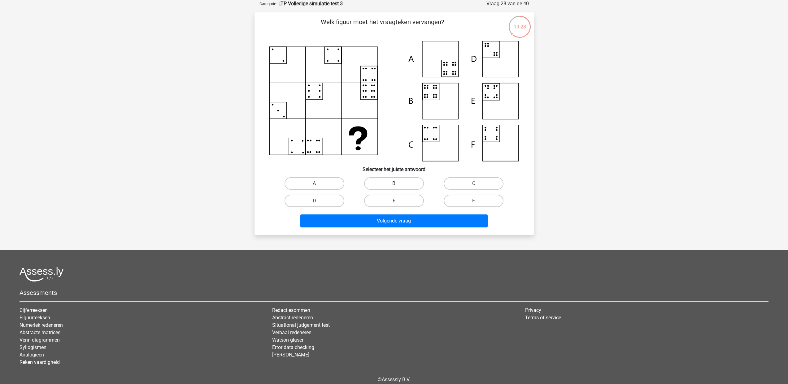
click at [400, 185] on label "B" at bounding box center [394, 183] width 60 height 12
click at [398, 185] on input "B" at bounding box center [396, 186] width 4 height 4
radio input "true"
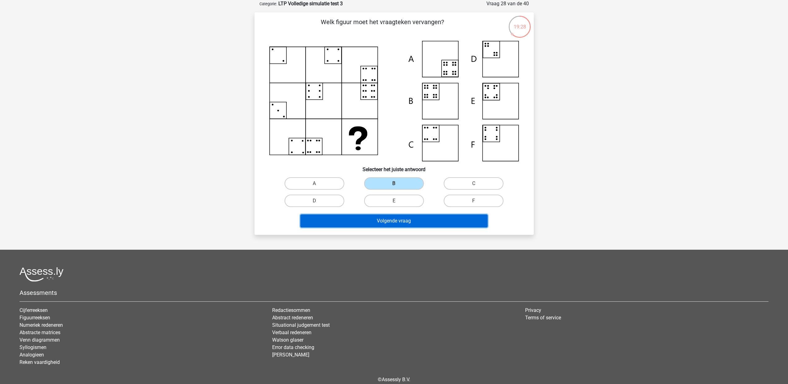
click at [402, 220] on button "Volgende vraag" at bounding box center [393, 221] width 187 height 13
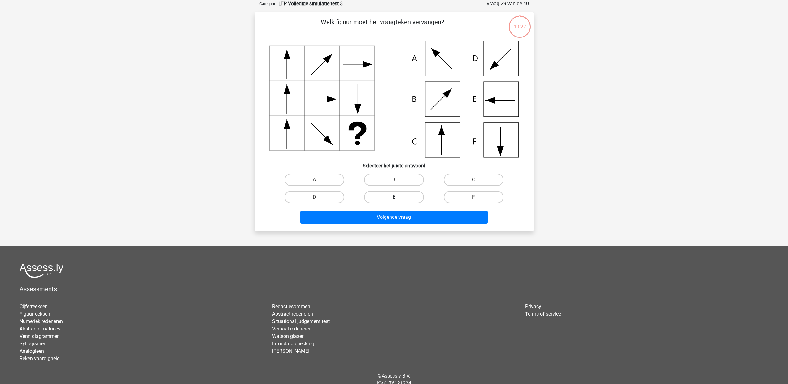
click at [399, 198] on label "E" at bounding box center [394, 197] width 60 height 12
click at [398, 198] on input "E" at bounding box center [396, 199] width 4 height 4
radio input "true"
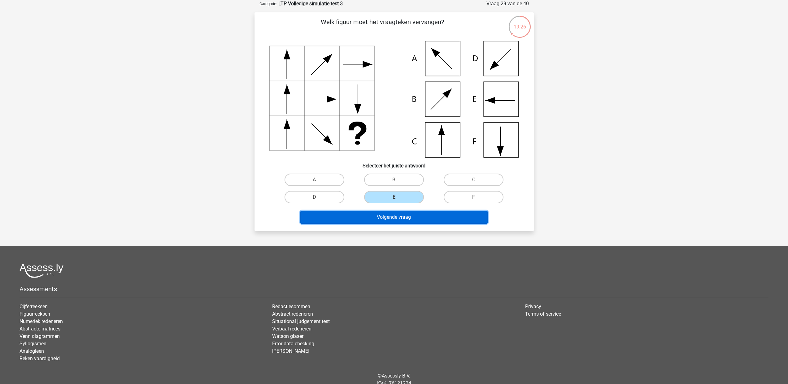
click at [409, 216] on button "Volgende vraag" at bounding box center [393, 217] width 187 height 13
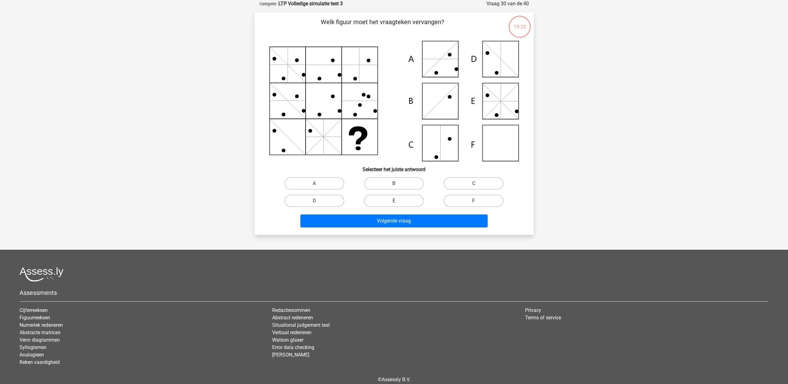
click at [406, 204] on label "E" at bounding box center [394, 201] width 60 height 12
click at [398, 204] on input "E" at bounding box center [396, 203] width 4 height 4
radio input "true"
click at [410, 229] on div "Volgende vraag" at bounding box center [394, 222] width 239 height 15
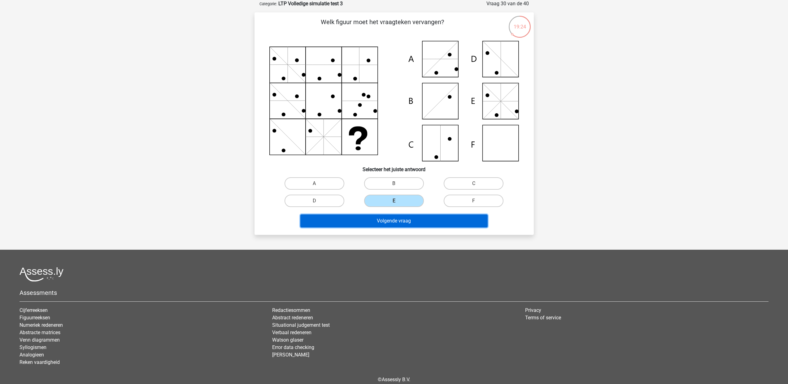
click at [409, 225] on button "Volgende vraag" at bounding box center [393, 221] width 187 height 13
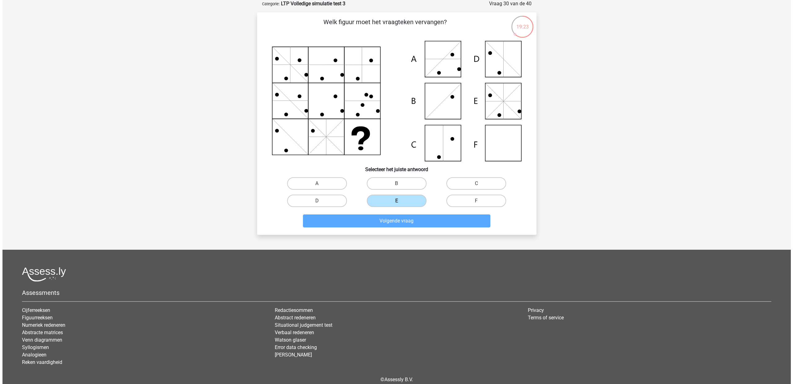
scroll to position [0, 0]
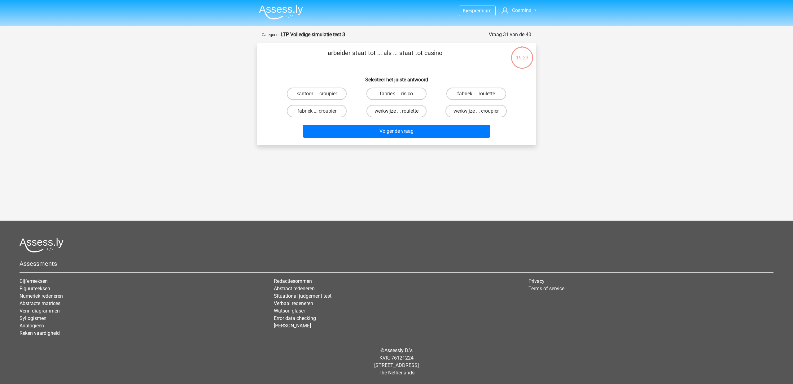
click at [404, 113] on label "werkwijze ... roulette" at bounding box center [396, 111] width 60 height 12
click at [401, 113] on input "werkwijze ... roulette" at bounding box center [398, 113] width 4 height 4
radio input "true"
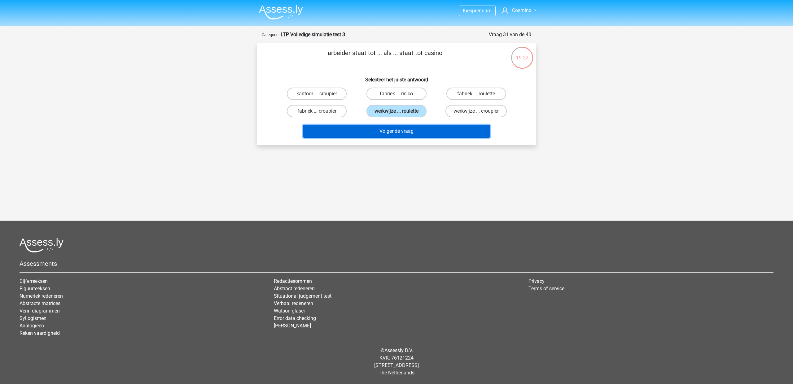
click at [409, 133] on button "Volgende vraag" at bounding box center [396, 131] width 187 height 13
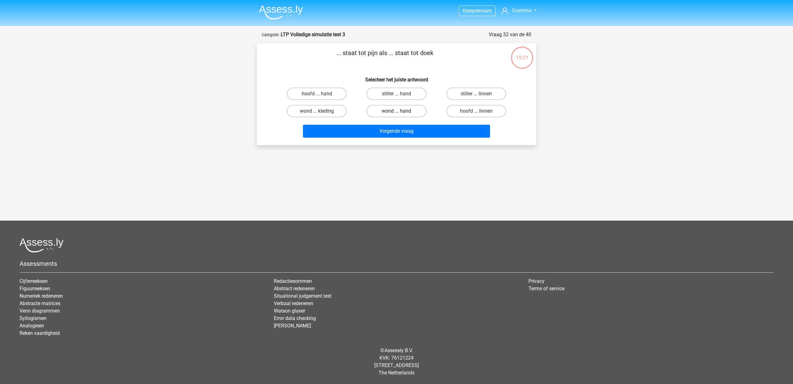
click at [418, 113] on label "wond ... hand" at bounding box center [396, 111] width 60 height 12
click at [401, 113] on input "wond ... hand" at bounding box center [398, 113] width 4 height 4
radio input "true"
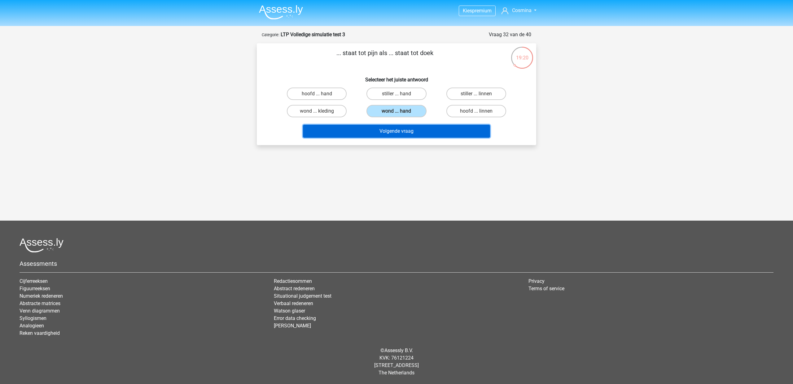
click at [422, 134] on button "Volgende vraag" at bounding box center [396, 131] width 187 height 13
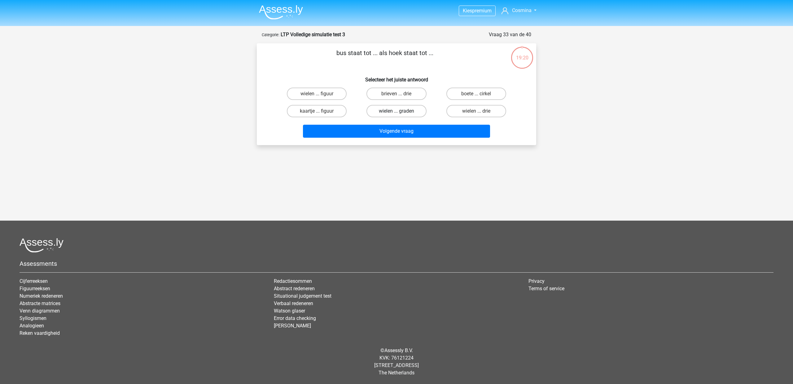
click at [410, 112] on label "wielen ... graden" at bounding box center [396, 111] width 60 height 12
click at [401, 112] on input "wielen ... graden" at bounding box center [398, 113] width 4 height 4
radio input "true"
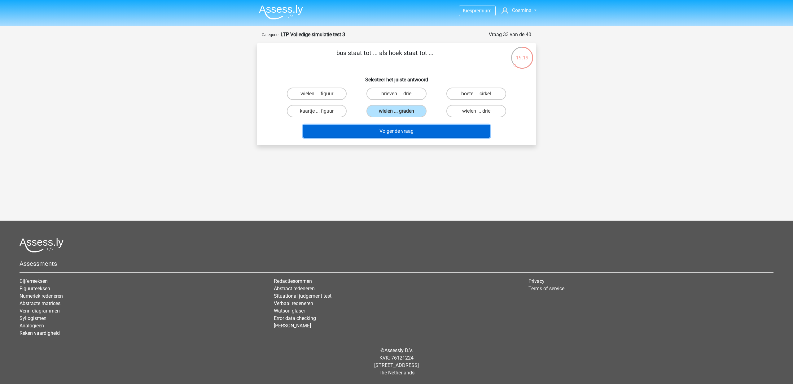
click at [412, 134] on button "Volgende vraag" at bounding box center [396, 131] width 187 height 13
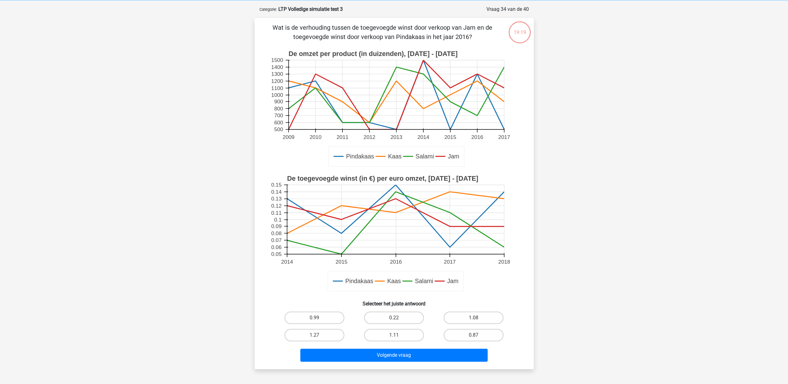
scroll to position [31, 0]
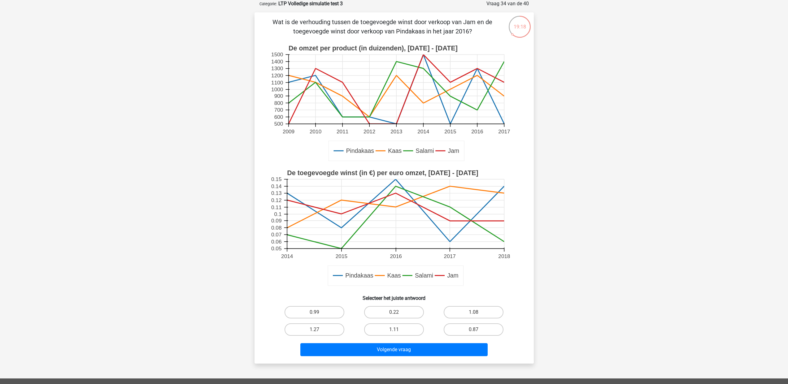
click at [395, 314] on input "0.22" at bounding box center [396, 315] width 4 height 4
radio input "true"
click at [402, 355] on button "Volgende vraag" at bounding box center [393, 350] width 187 height 13
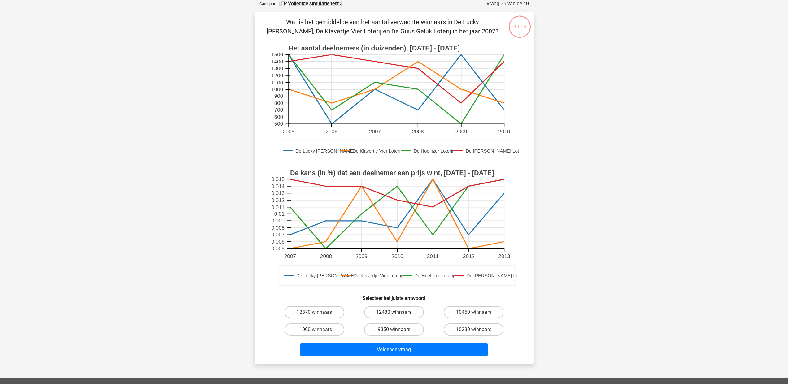
click at [393, 317] on label "12430 winnaars" at bounding box center [394, 312] width 60 height 12
click at [394, 317] on input "12430 winnaars" at bounding box center [396, 315] width 4 height 4
radio input "true"
click at [401, 353] on button "Volgende vraag" at bounding box center [393, 350] width 187 height 13
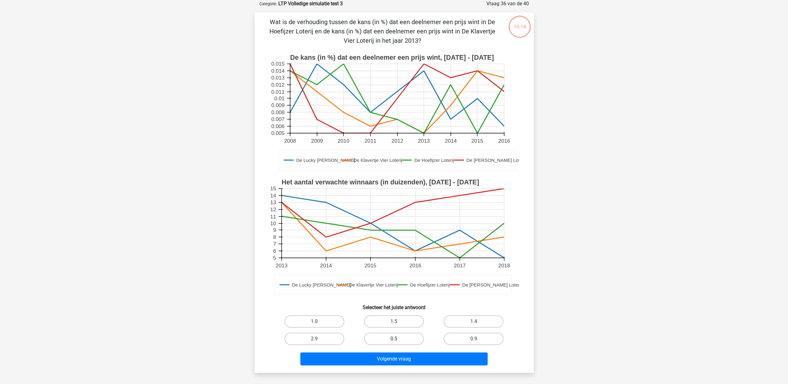
click at [398, 335] on label "0.5" at bounding box center [394, 339] width 60 height 12
click at [398, 339] on input "0.5" at bounding box center [396, 341] width 4 height 4
radio input "true"
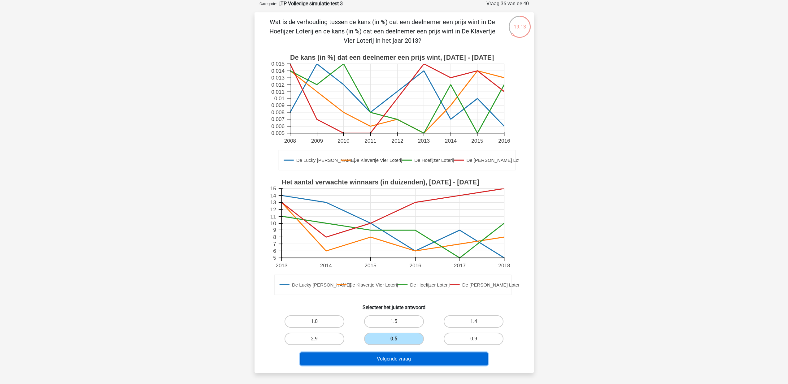
click at [405, 360] on button "Volgende vraag" at bounding box center [393, 359] width 187 height 13
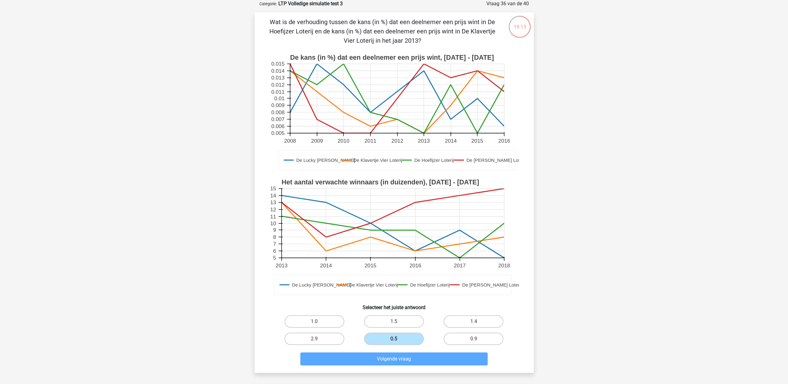
scroll to position [2, 0]
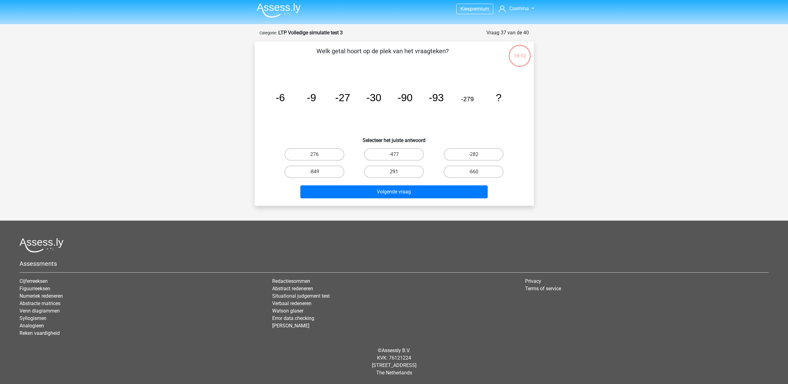
click at [404, 174] on label "291" at bounding box center [394, 172] width 60 height 12
click at [398, 174] on input "291" at bounding box center [396, 174] width 4 height 4
radio input "true"
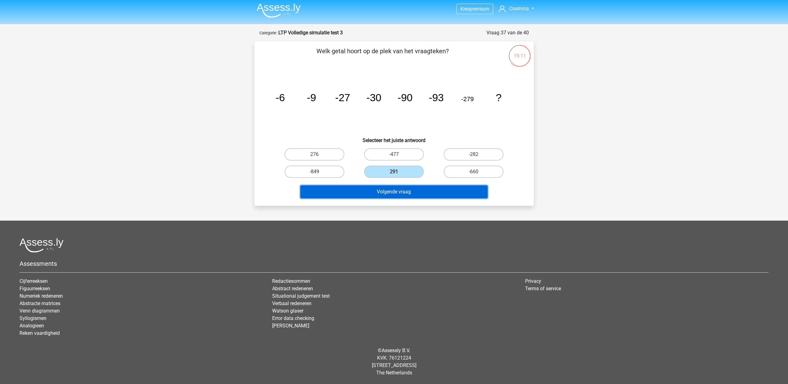
click at [405, 189] on button "Volgende vraag" at bounding box center [393, 192] width 187 height 13
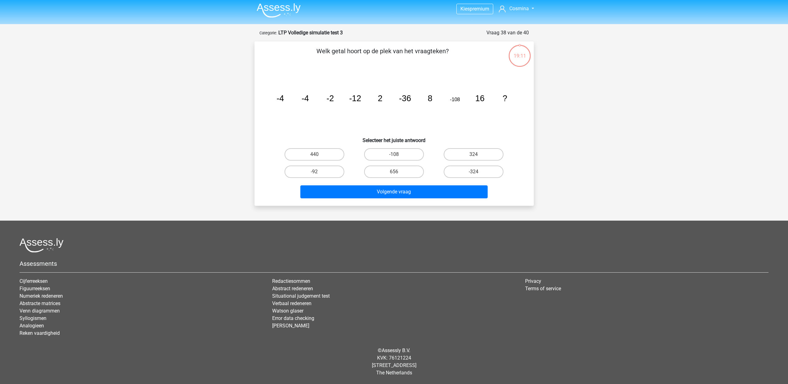
click at [394, 174] on label "656" at bounding box center [394, 172] width 60 height 12
click at [394, 174] on input "656" at bounding box center [396, 174] width 4 height 4
radio input "true"
click at [398, 184] on div "Volgende vraag" at bounding box center [395, 191] width 260 height 20
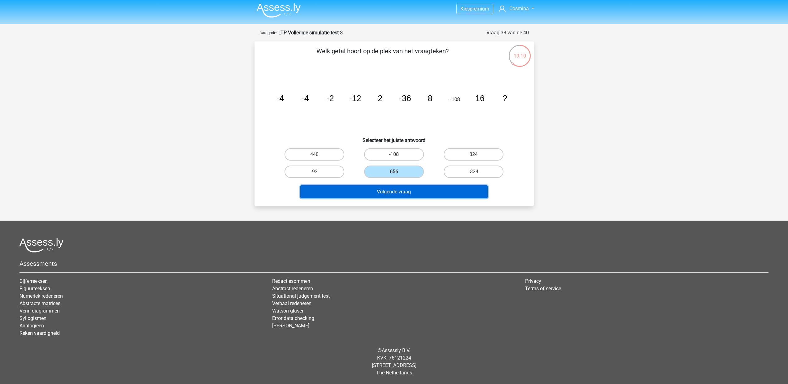
click at [397, 189] on button "Volgende vraag" at bounding box center [393, 192] width 187 height 13
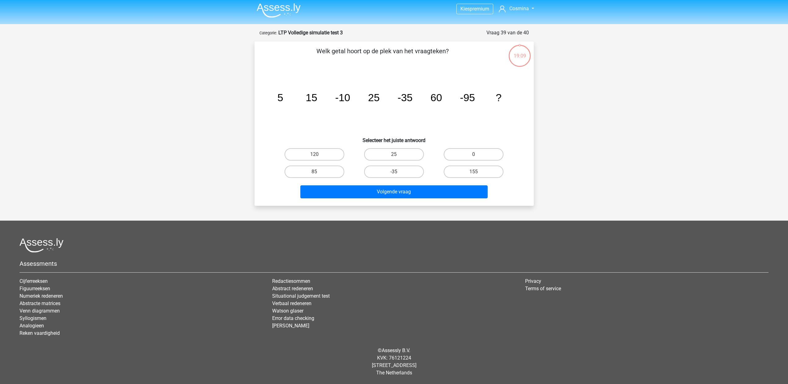
click at [396, 178] on div "-35" at bounding box center [394, 171] width 80 height 17
click at [396, 174] on input "-35" at bounding box center [396, 174] width 4 height 4
radio input "true"
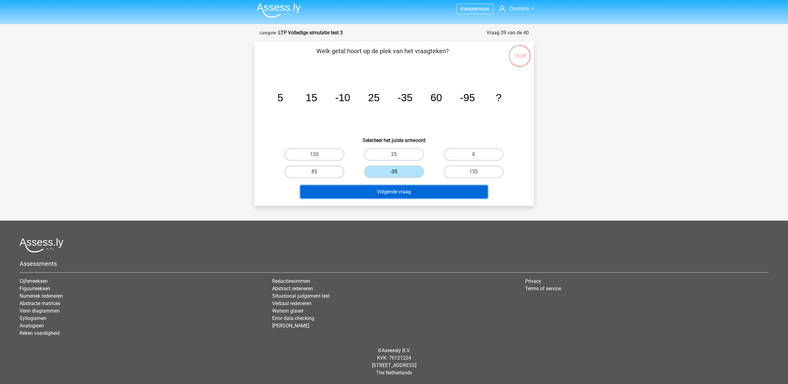
click at [399, 195] on button "Volgende vraag" at bounding box center [393, 192] width 187 height 13
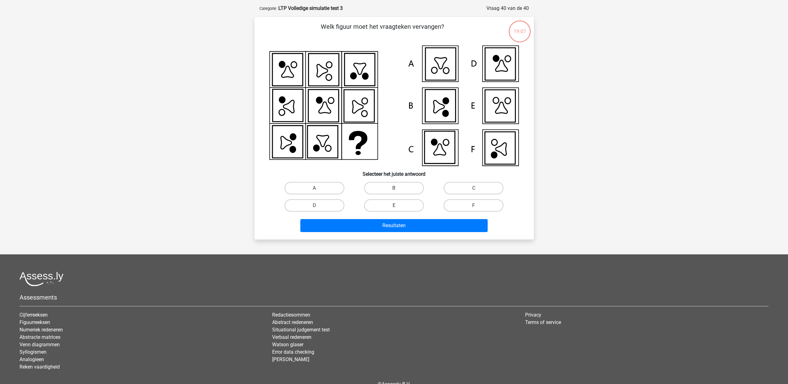
scroll to position [31, 0]
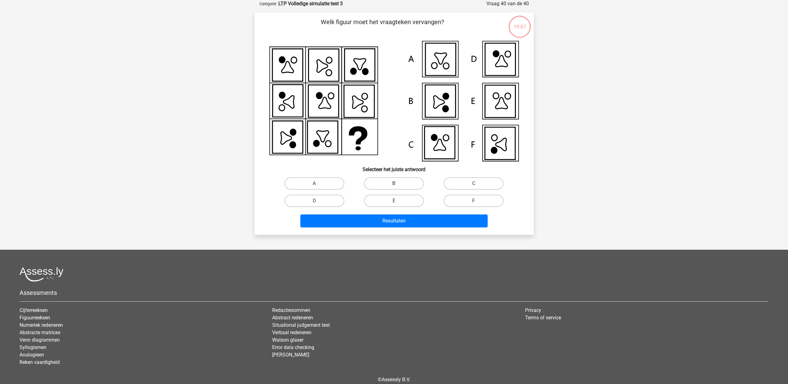
click at [394, 183] on label "B" at bounding box center [394, 183] width 60 height 12
click at [394, 184] on input "B" at bounding box center [396, 186] width 4 height 4
radio input "true"
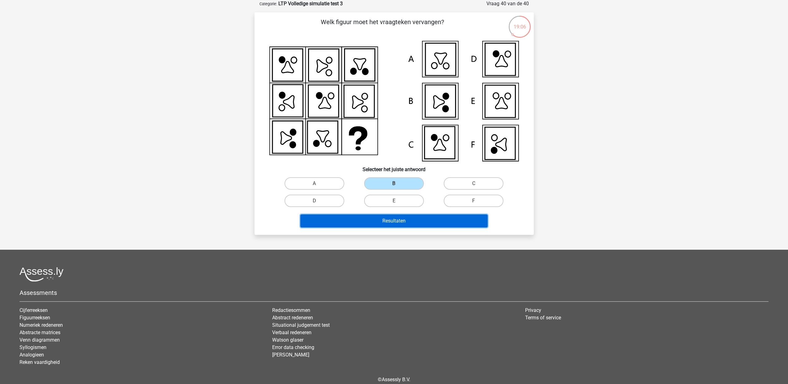
click at [401, 217] on button "Resultaten" at bounding box center [393, 221] width 187 height 13
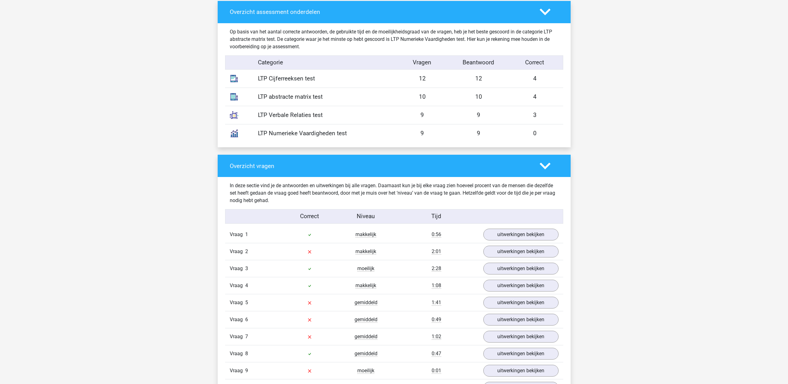
scroll to position [488, 0]
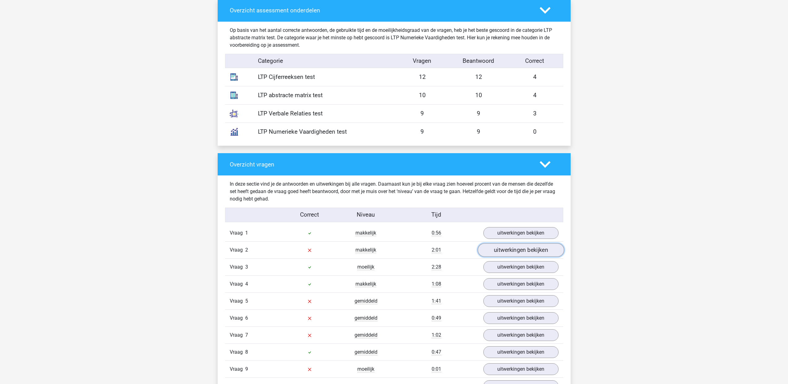
click at [489, 252] on link "uitwerkingen bekijken" at bounding box center [521, 250] width 86 height 14
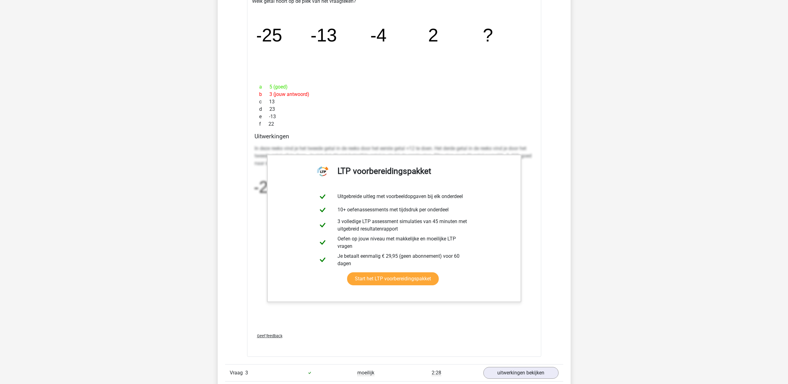
scroll to position [878, 0]
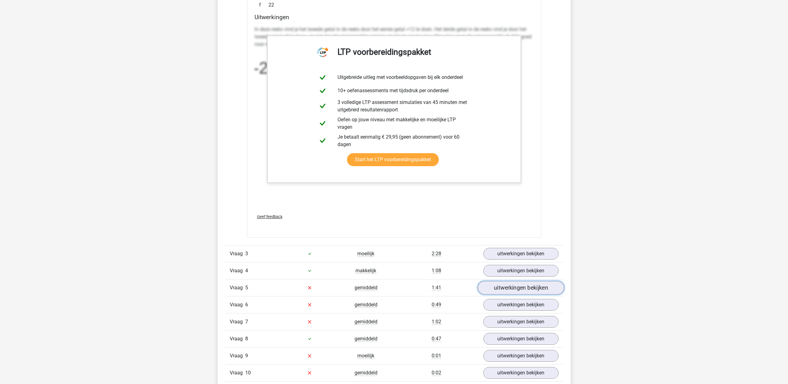
click at [501, 292] on link "uitwerkingen bekijken" at bounding box center [521, 288] width 86 height 14
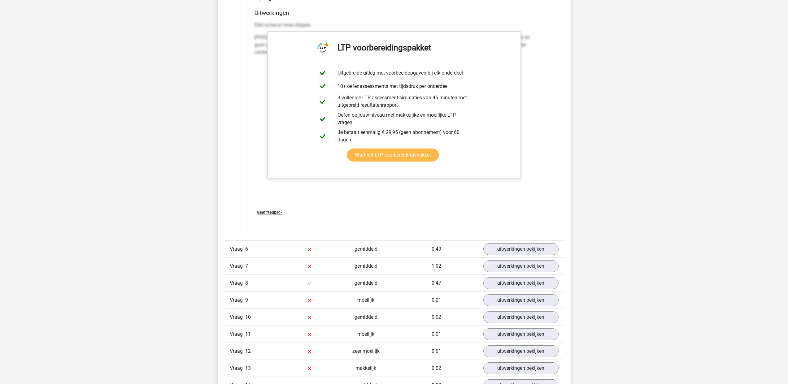
scroll to position [1391, 0]
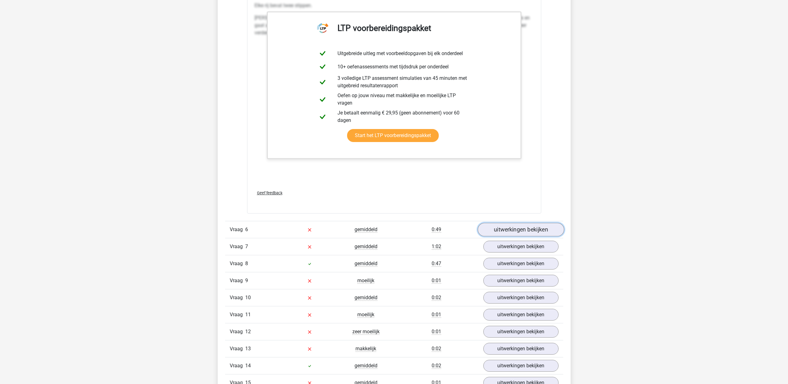
click at [510, 231] on link "uitwerkingen bekijken" at bounding box center [521, 230] width 86 height 14
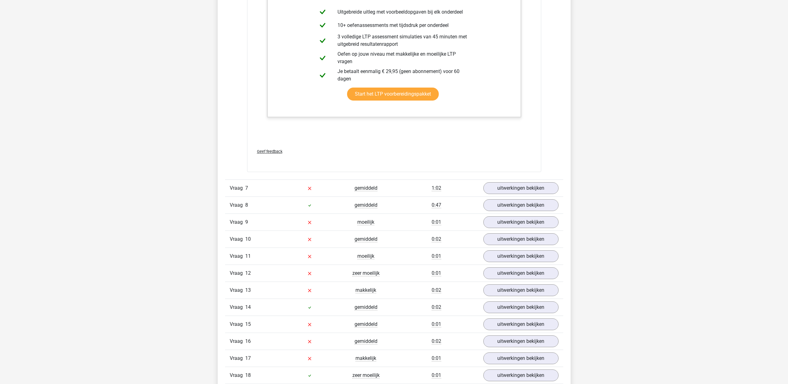
scroll to position [1893, 0]
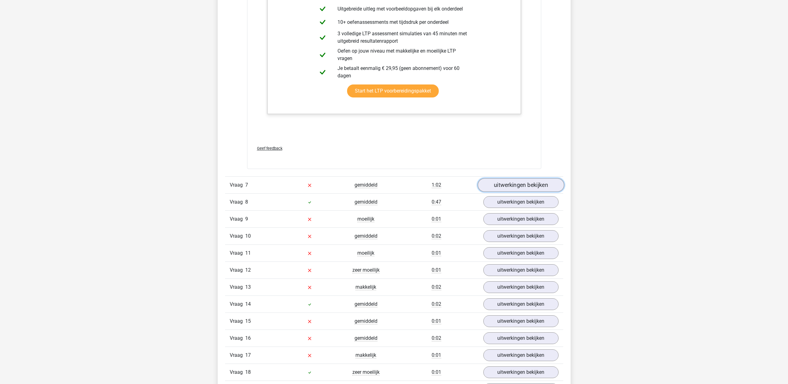
click at [503, 186] on link "uitwerkingen bekijken" at bounding box center [521, 185] width 86 height 14
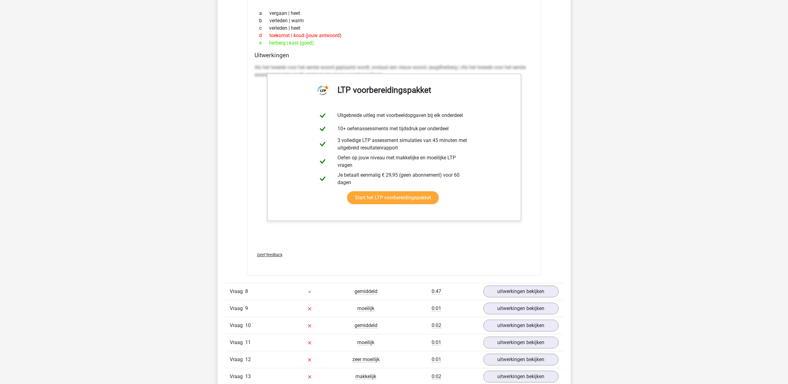
scroll to position [2164, 0]
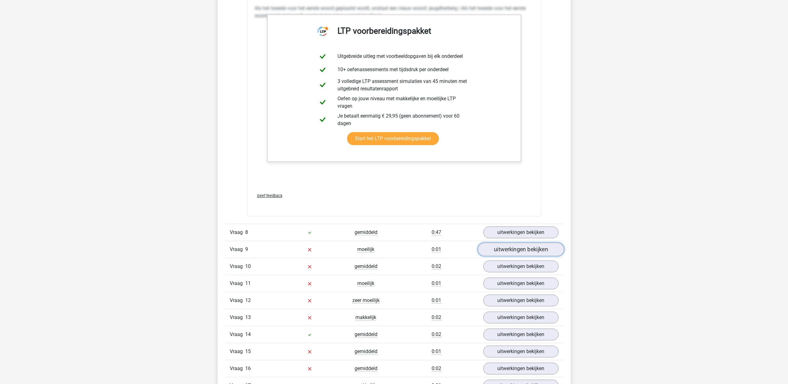
click at [502, 249] on link "uitwerkingen bekijken" at bounding box center [521, 250] width 86 height 14
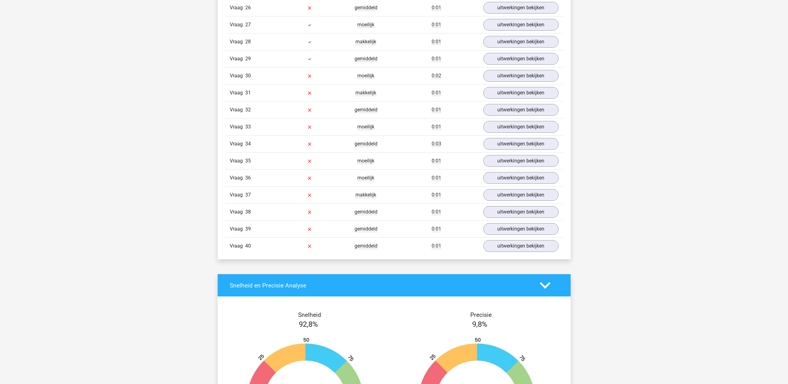
scroll to position [3148, 0]
